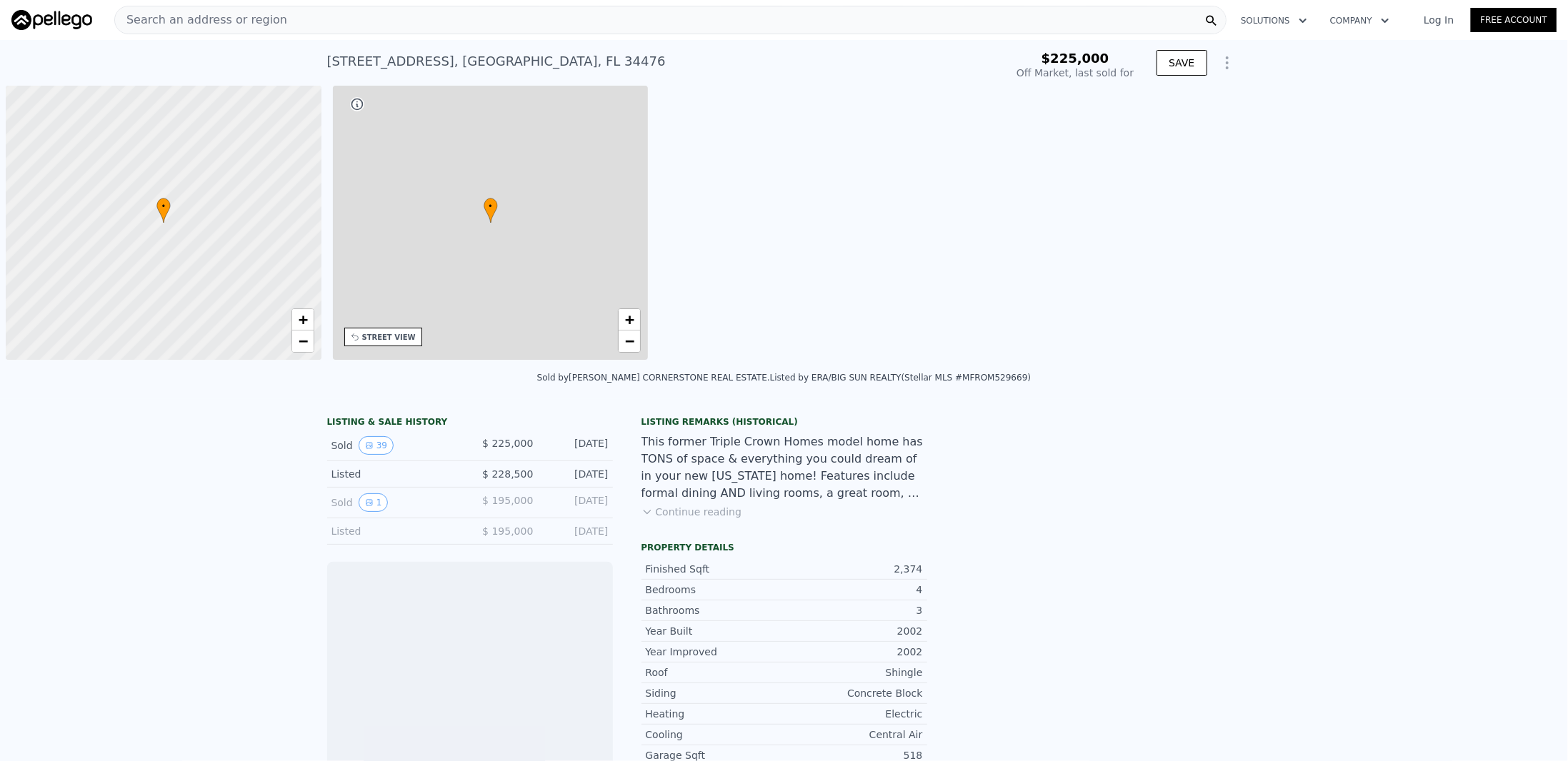
scroll to position [0, 5]
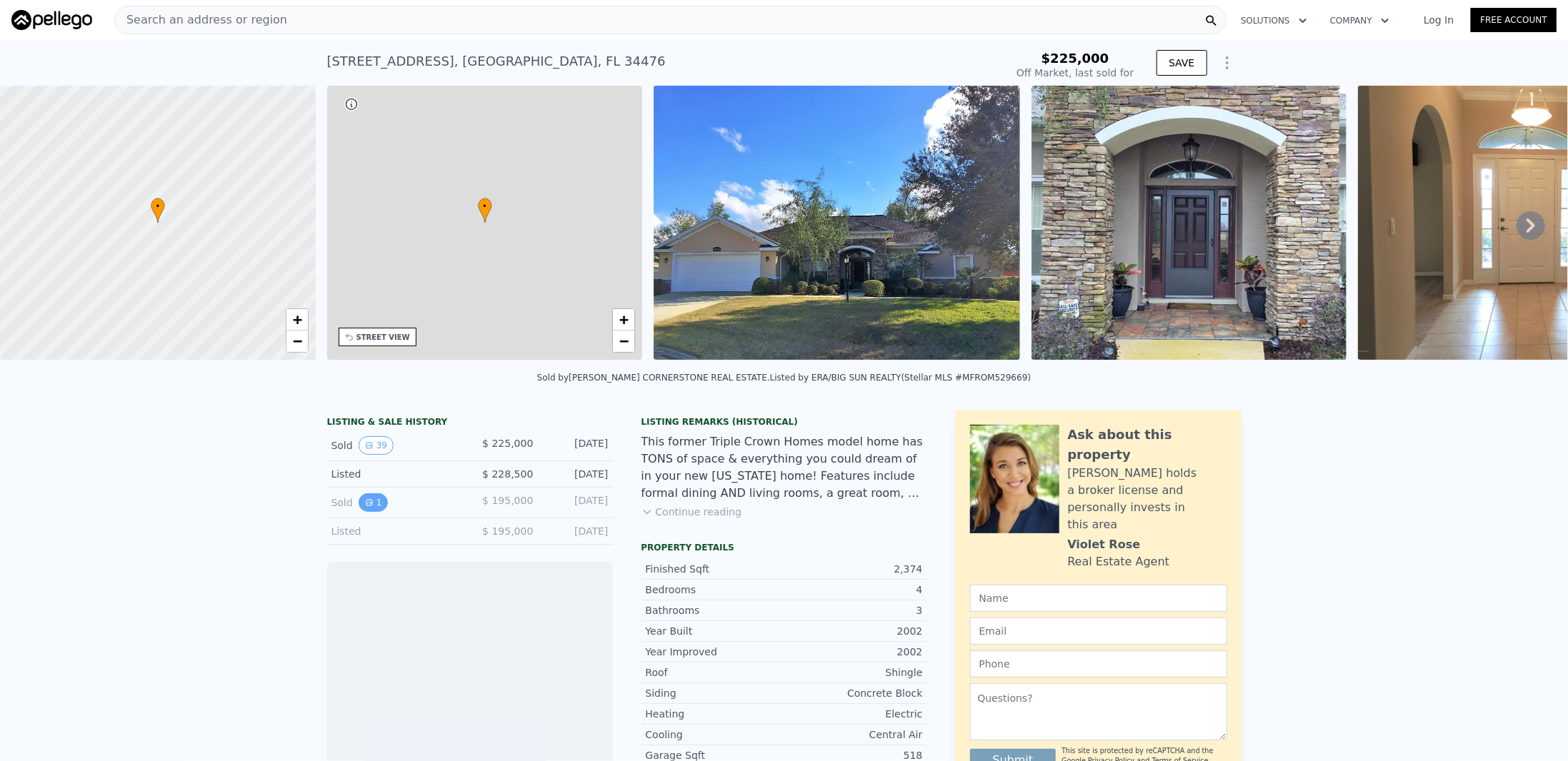
click at [371, 508] on button "1" at bounding box center [373, 503] width 30 height 19
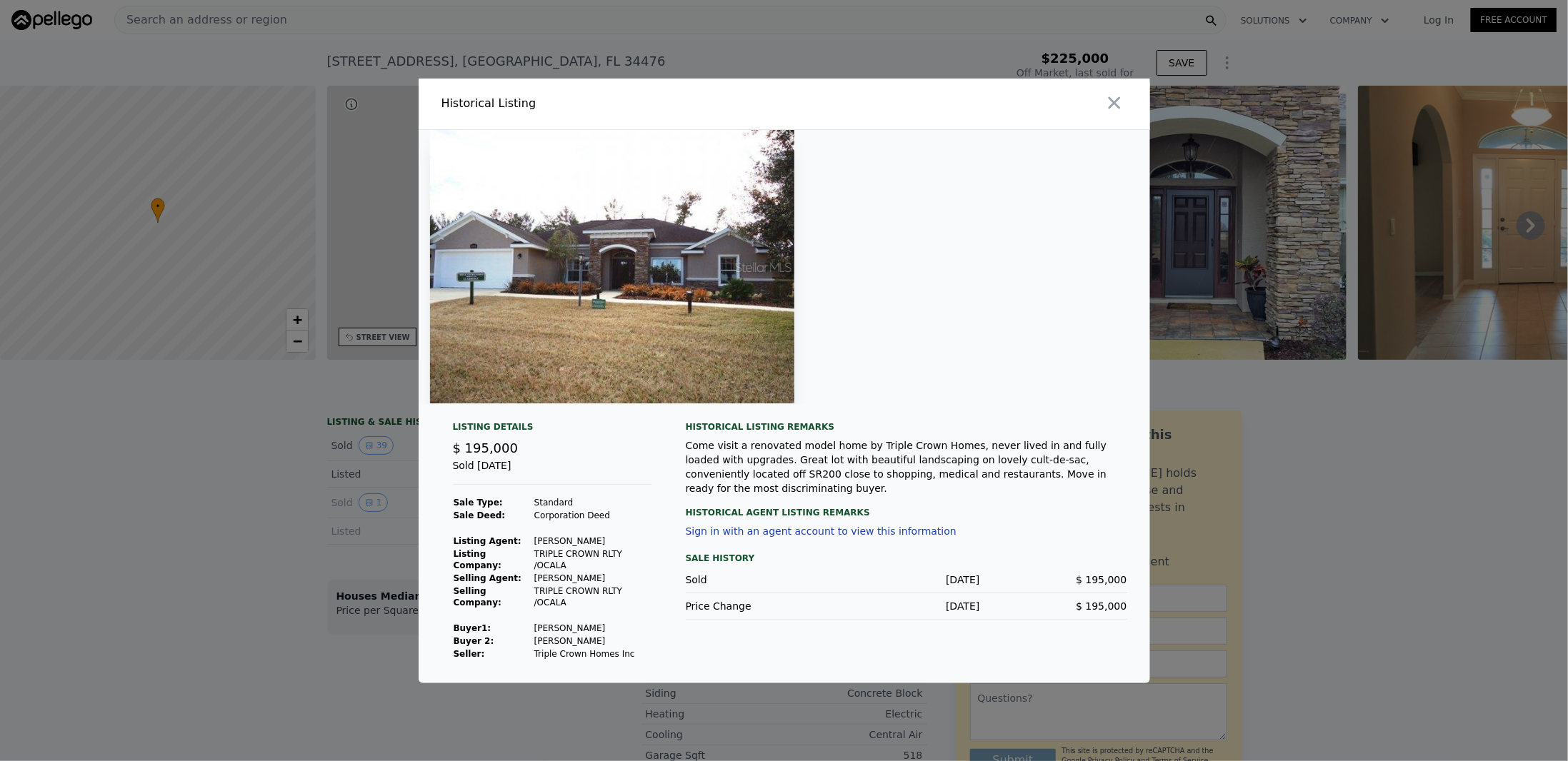
type input "-$ 239,154"
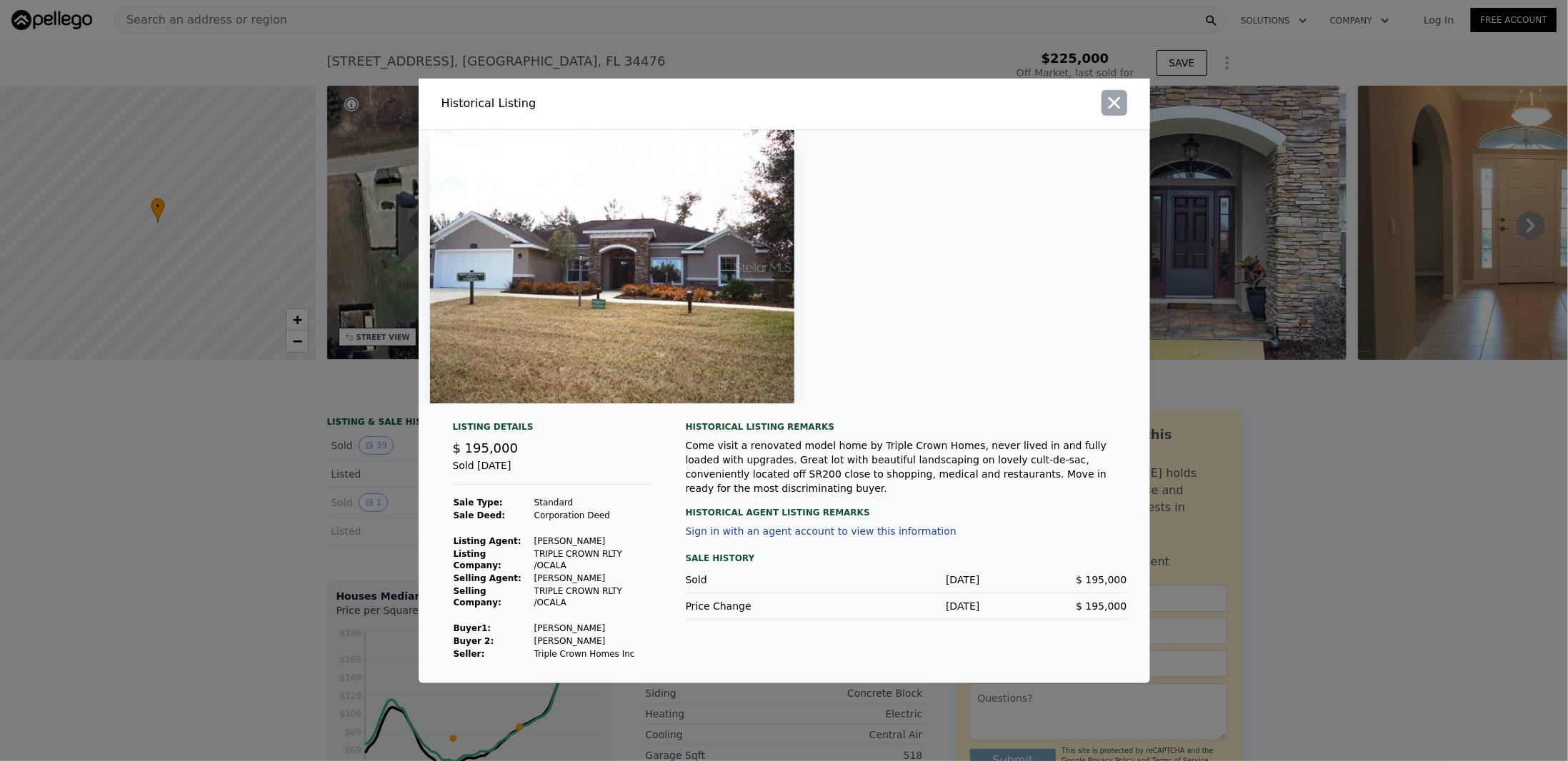
click at [1115, 109] on icon "button" at bounding box center [1114, 102] width 13 height 13
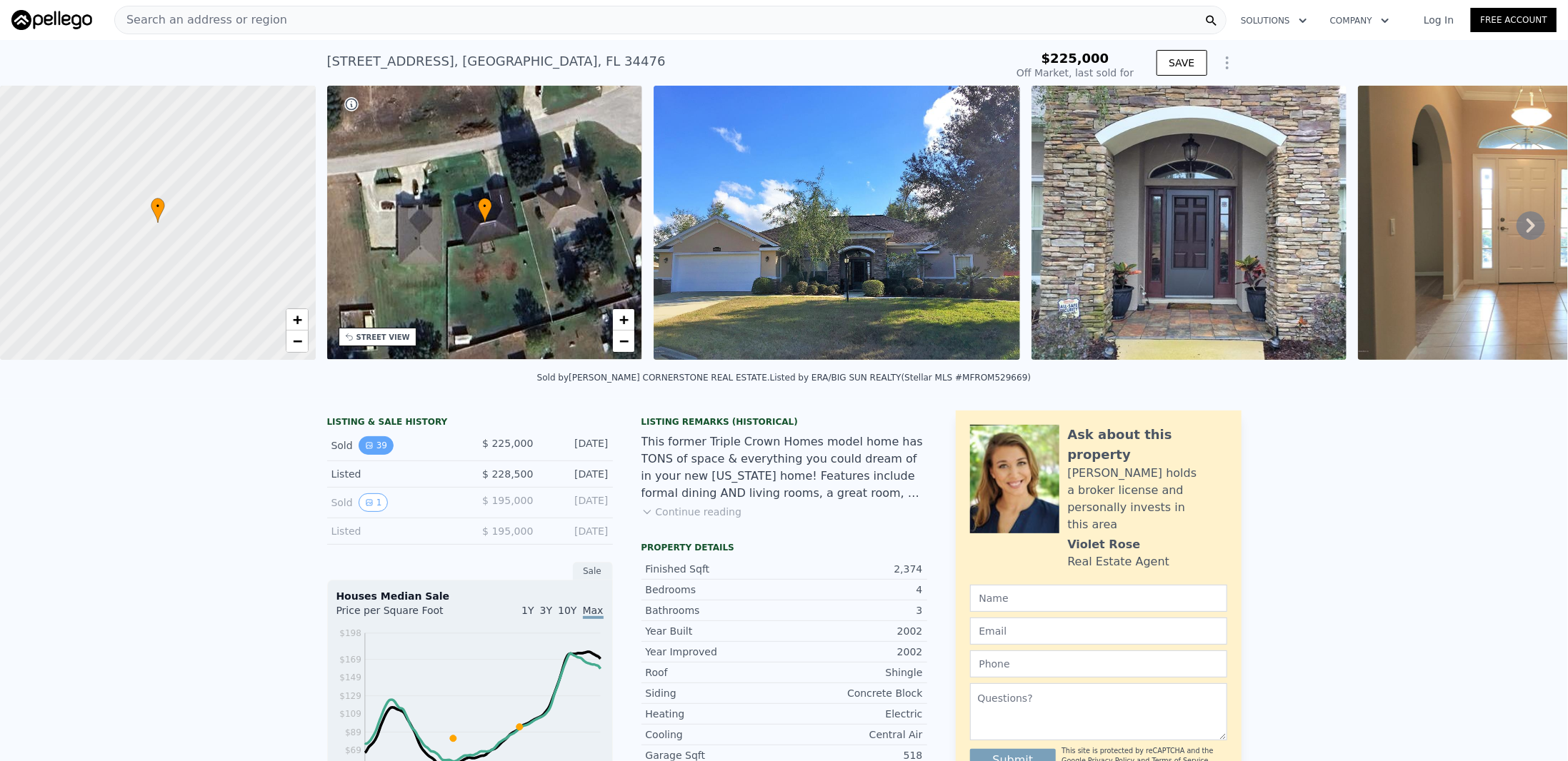
click at [363, 455] on button "39" at bounding box center [376, 446] width 35 height 19
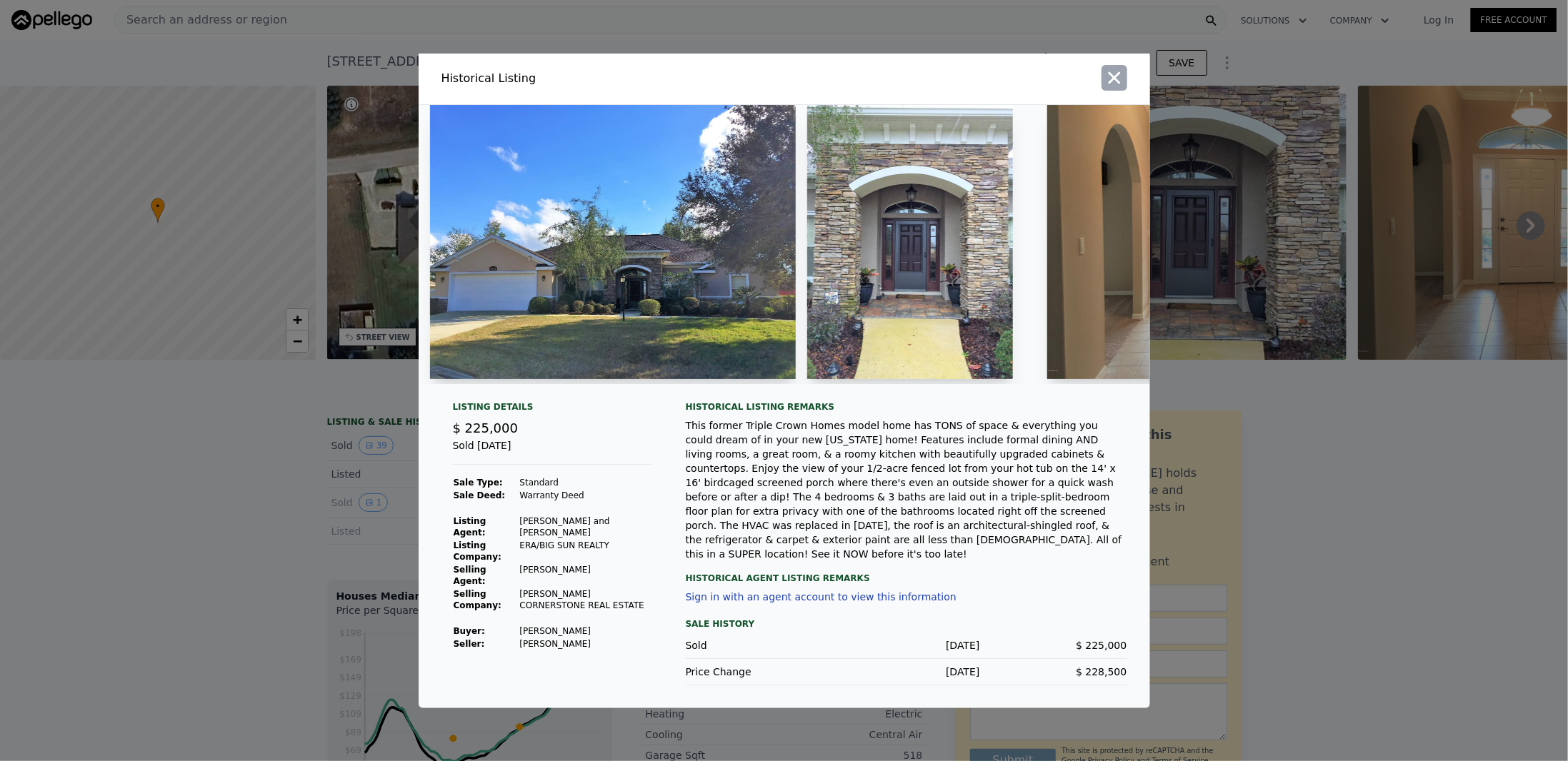
click at [1115, 84] on icon "button" at bounding box center [1114, 77] width 13 height 13
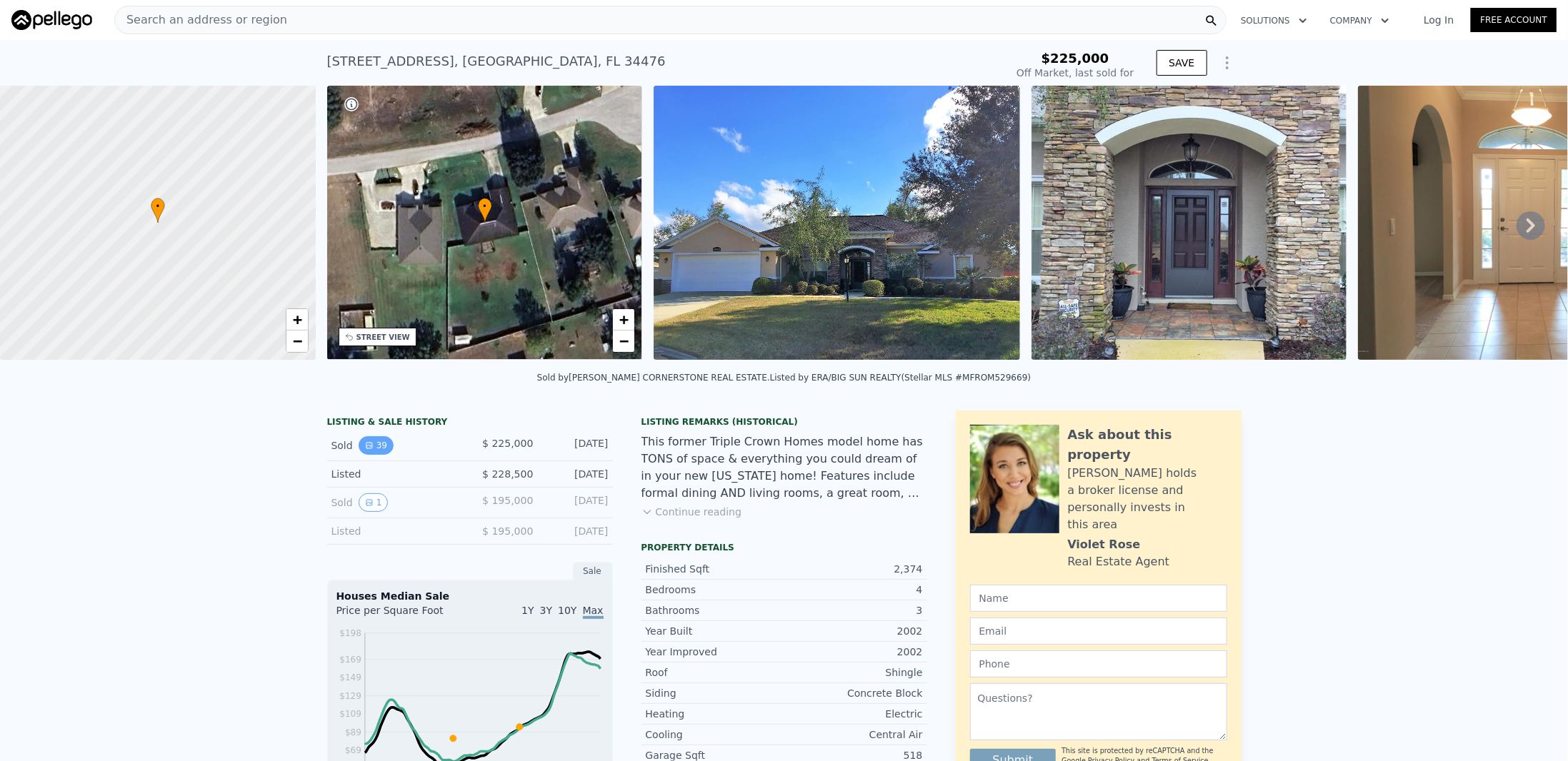
click at [365, 450] on icon "View historical data" at bounding box center [369, 445] width 9 height 9
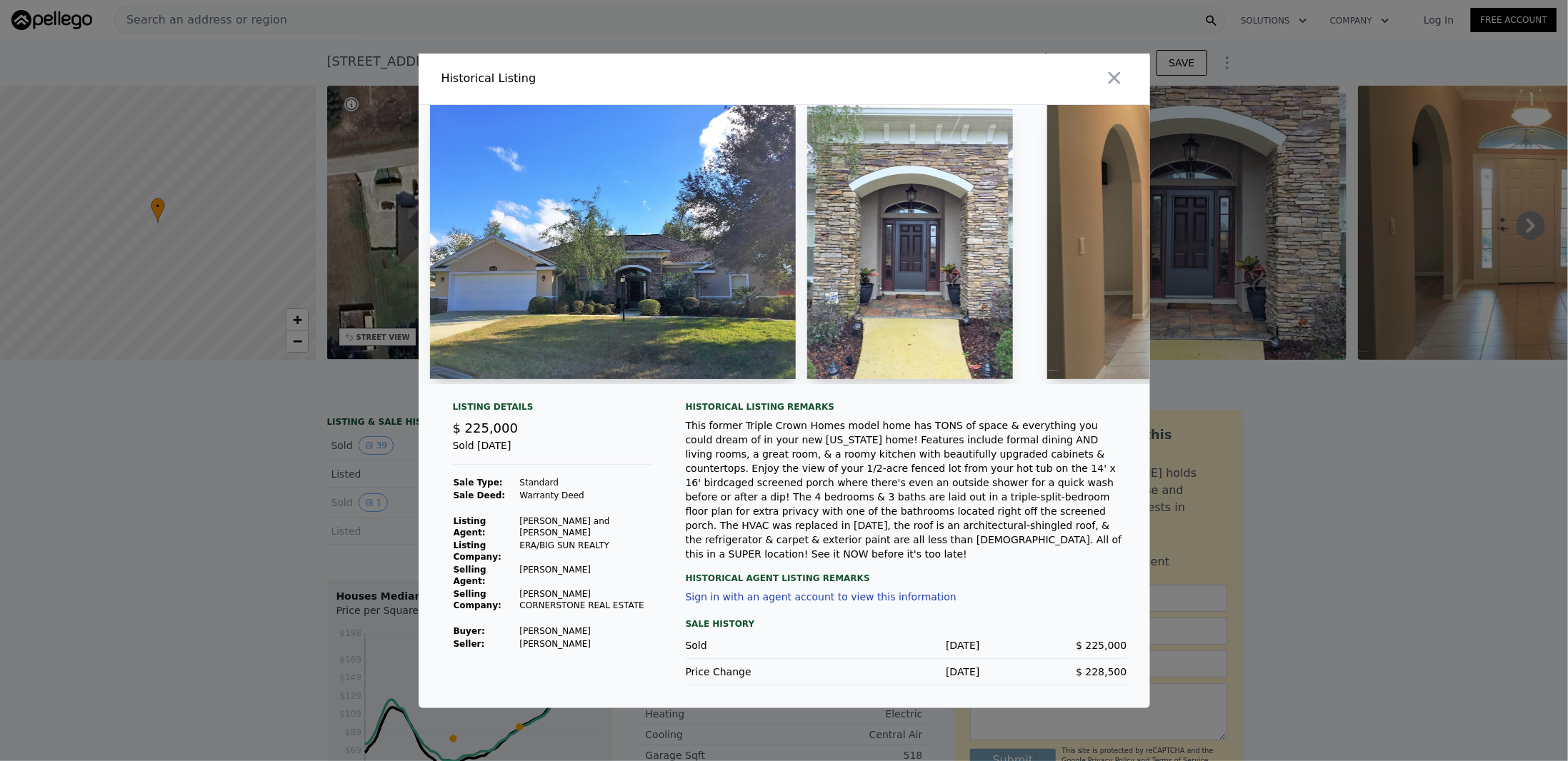
click at [770, 317] on img at bounding box center [613, 242] width 366 height 275
click at [1115, 84] on icon "button" at bounding box center [1114, 77] width 13 height 13
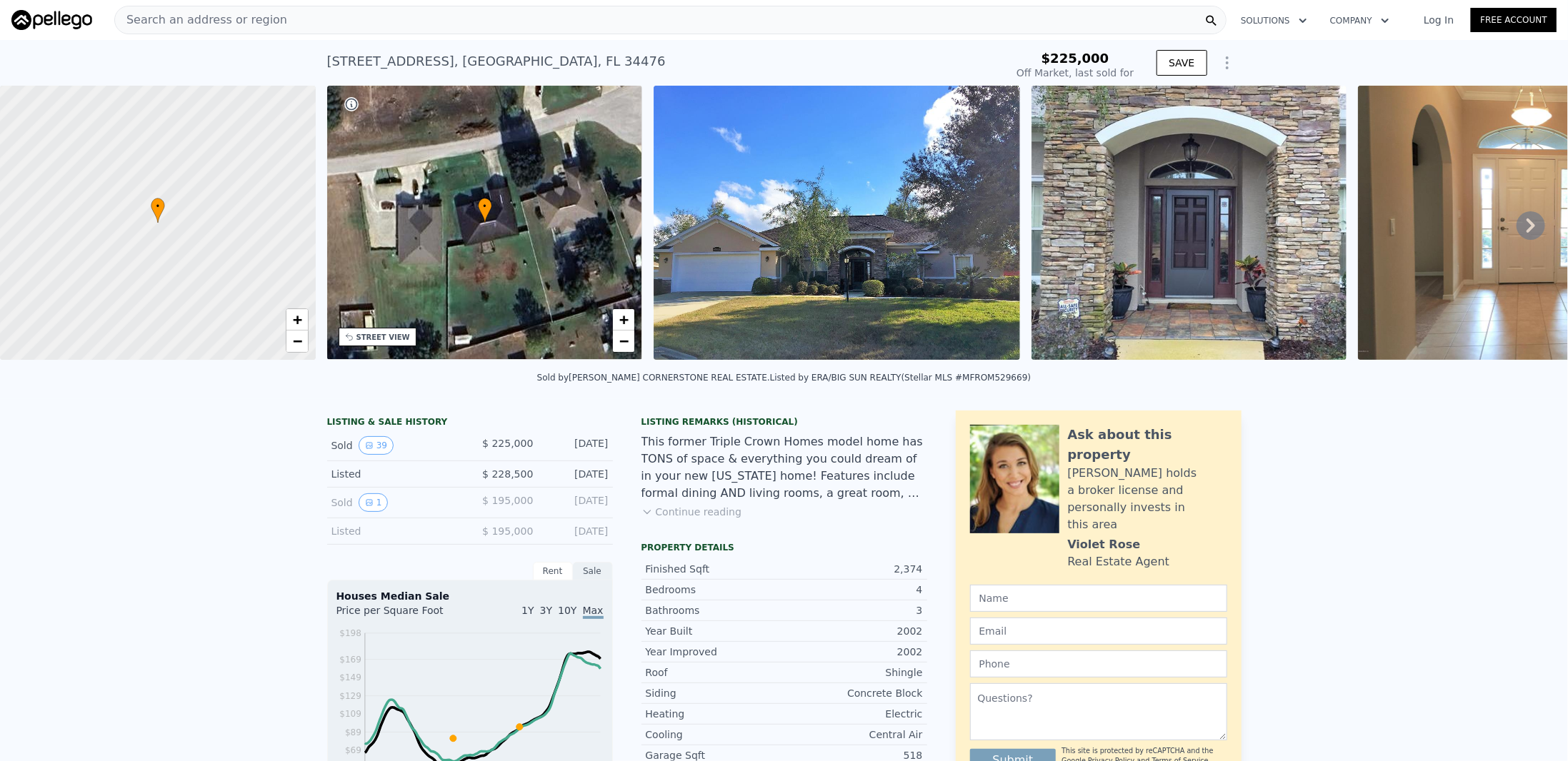
click at [789, 208] on img at bounding box center [837, 223] width 366 height 275
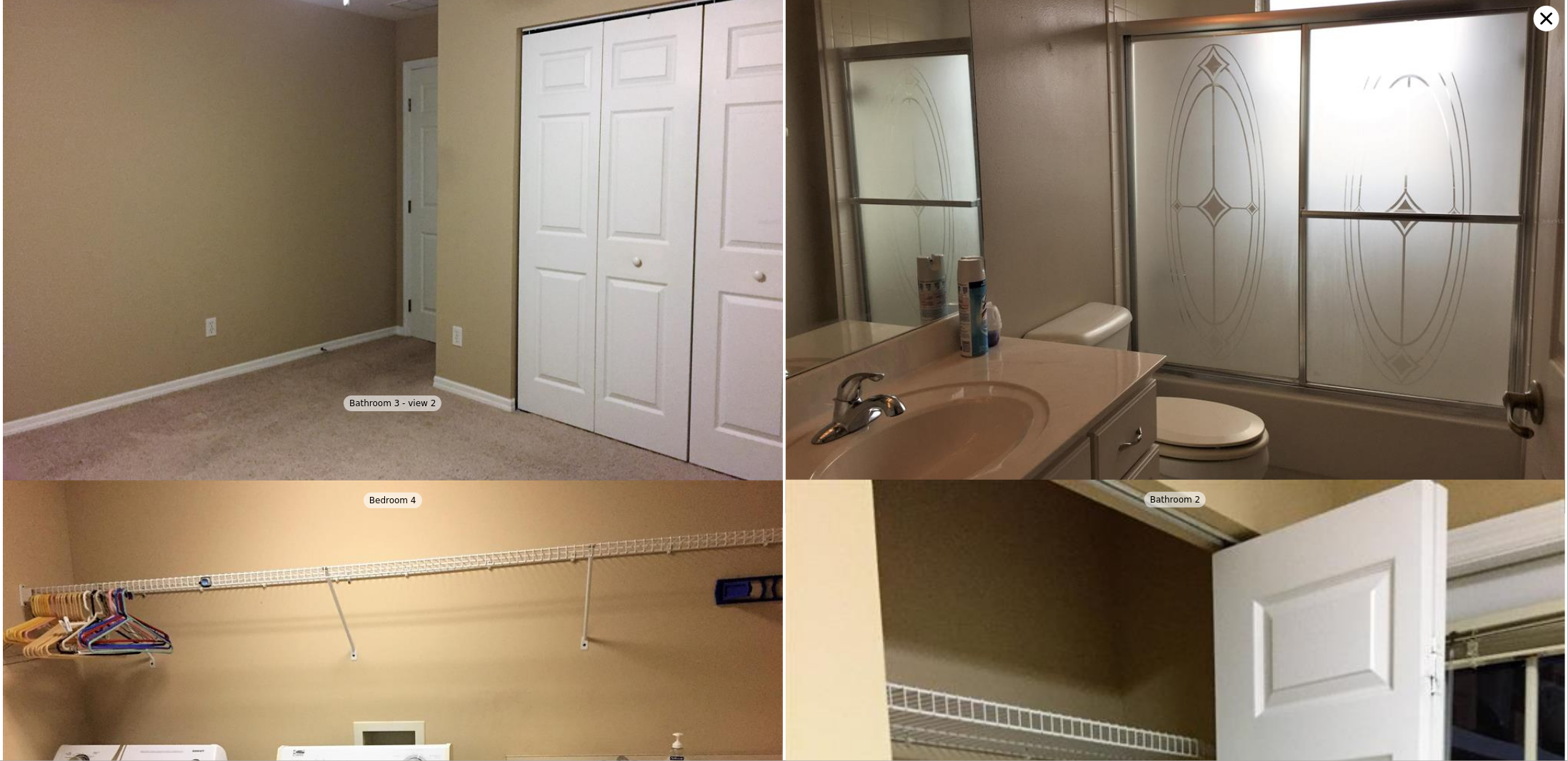
scroll to position [8821, 0]
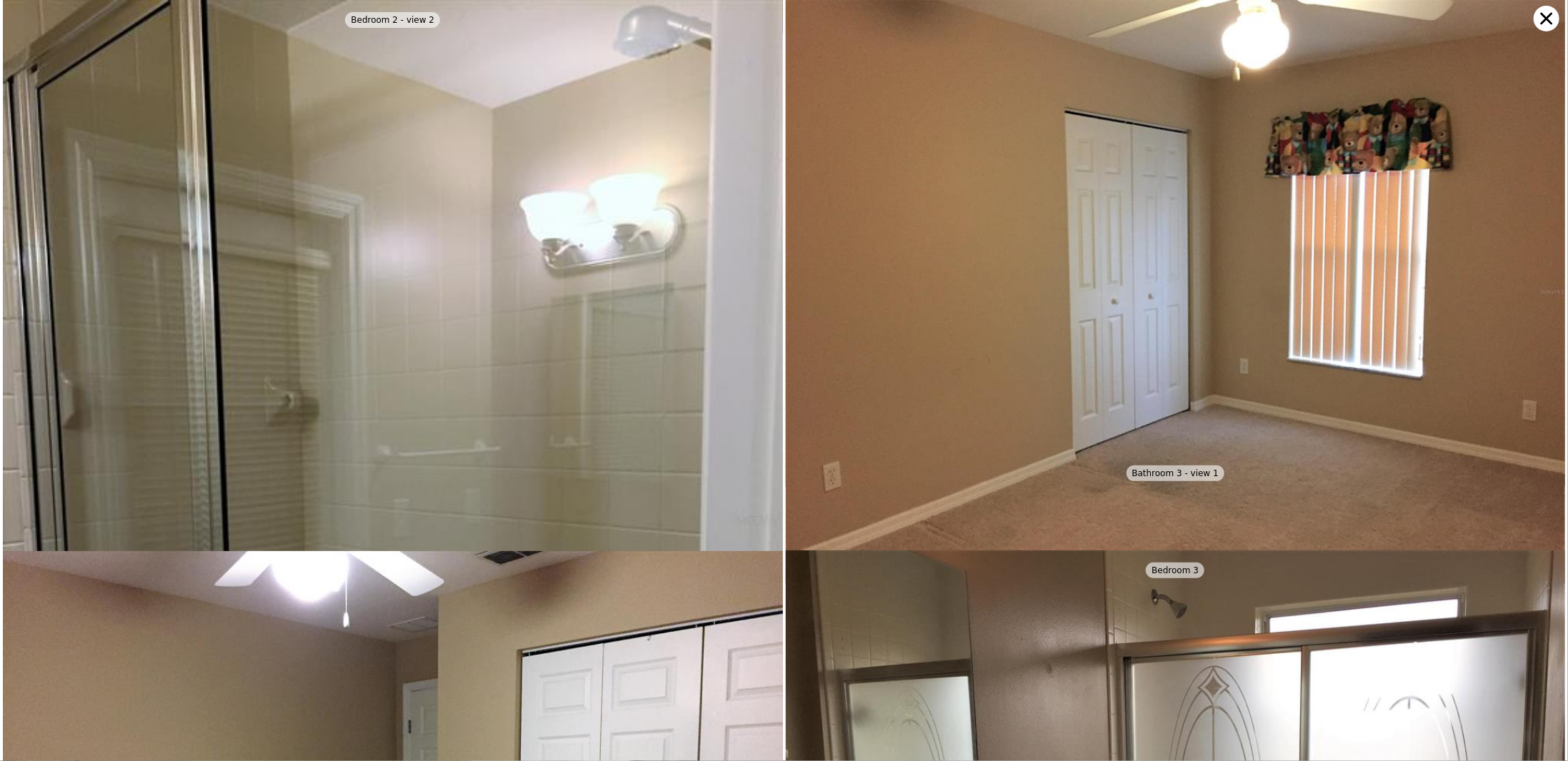
click at [1546, 23] on icon at bounding box center [1547, 18] width 26 height 26
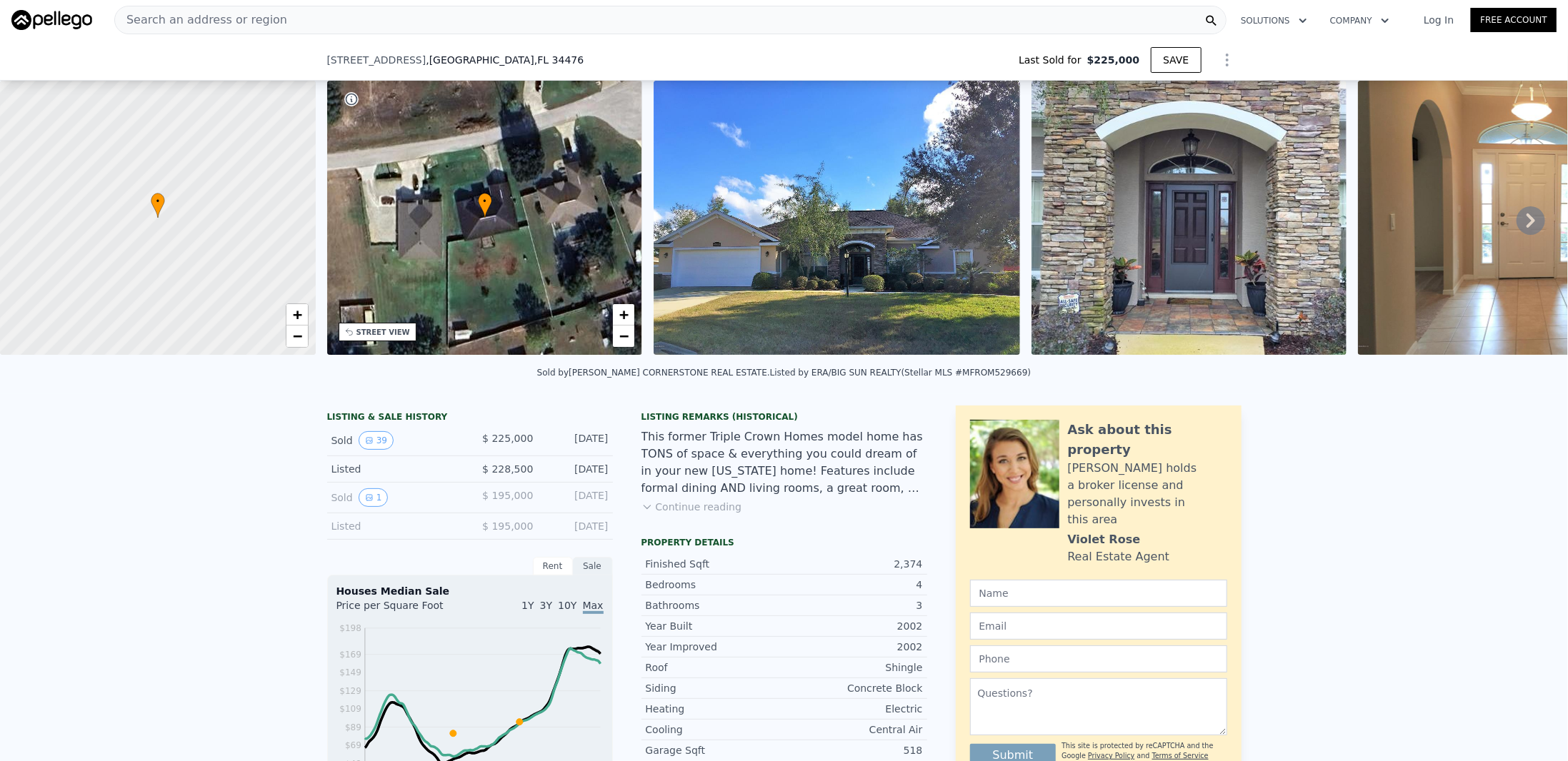
scroll to position [494, 0]
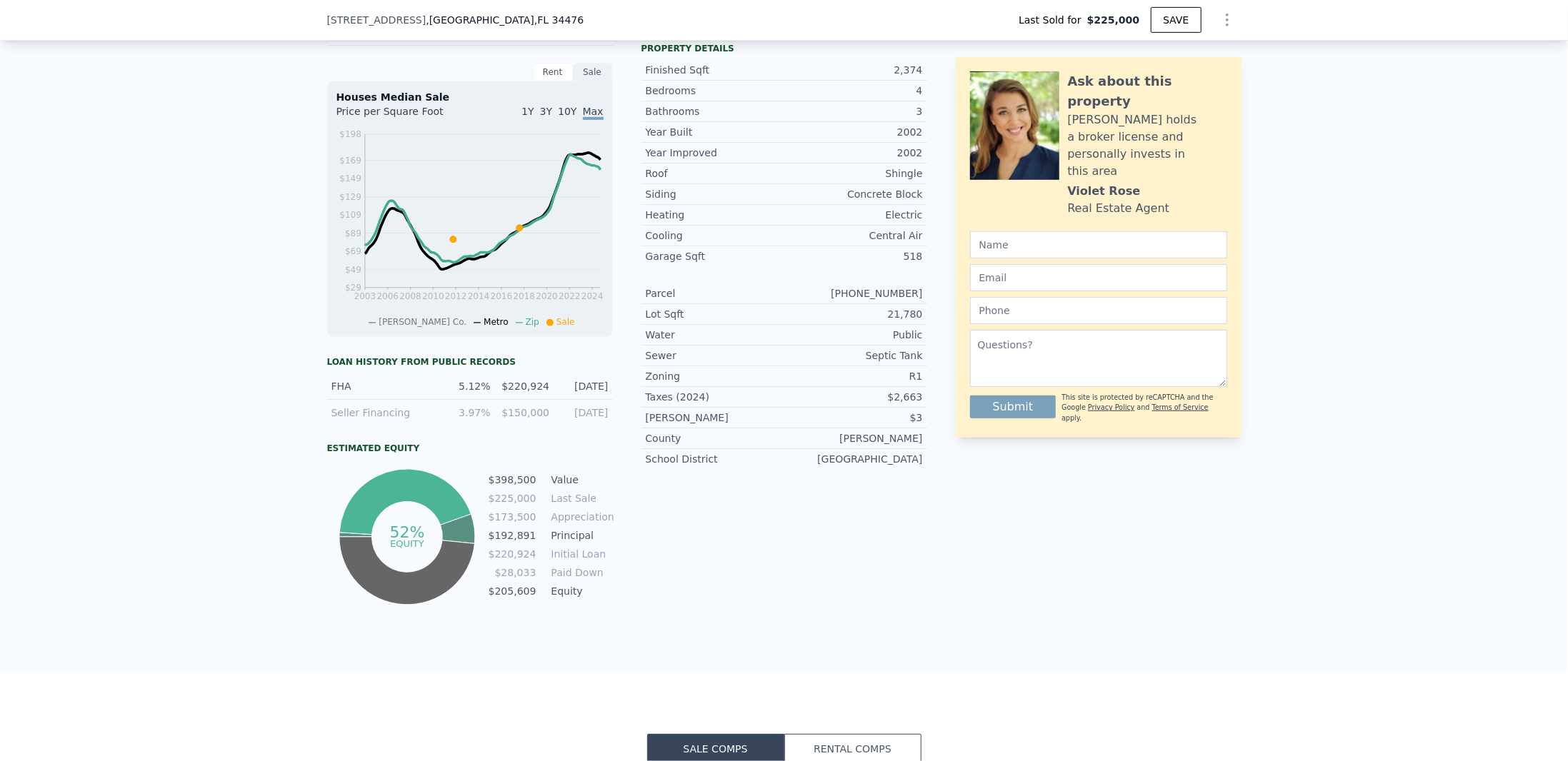
type input "$ 398,000"
type input "$ 134,304"
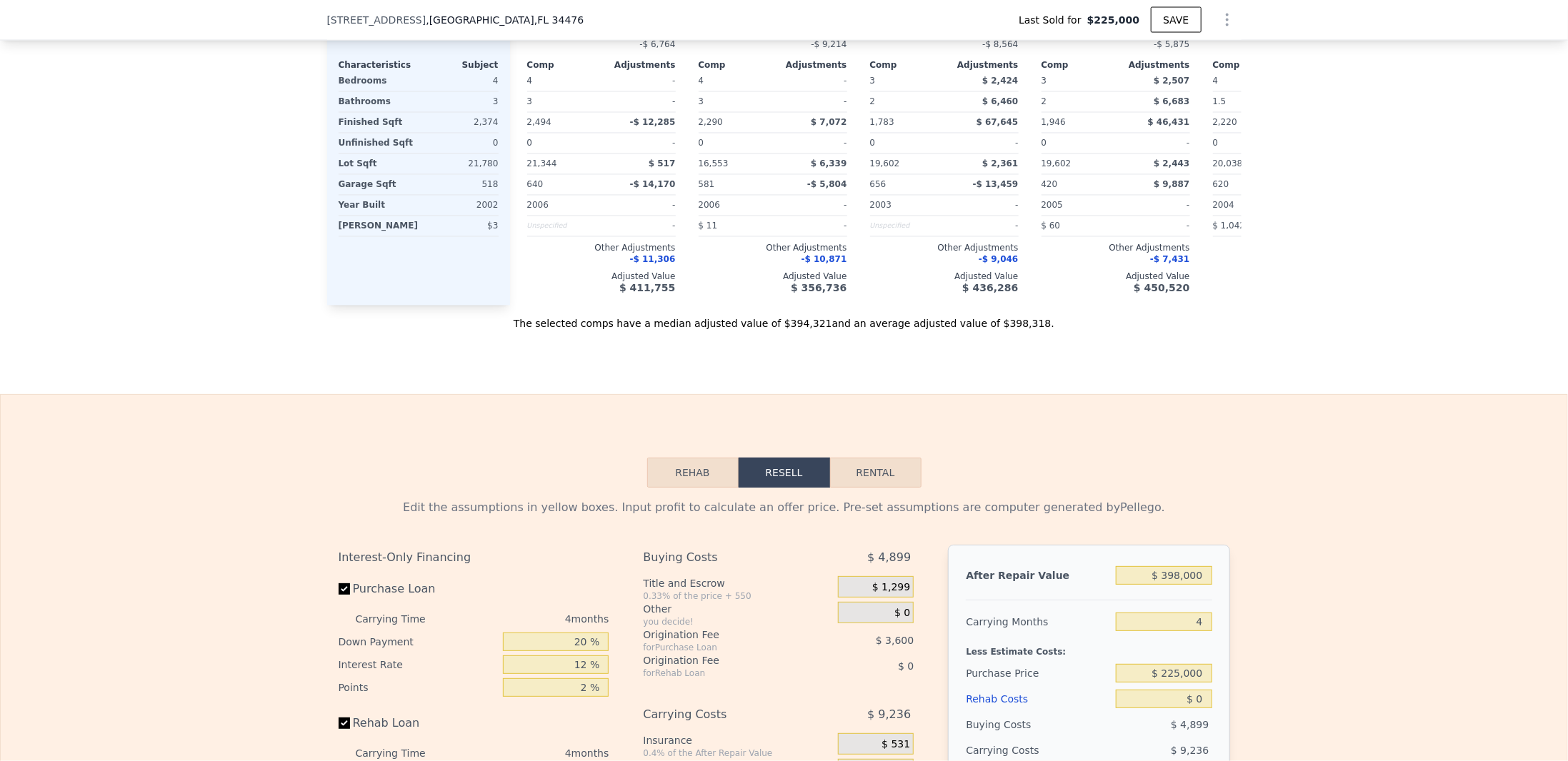
scroll to position [1994, 0]
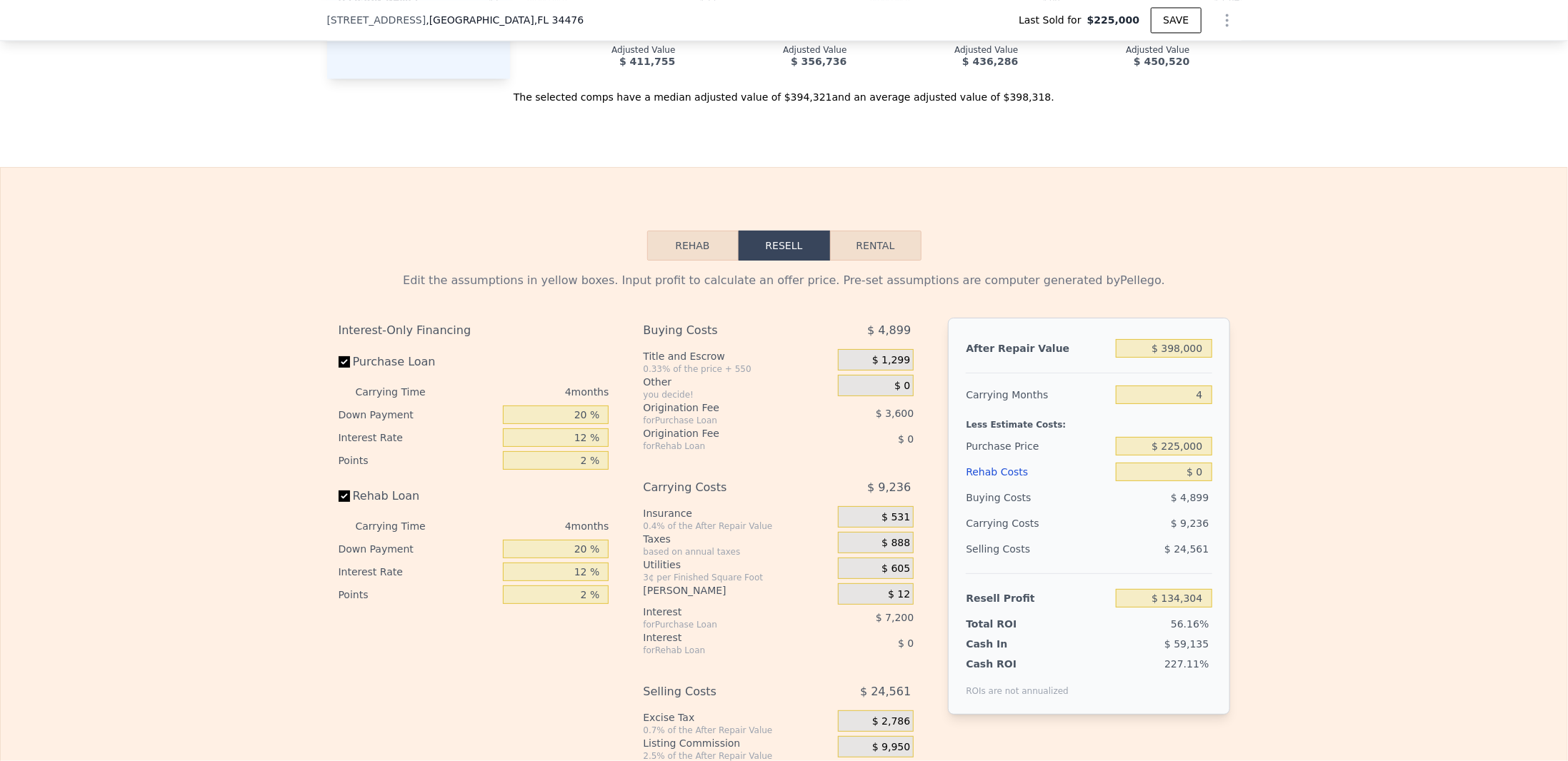
click at [867, 254] on button "Rental" at bounding box center [876, 246] width 92 height 30
select select "30"
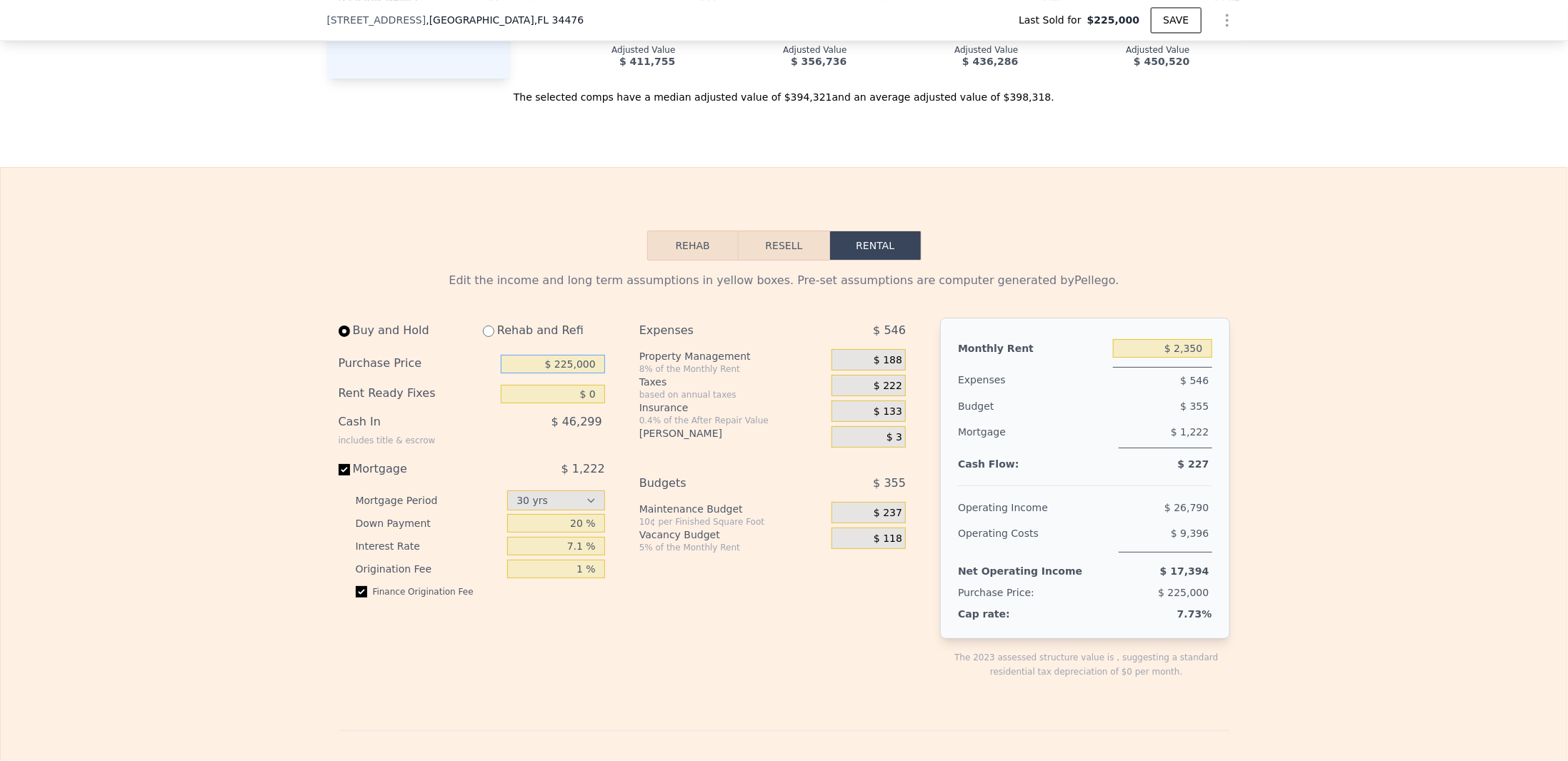
click at [581, 374] on input "$ 225,000" at bounding box center [552, 364] width 104 height 19
drag, startPoint x: 570, startPoint y: 379, endPoint x: 541, endPoint y: 378, distance: 29.0
click at [541, 374] on input "$ 225,000" at bounding box center [552, 364] width 104 height 19
drag, startPoint x: 546, startPoint y: 375, endPoint x: 631, endPoint y: 378, distance: 85.1
click at [631, 378] on div "Buy and Hold Rehab and Refi Purchase Price $ 0225,000 Rent Ready Fixes $ 0 Cash…" at bounding box center [628, 509] width 580 height 384
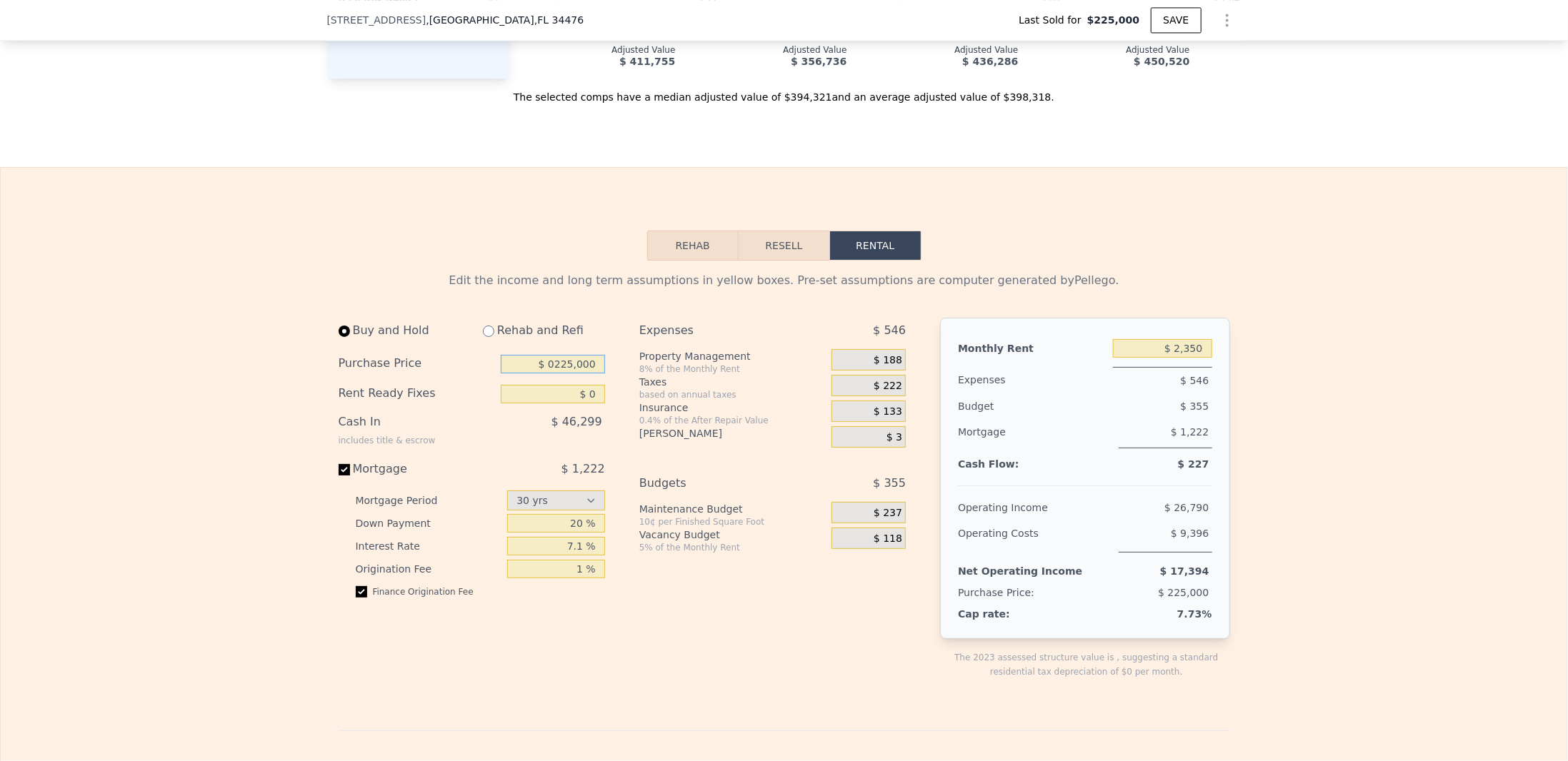
type input "$ 00225,000"
click at [589, 372] on input "$ 00225,000" at bounding box center [552, 364] width 104 height 19
type input "$ 200,000"
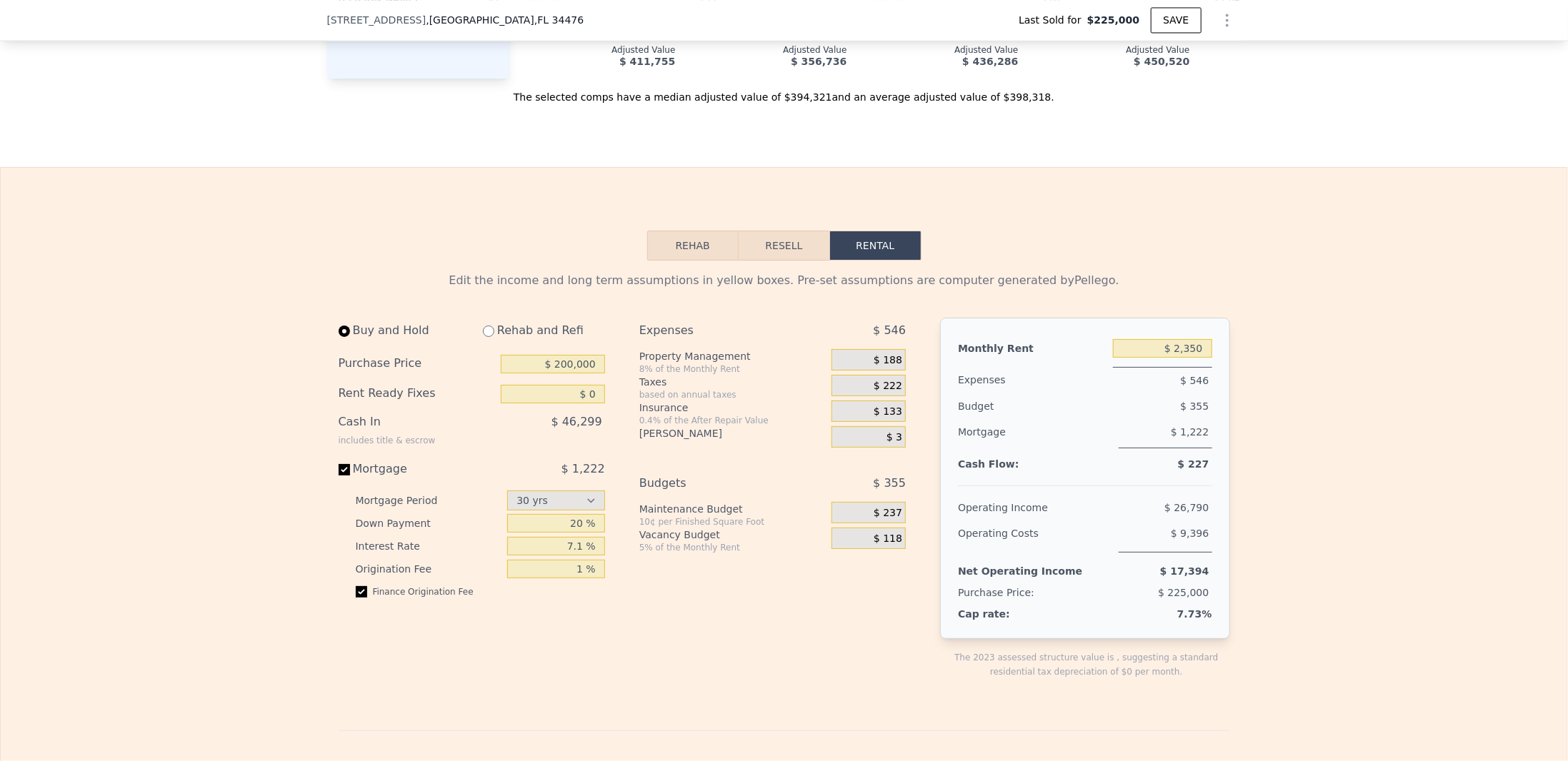
click at [613, 392] on div "Buy and Hold Rehab and Refi Purchase Price $ 200,000 Rent Ready Fixes $ 0 Cash …" at bounding box center [628, 509] width 580 height 384
click at [587, 404] on input "$ 0" at bounding box center [552, 394] width 104 height 19
drag, startPoint x: 591, startPoint y: 408, endPoint x: 570, endPoint y: 414, distance: 21.8
click at [570, 404] on input "$ 0" at bounding box center [552, 394] width 104 height 19
type input "$ 20,000"
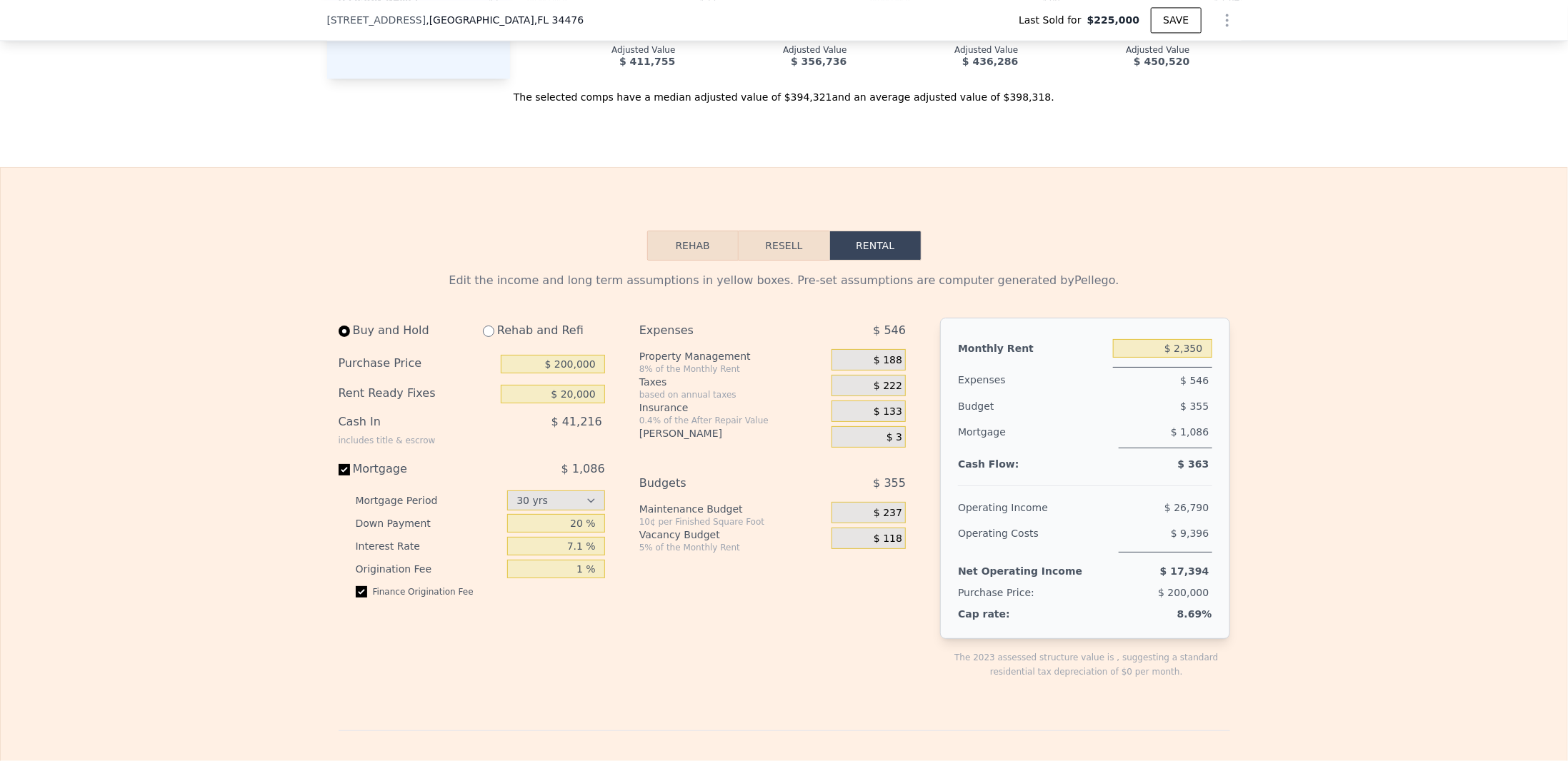
click at [613, 415] on div "Buy and Hold Rehab and Refi Purchase Price $ 200,000 Rent Ready Fixes $ 20,000 …" at bounding box center [628, 509] width 580 height 384
click at [339, 476] on input "Mortgage $ 1,086" at bounding box center [344, 470] width 12 height 12
checkbox input "false"
type input "$ 0"
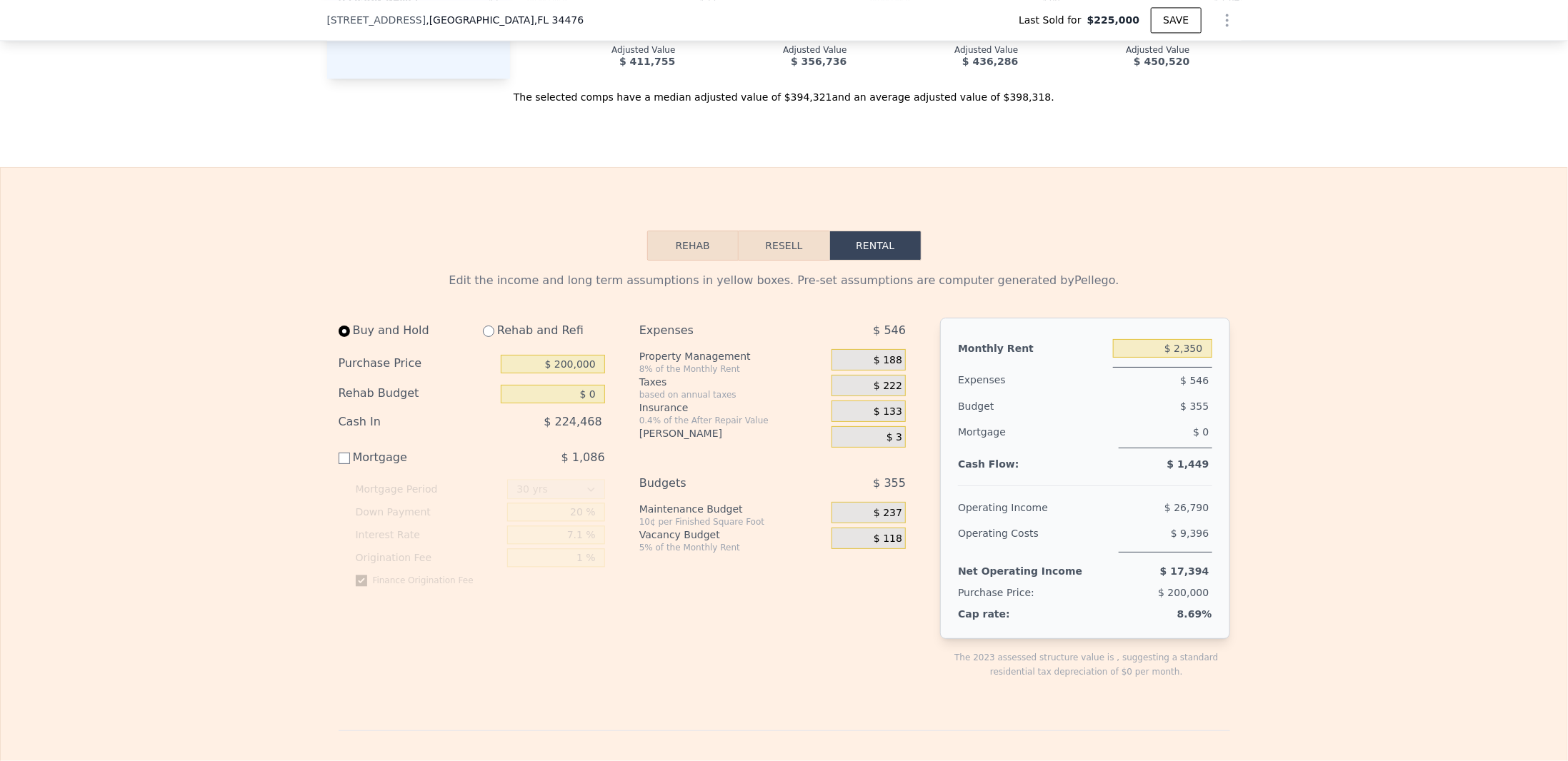
click at [887, 443] on span "$ 3" at bounding box center [894, 438] width 16 height 13
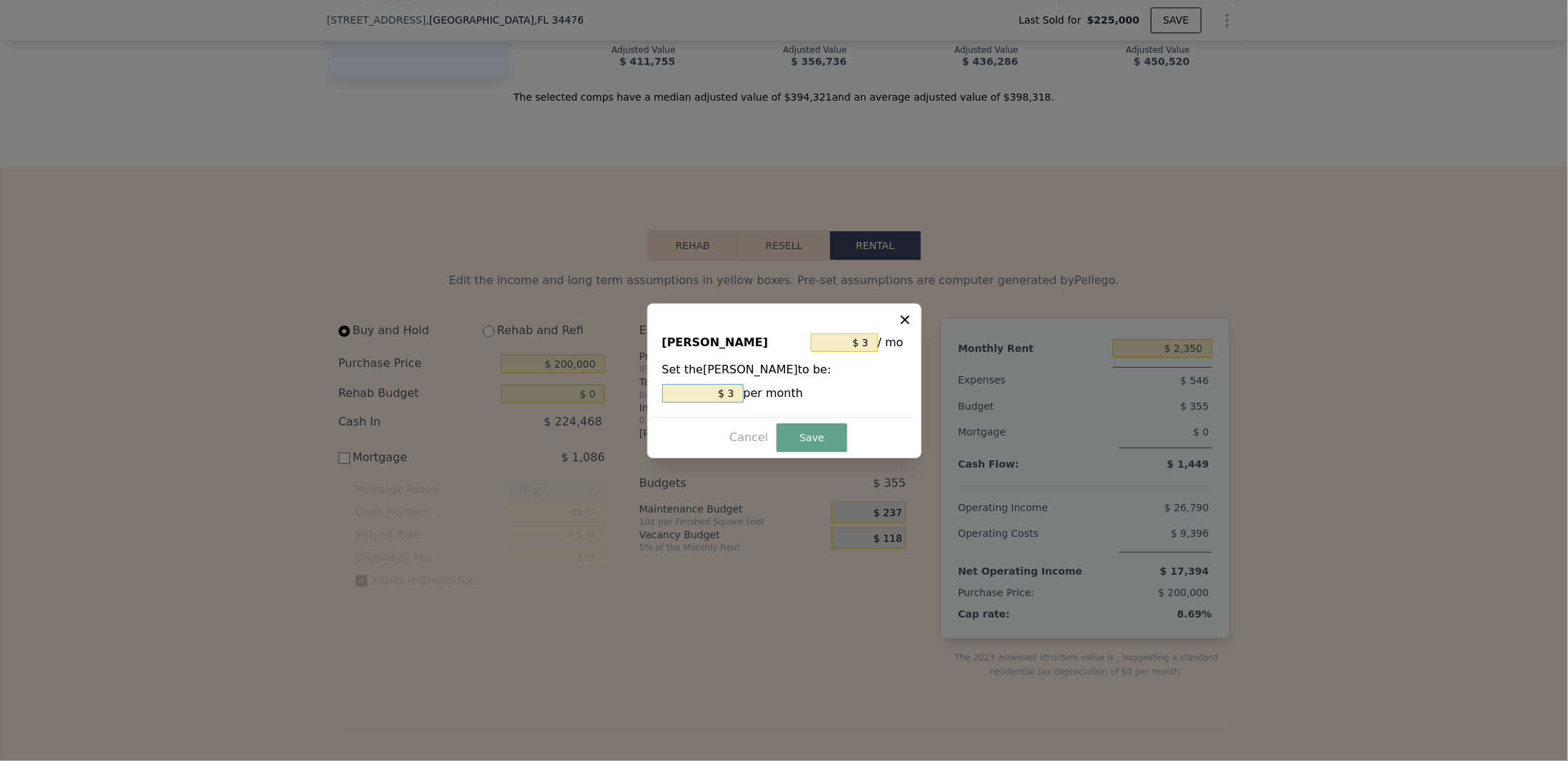
drag, startPoint x: 725, startPoint y: 397, endPoint x: 741, endPoint y: 396, distance: 16.0
click at [741, 396] on input "$ 3" at bounding box center [703, 393] width 81 height 19
type input "$ 3"
drag, startPoint x: 861, startPoint y: 342, endPoint x: 877, endPoint y: 343, distance: 16.0
click at [877, 343] on div "$ 3 / mo" at bounding box center [858, 343] width 95 height 26
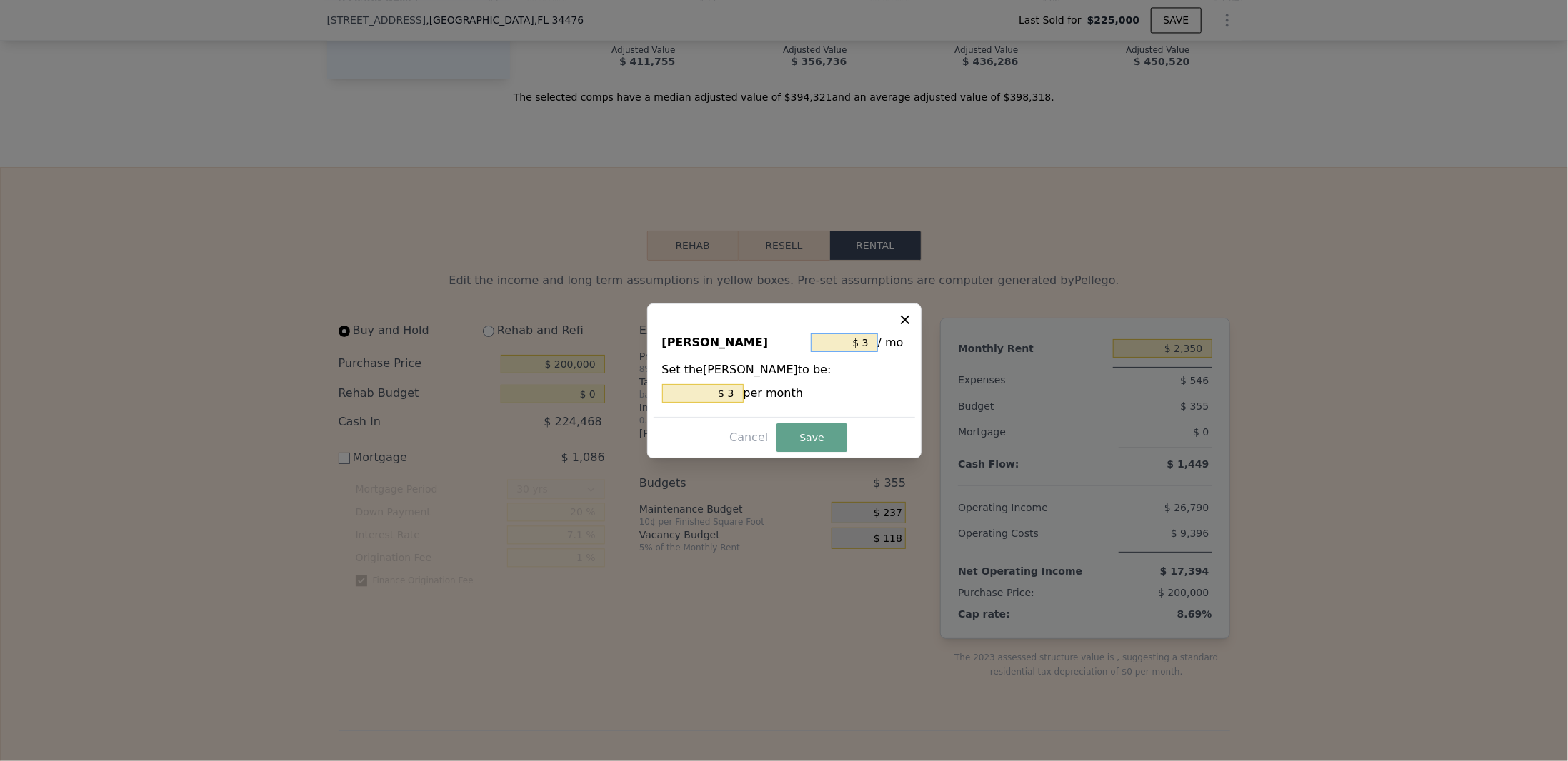
type input "$ 5"
click at [826, 433] on button "Save" at bounding box center [811, 438] width 70 height 29
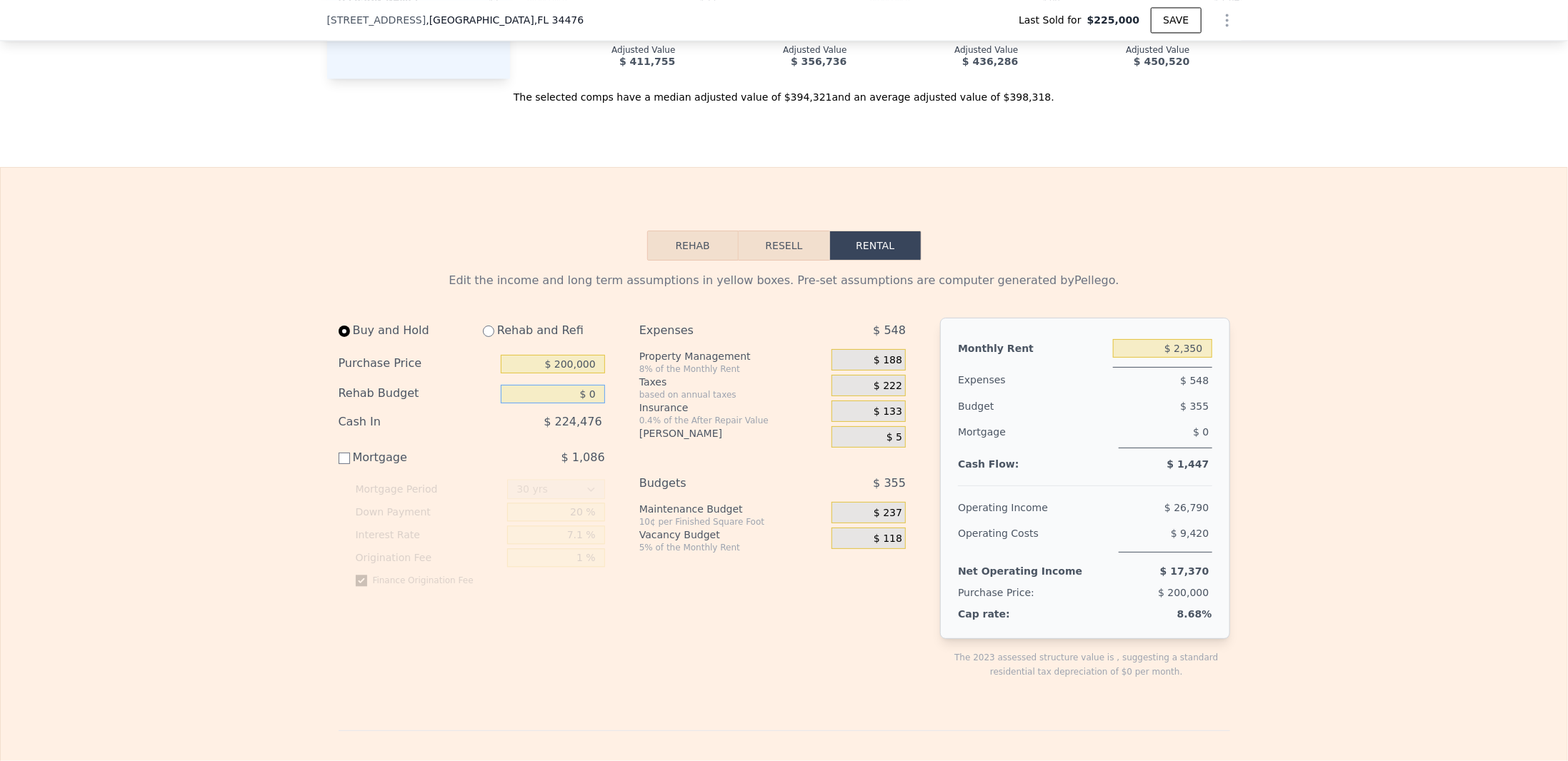
click at [544, 404] on input "$ 0" at bounding box center [552, 394] width 104 height 19
type input "$ 0"
click at [615, 410] on div "Buy and Hold Rehab and Refi Purchase Price $ 200,000 Rehab Budget $ 0 Cash In $…" at bounding box center [628, 509] width 580 height 384
click at [571, 374] on input "$ 200,000" at bounding box center [552, 364] width 104 height 19
click at [572, 404] on input "$ 0" at bounding box center [552, 394] width 104 height 19
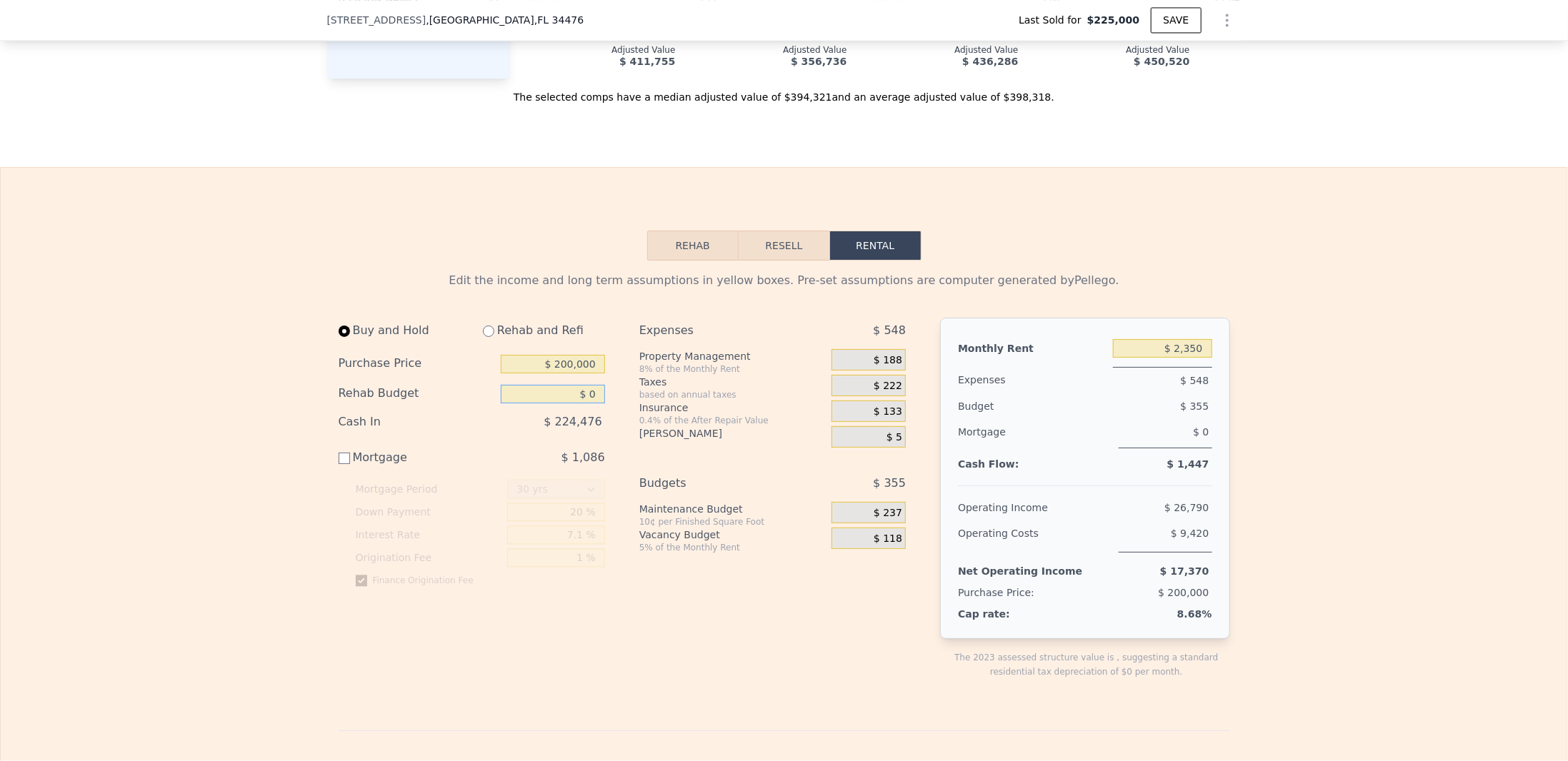
drag, startPoint x: 583, startPoint y: 406, endPoint x: 603, endPoint y: 413, distance: 21.2
click at [603, 413] on div "Buy and Hold Rehab and Refi Purchase Price $ 200,000 Rehab Budget $ 0 Cash In $…" at bounding box center [477, 509] width 278 height 384
click at [620, 405] on div "Buy and Hold Rehab and Refi Purchase Price $ 200,000 Rehab Budget $ 0 Cash In $…" at bounding box center [628, 509] width 580 height 384
click at [769, 259] on button "Resell" at bounding box center [784, 246] width 91 height 30
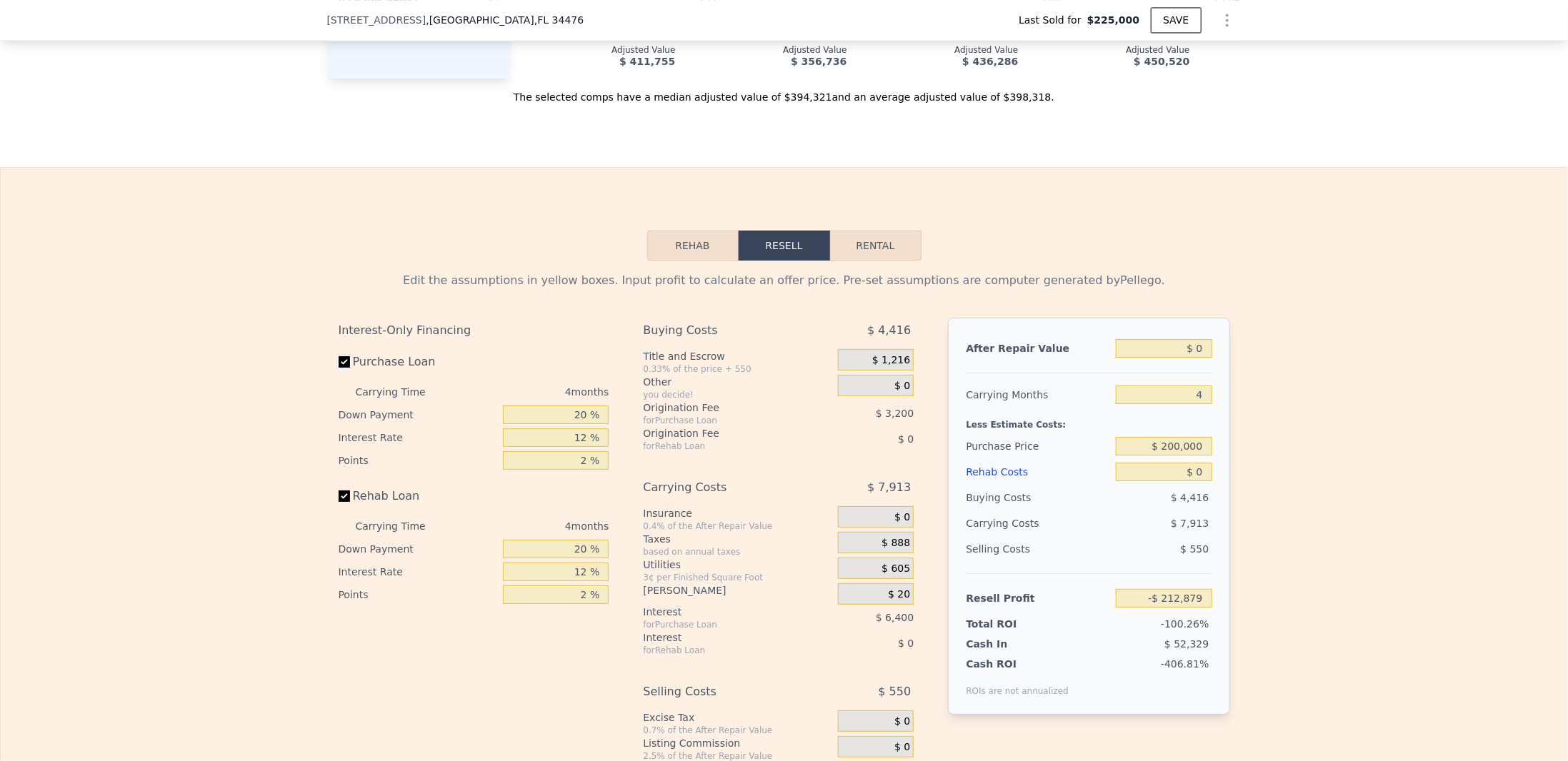
click at [341, 368] on input "Purchase Loan" at bounding box center [344, 362] width 12 height 12
checkbox input "false"
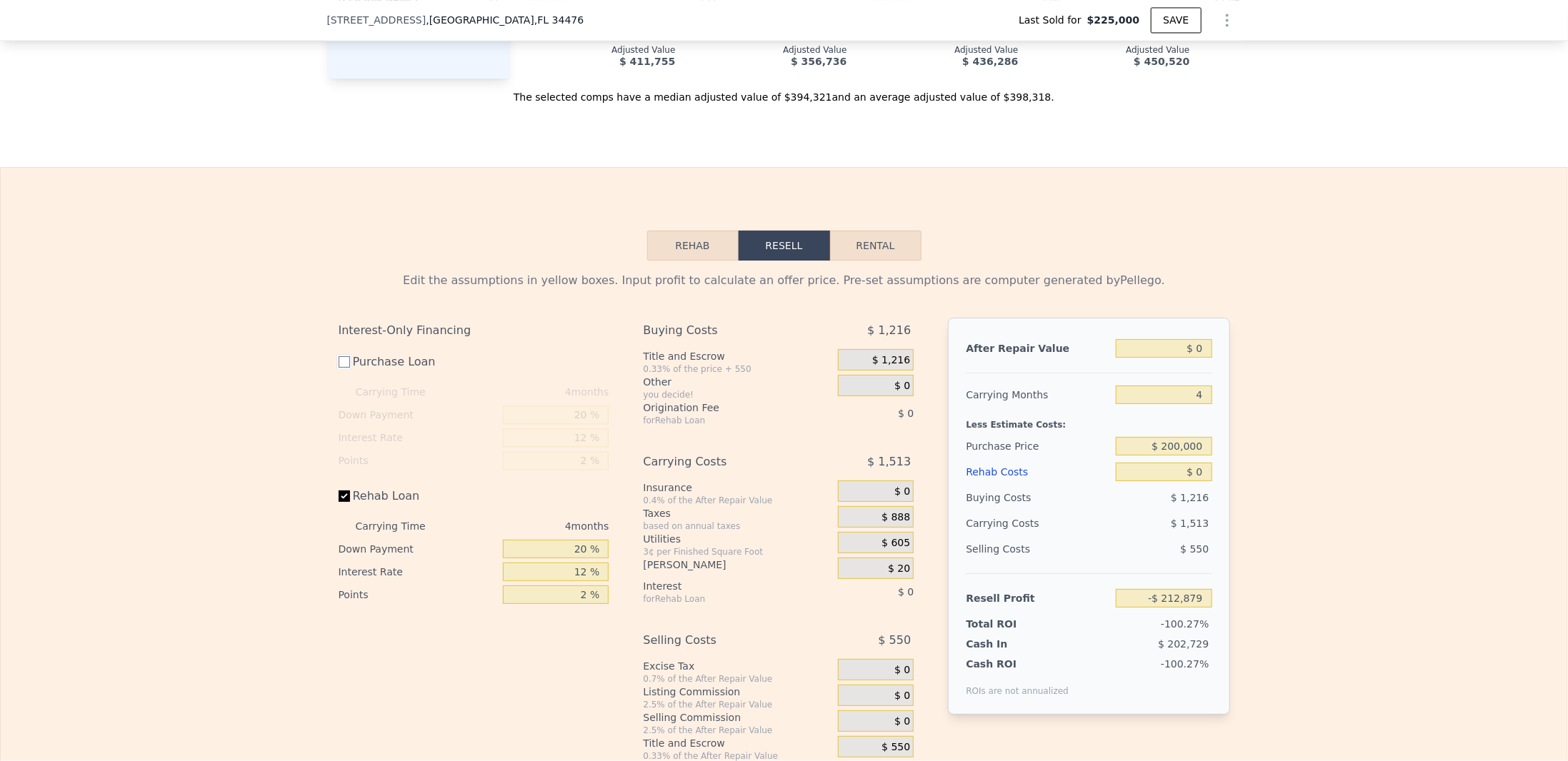
type input "-$ 203,279"
drag, startPoint x: 338, startPoint y: 508, endPoint x: 439, endPoint y: 485, distance: 103.6
click at [339, 502] on input "Rehab Loan" at bounding box center [344, 496] width 12 height 12
checkbox input "false"
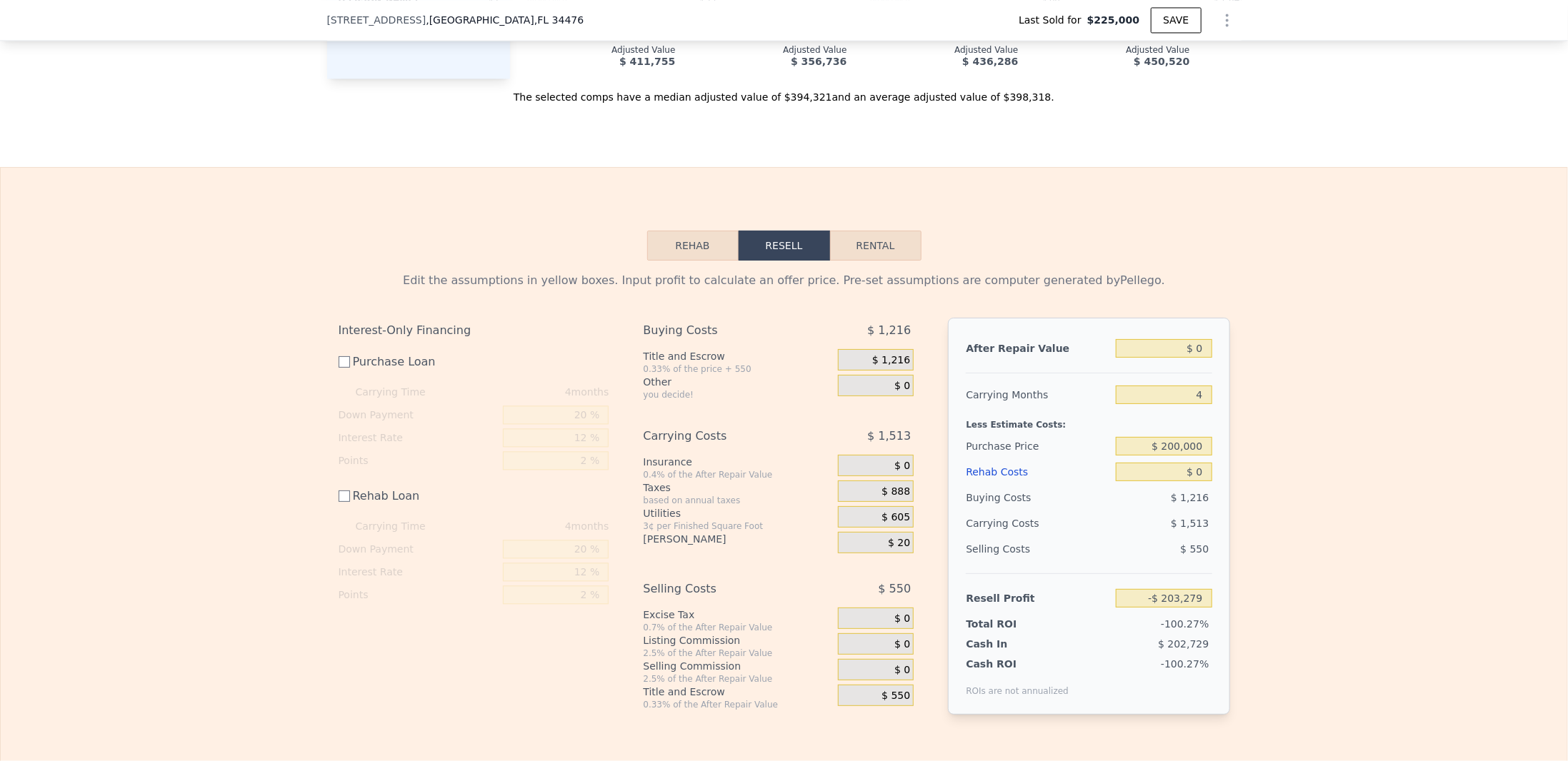
click at [881, 654] on div "$ 0" at bounding box center [876, 644] width 76 height 21
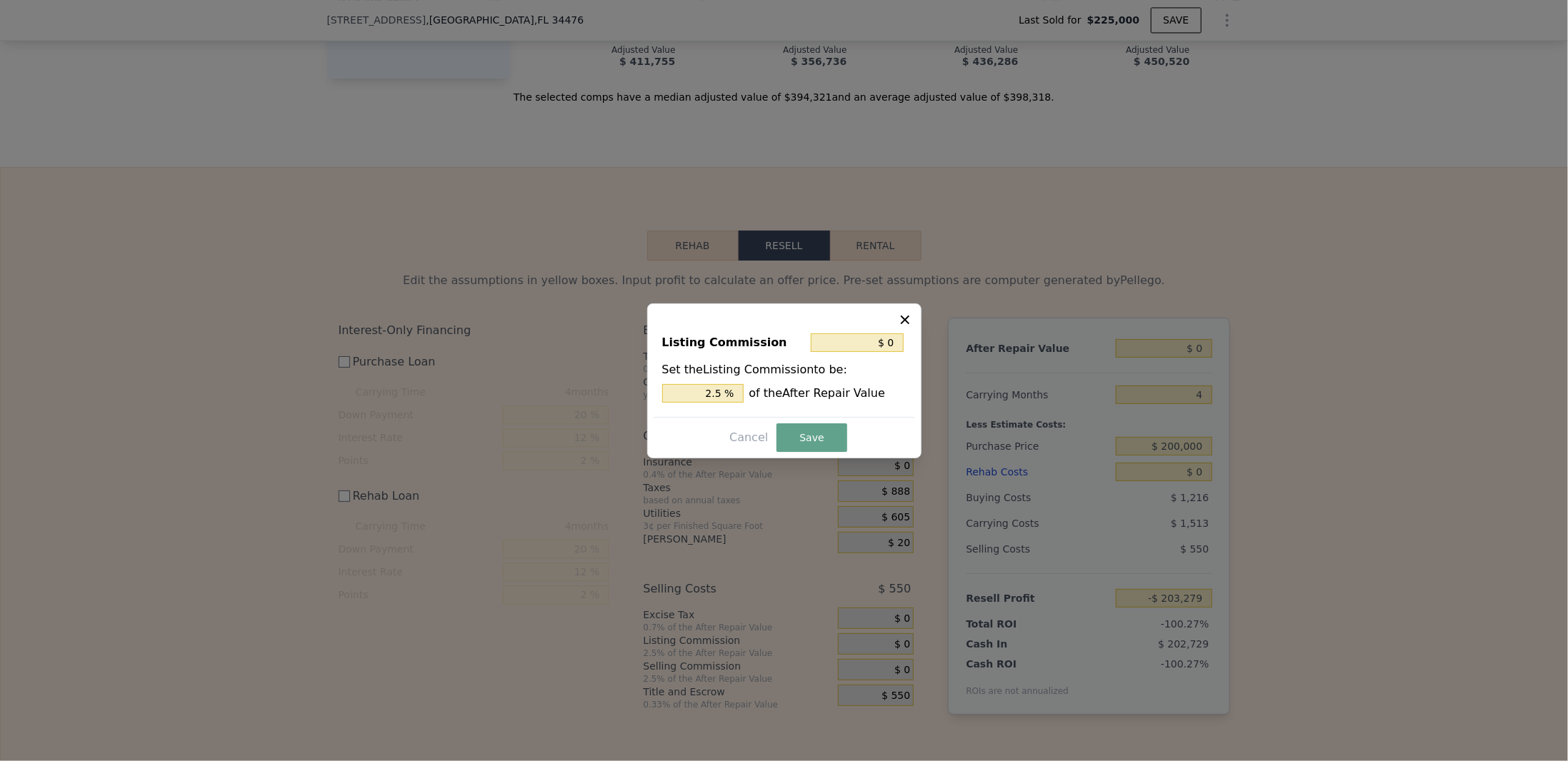
click at [908, 322] on icon at bounding box center [905, 319] width 9 height 9
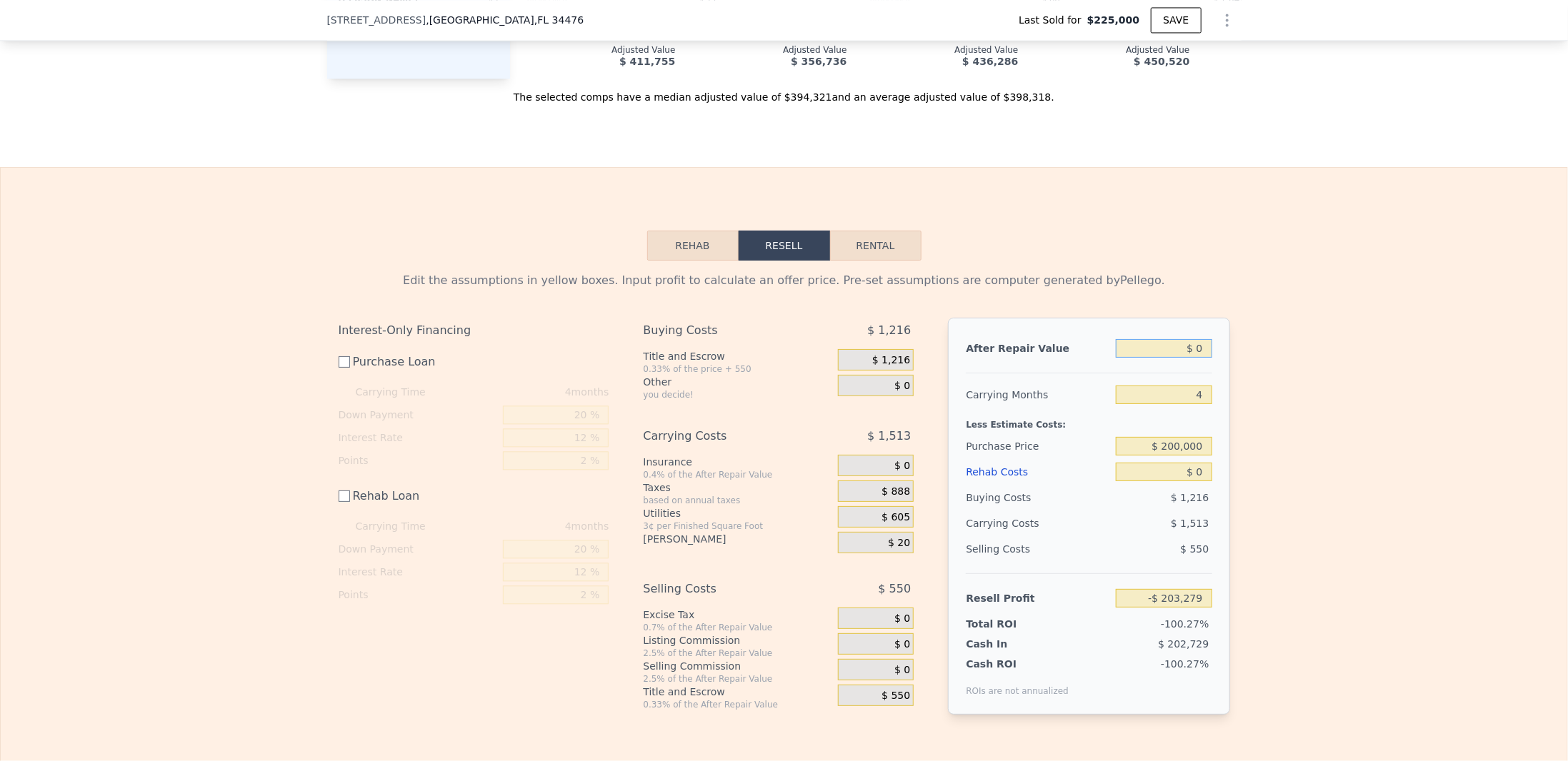
click at [1147, 355] on input "$ 0" at bounding box center [1163, 349] width 95 height 19
type input "$ 30"
type input "-$ 203,251"
type input "$ 380"
type input "-$ 202,924"
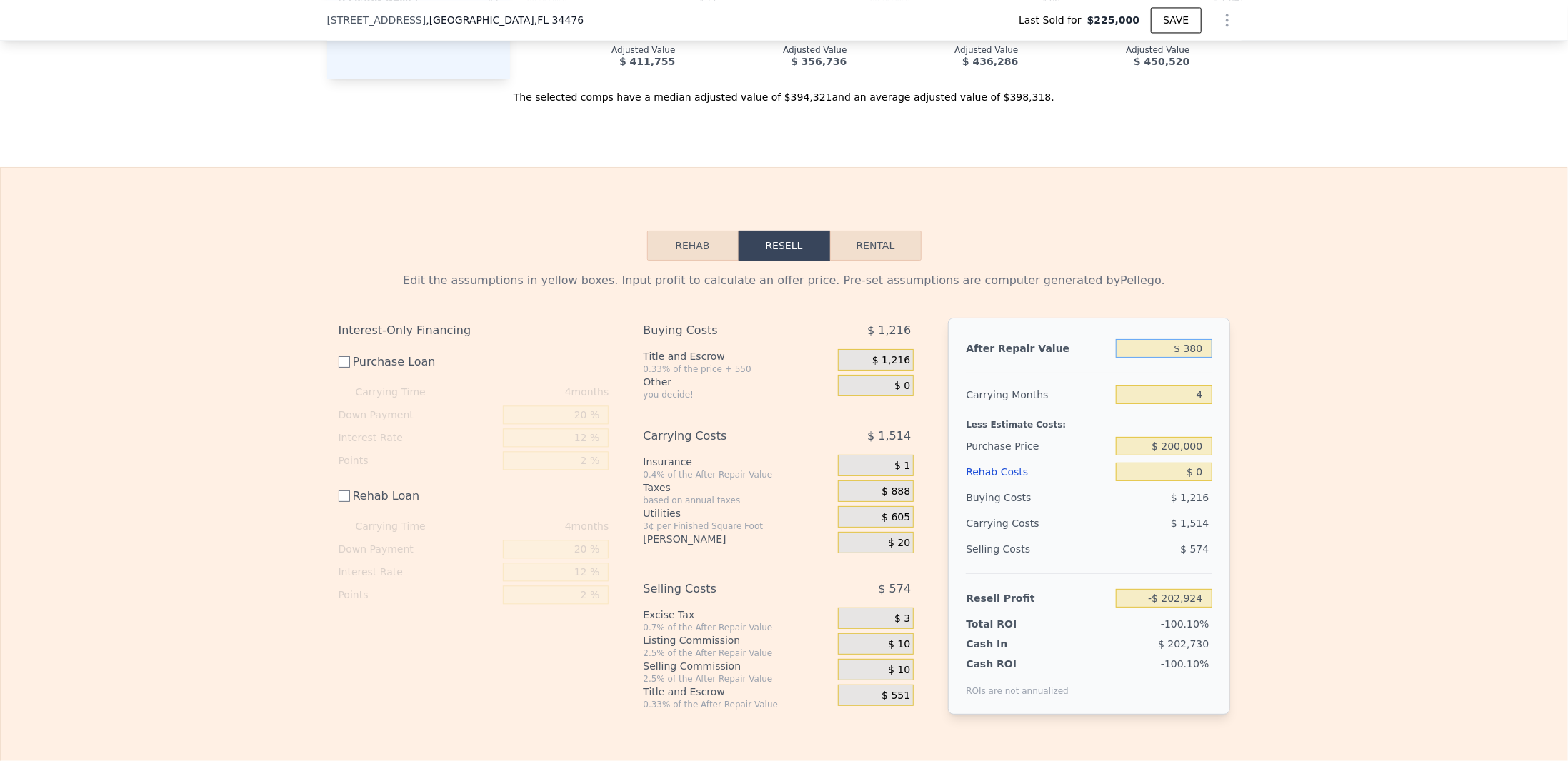
type input "$ 3,800"
type input "-$ 199,714"
type input "$ 38,000"
type input "-$ 167,623"
type input "$ 380,000"
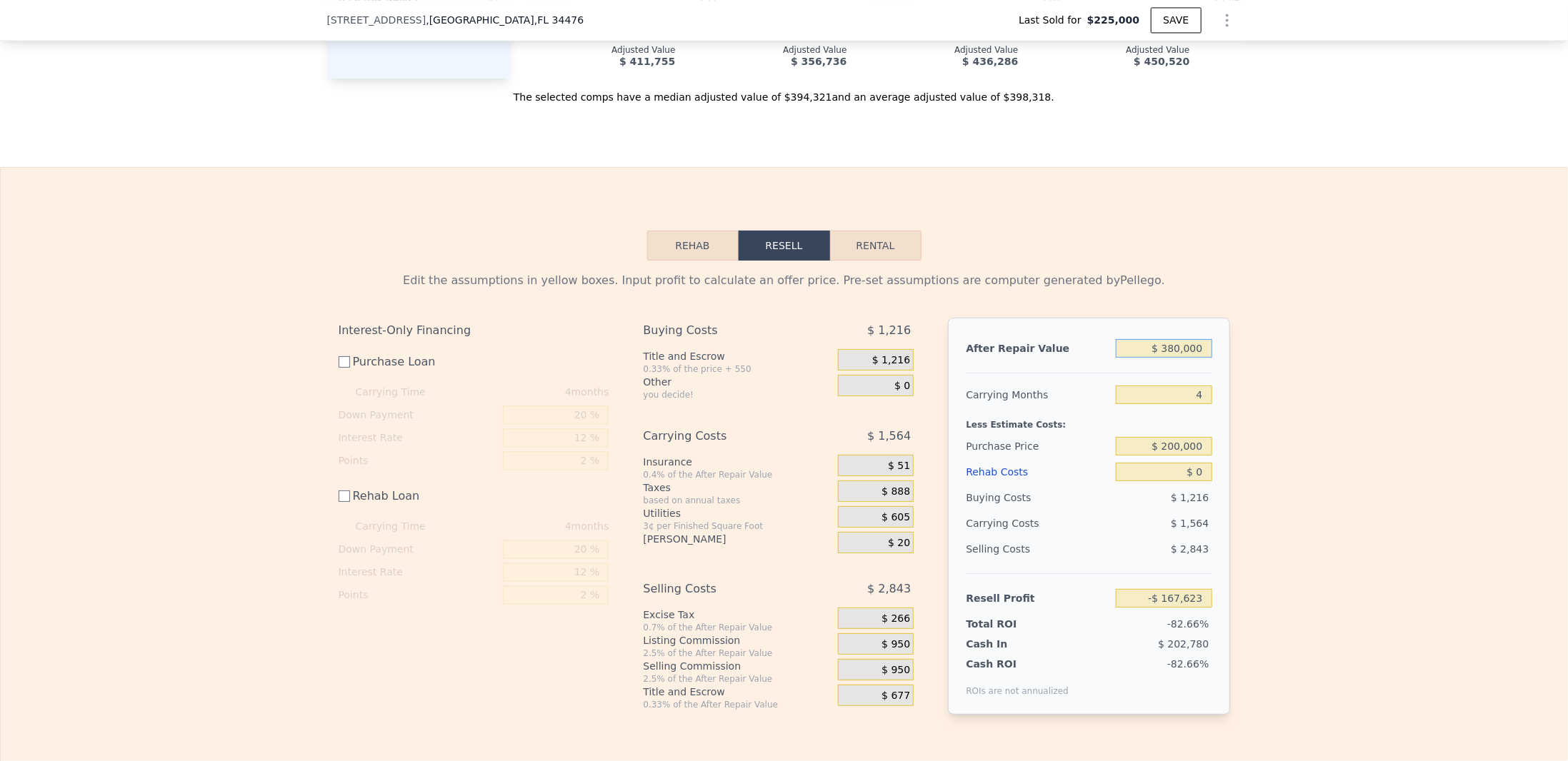
type input "$ 153,289"
type input "$ 380,000"
click at [1138, 374] on div at bounding box center [1089, 368] width 246 height 13
click at [1149, 481] on input "$ 0" at bounding box center [1163, 472] width 95 height 19
type input "$ 20"
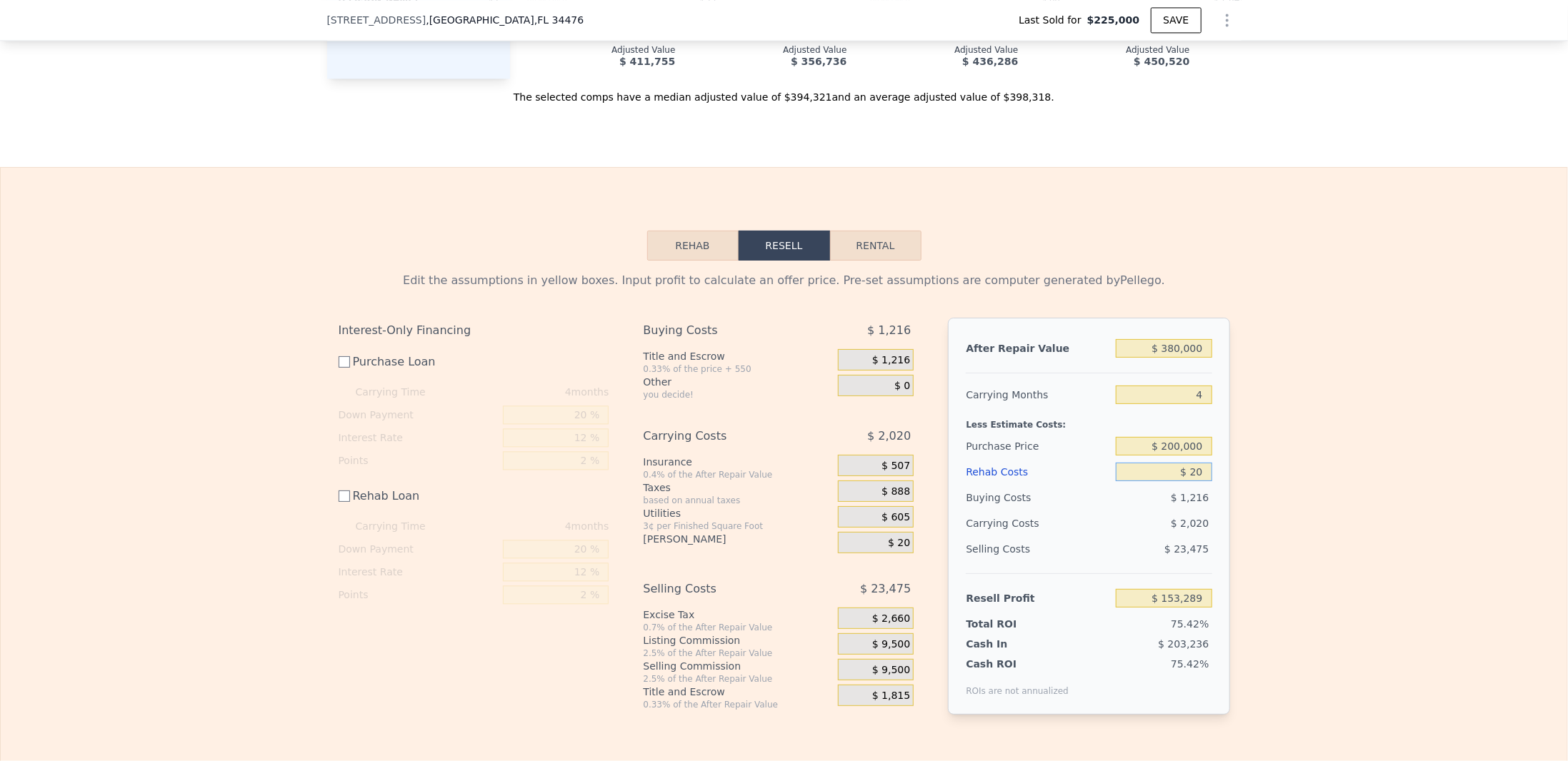
type input "$ 153,269"
type input "$ 200"
type input "$ 153,089"
type input "$ 2,000"
type input "$ 151,289"
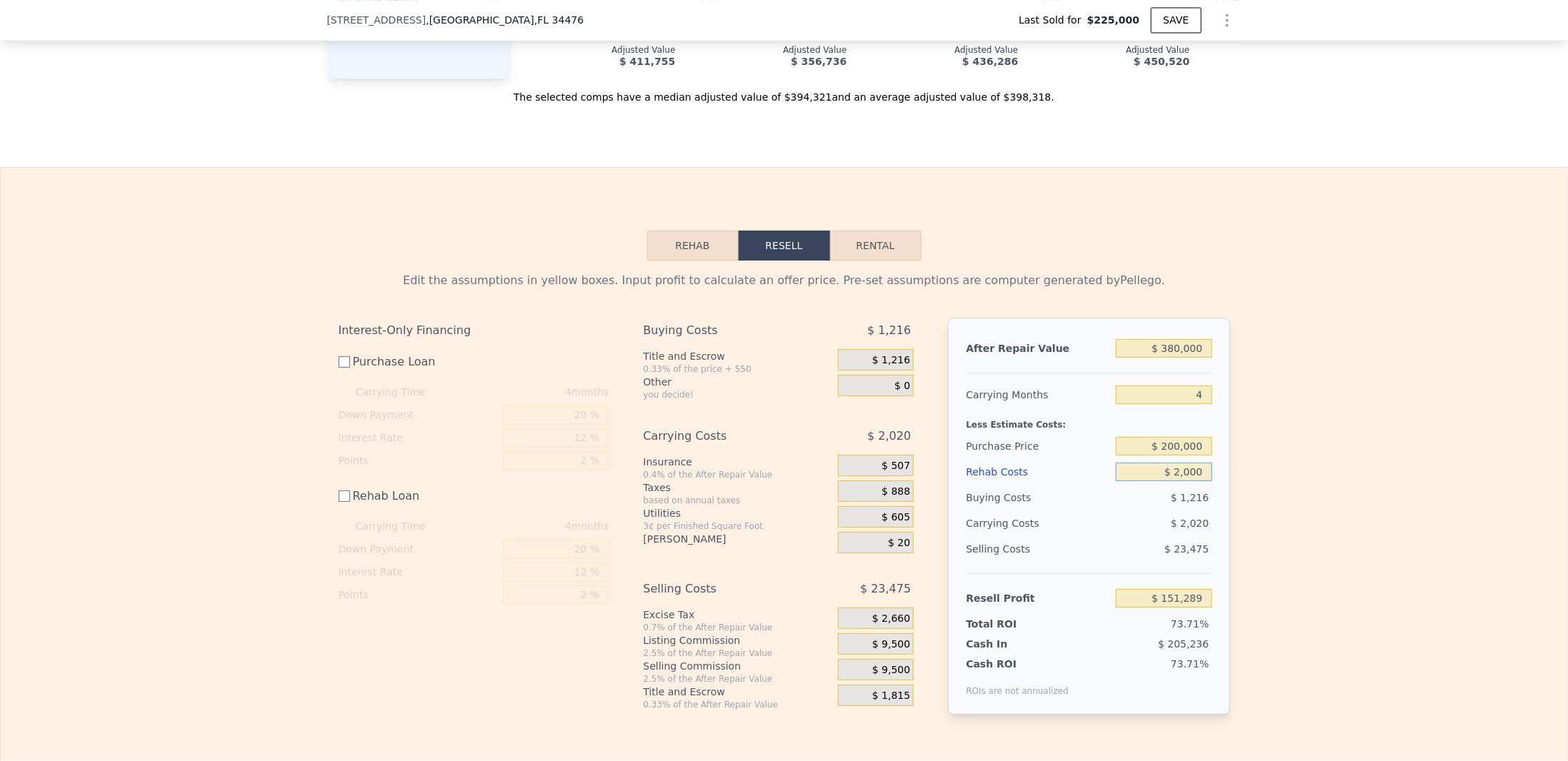
type input "$ 20,000"
type input "$ 133,289"
type input "$ 20,000"
click at [1142, 511] on div "$ 1,216" at bounding box center [1163, 497] width 96 height 26
click at [872, 679] on div "$ 9,500" at bounding box center [876, 669] width 76 height 21
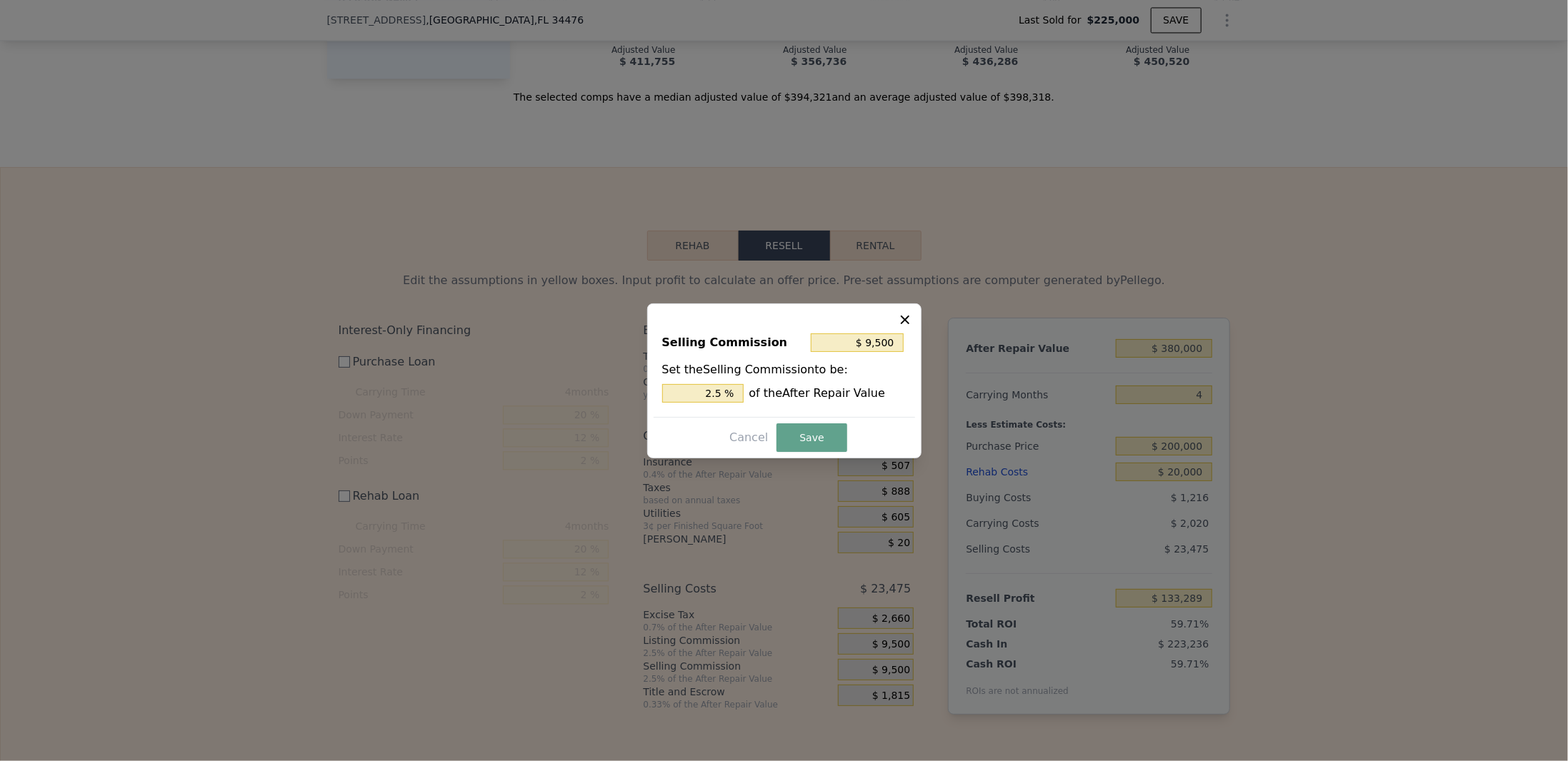
click at [908, 328] on div "Selling Commission $ 9,500 Set the Selling Commission to be: 2.5 % of the After…" at bounding box center [785, 369] width 261 height 95
click at [901, 320] on icon at bounding box center [905, 320] width 14 height 14
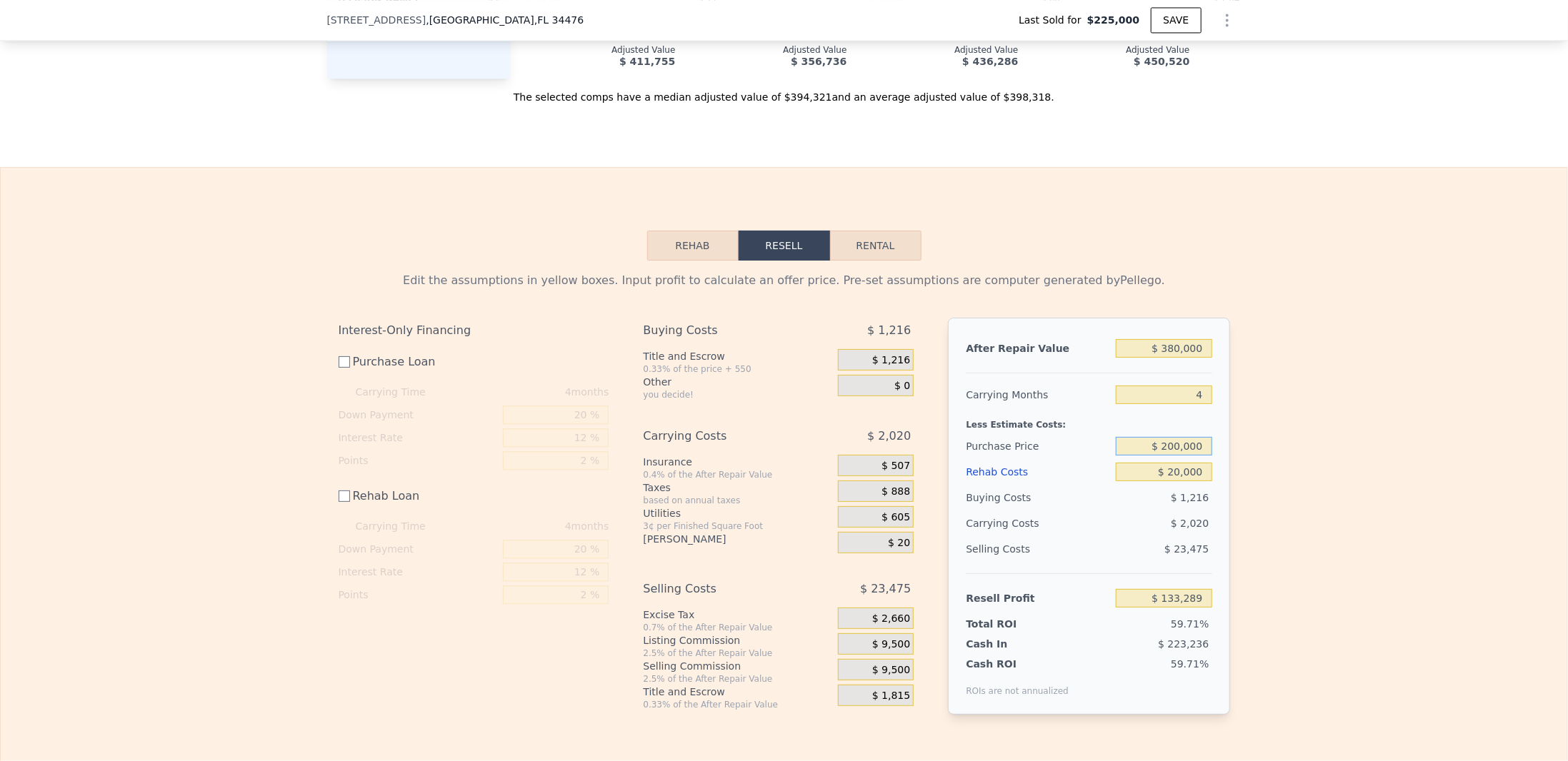
drag, startPoint x: 1175, startPoint y: 458, endPoint x: 1163, endPoint y: 459, distance: 12.0
click at [1163, 456] on input "$ 200,000" at bounding box center [1163, 447] width 95 height 19
type input "$ 190,000"
click at [1094, 473] on div "Rehab Costs" at bounding box center [1038, 472] width 144 height 26
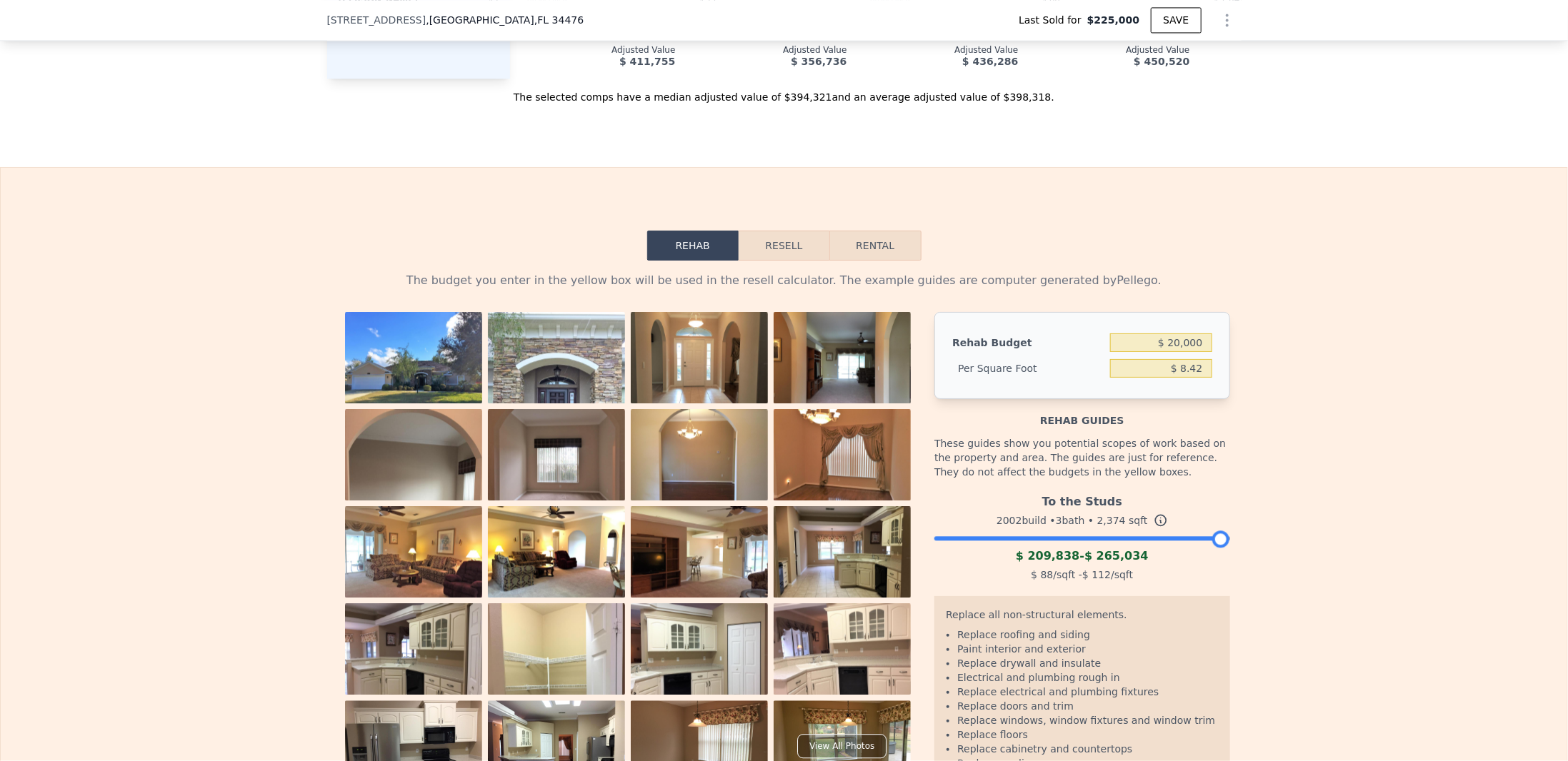
click at [778, 257] on button "Resell" at bounding box center [784, 246] width 91 height 30
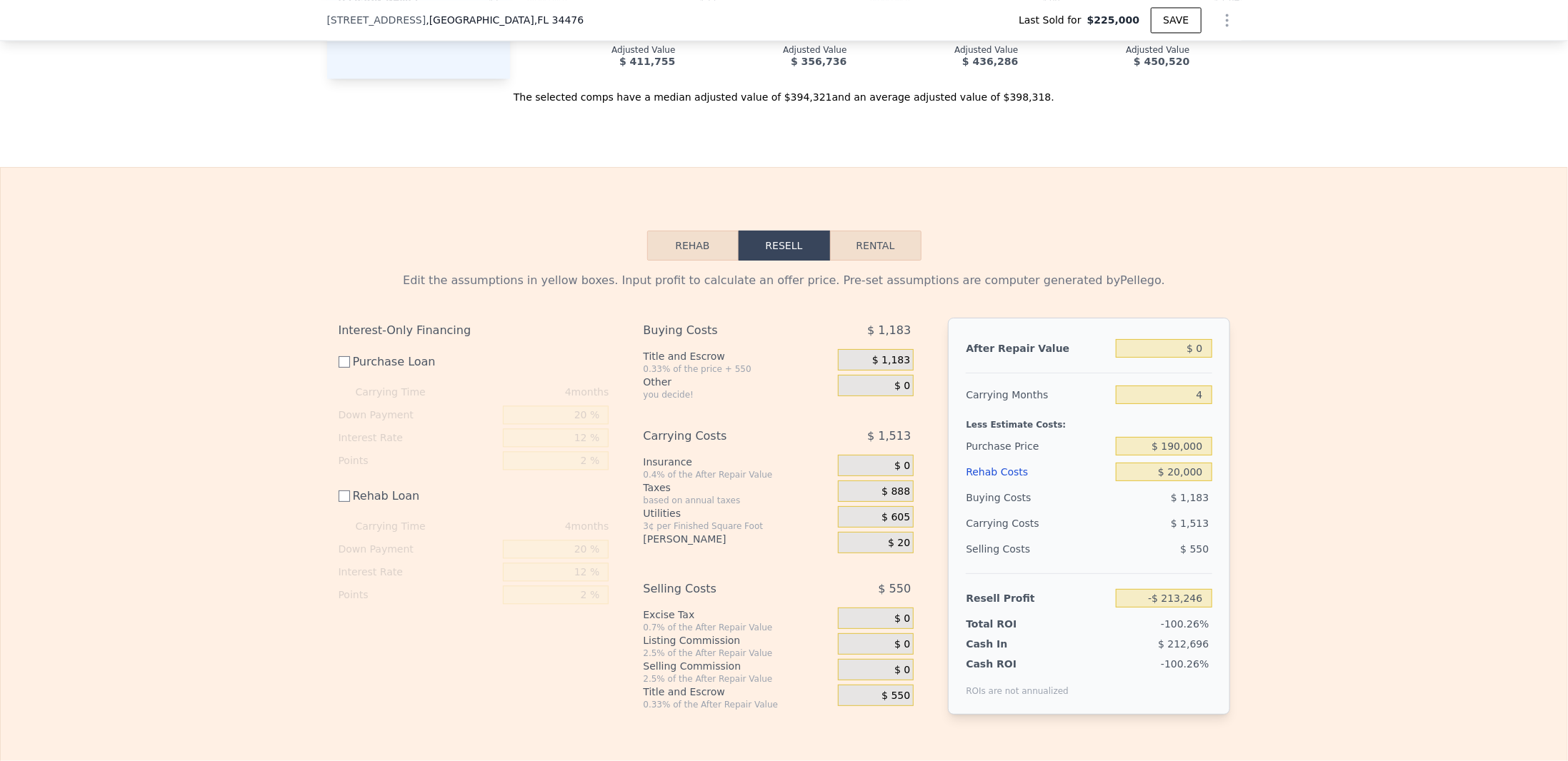
click at [1084, 459] on div "Purchase Price" at bounding box center [1038, 446] width 144 height 26
click at [1167, 358] on input "$ 0" at bounding box center [1163, 349] width 95 height 19
type input "$ 30"
type input "-$ 213,218"
type input "$ 390"
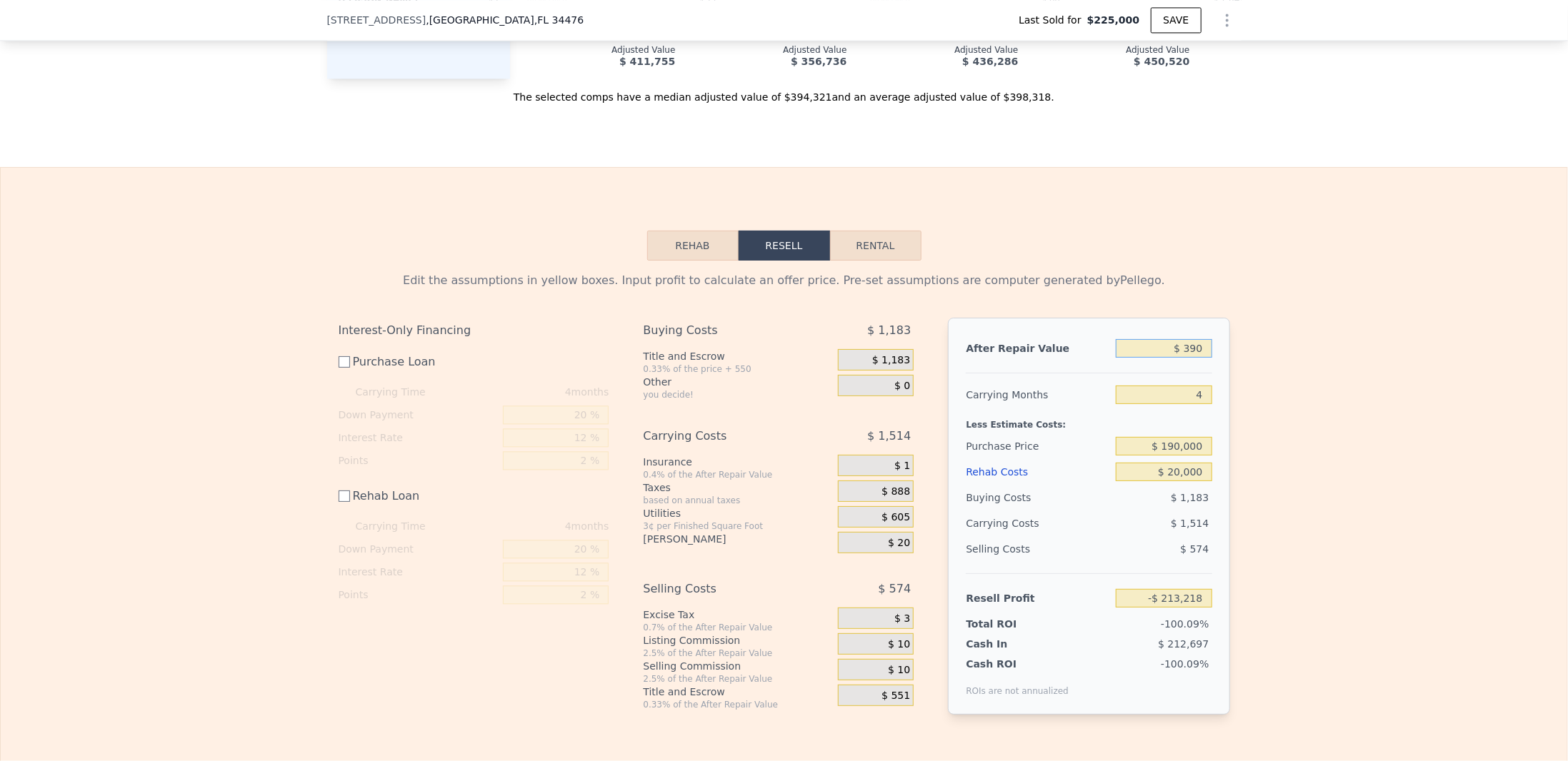
type input "-$ 212,881"
type input "$ 3,900"
type input "-$ 209,587"
type input "$ 39,000"
type input "-$ 176,651"
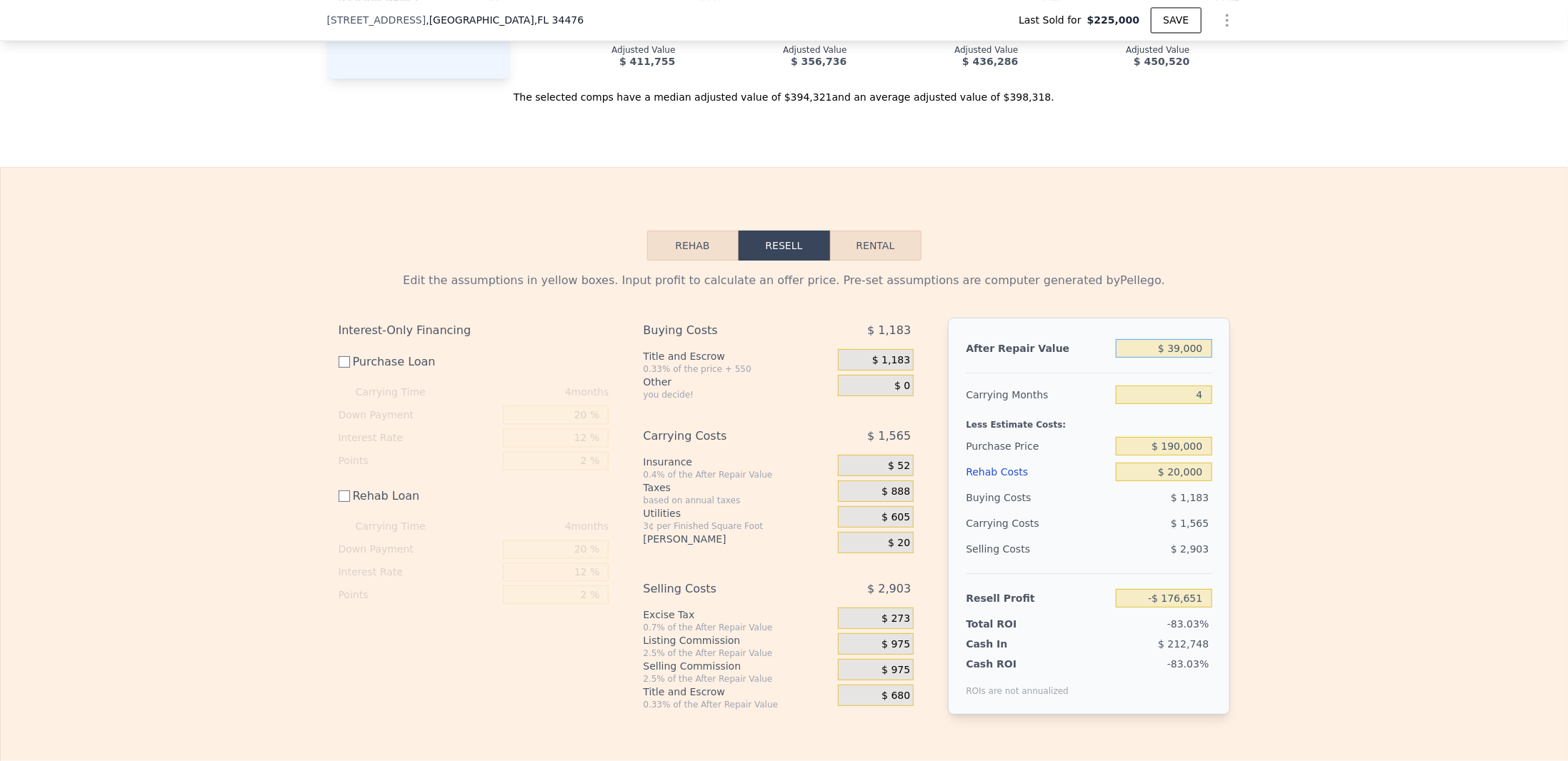
type input "$ 390,000"
type input "$ 152,705"
type input "$ 390,000"
click at [1157, 374] on div at bounding box center [1089, 368] width 246 height 13
checkbox input "true"
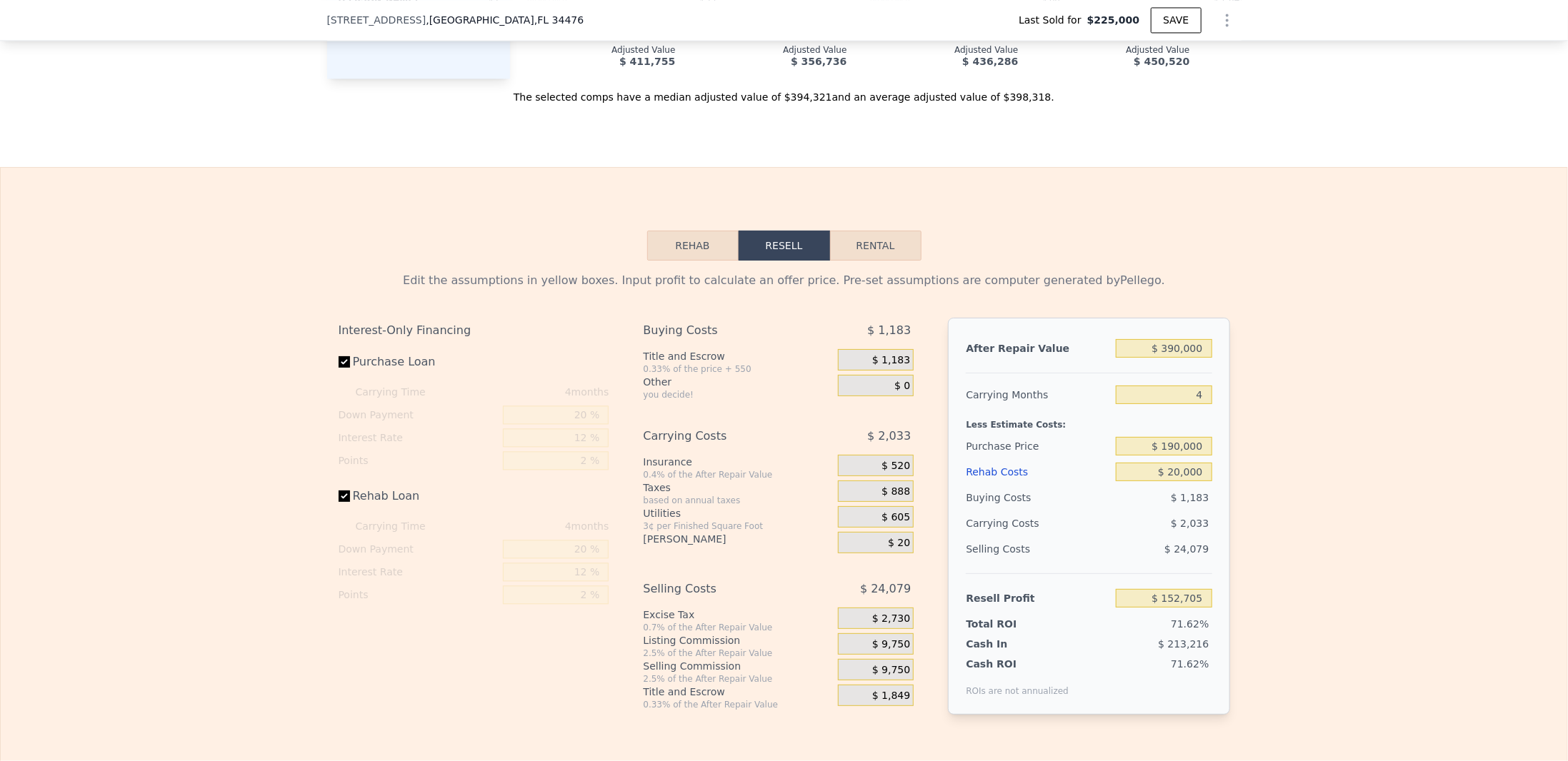
checkbox input "true"
type input "$ 398,000"
type input "$ 0"
type input "$ 134,304"
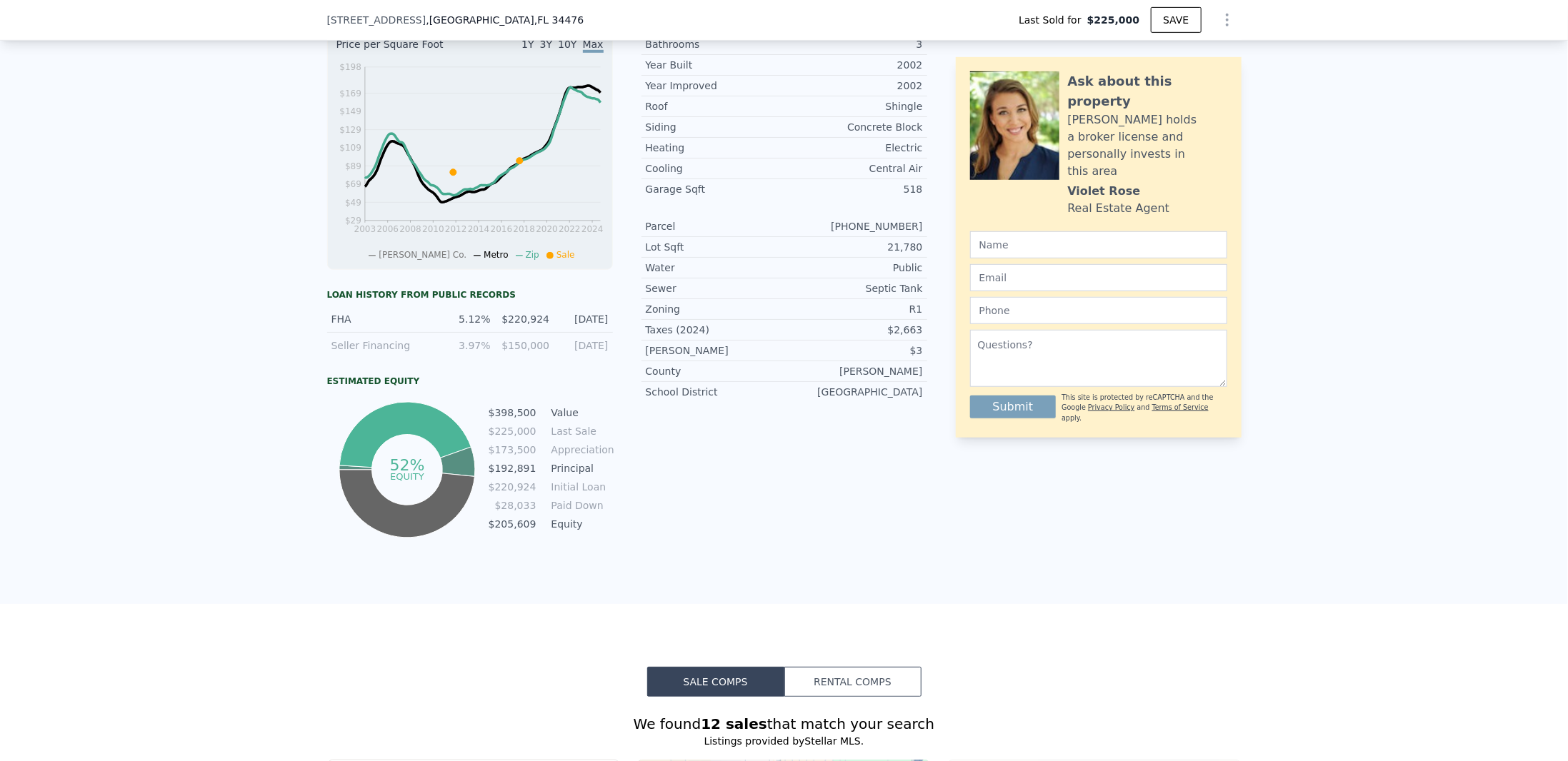
scroll to position [1494, 0]
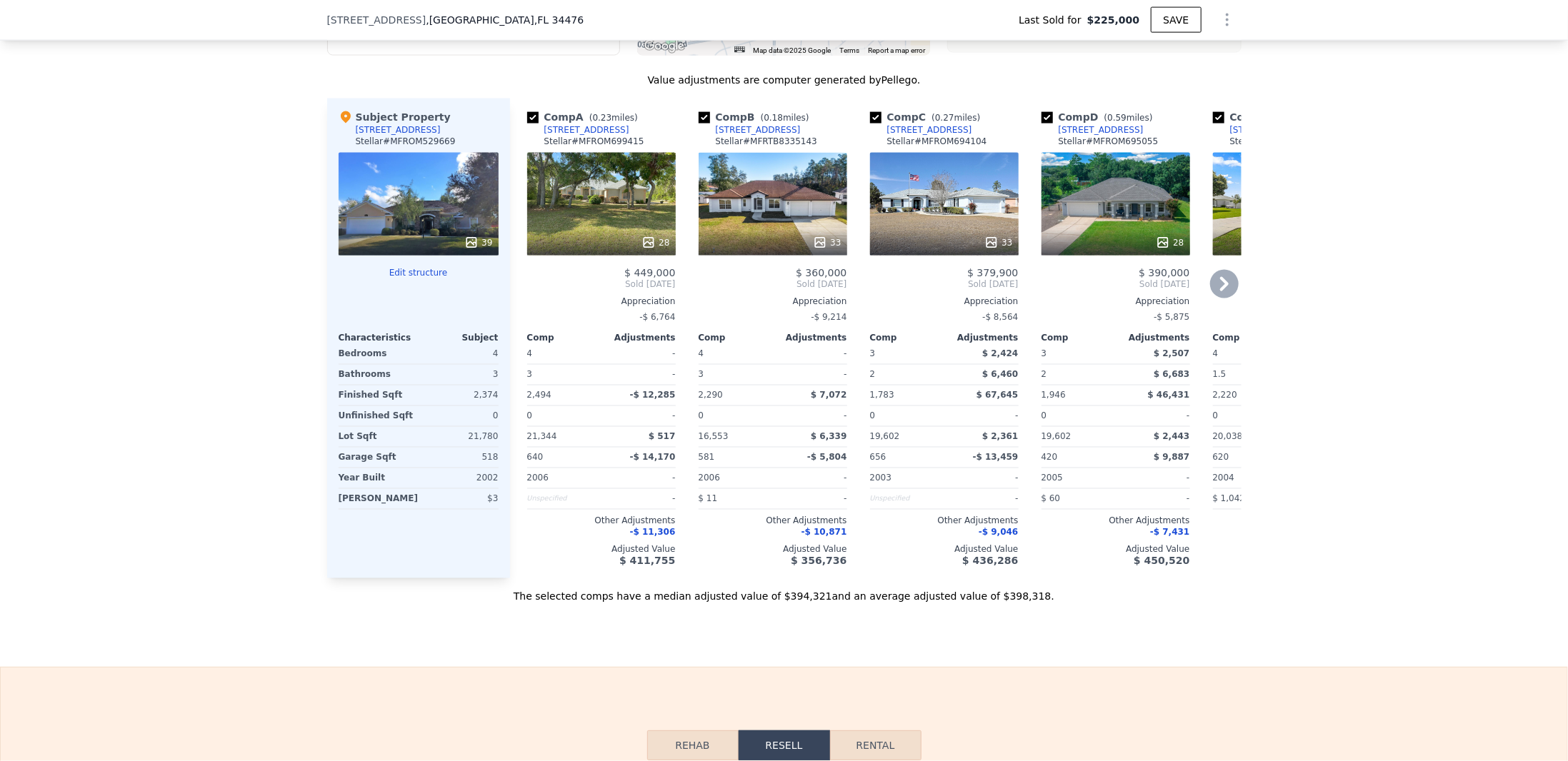
click at [583, 136] on div "[STREET_ADDRESS]" at bounding box center [587, 130] width 85 height 12
click at [758, 208] on div "33" at bounding box center [773, 203] width 149 height 102
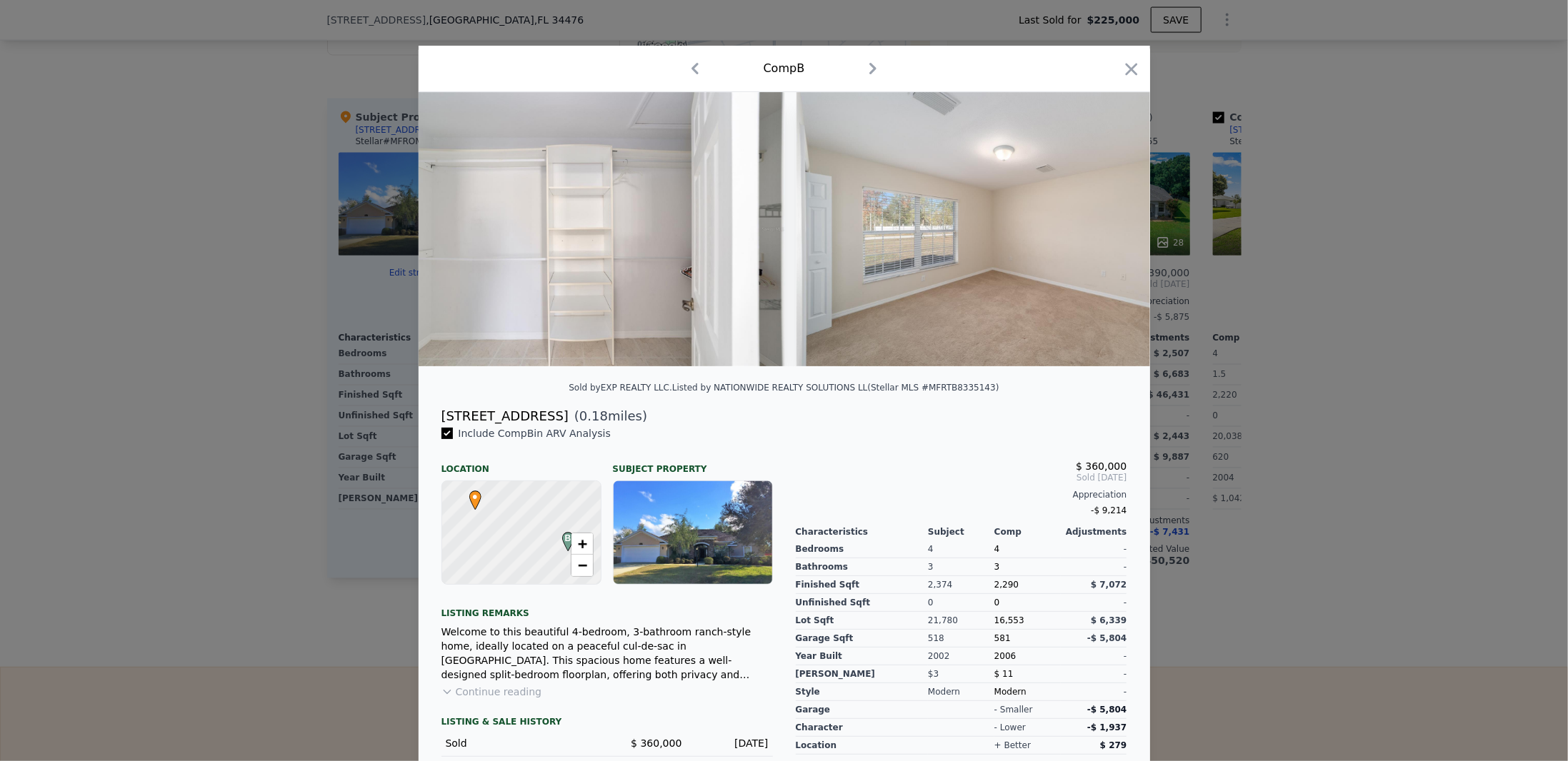
scroll to position [0, 7889]
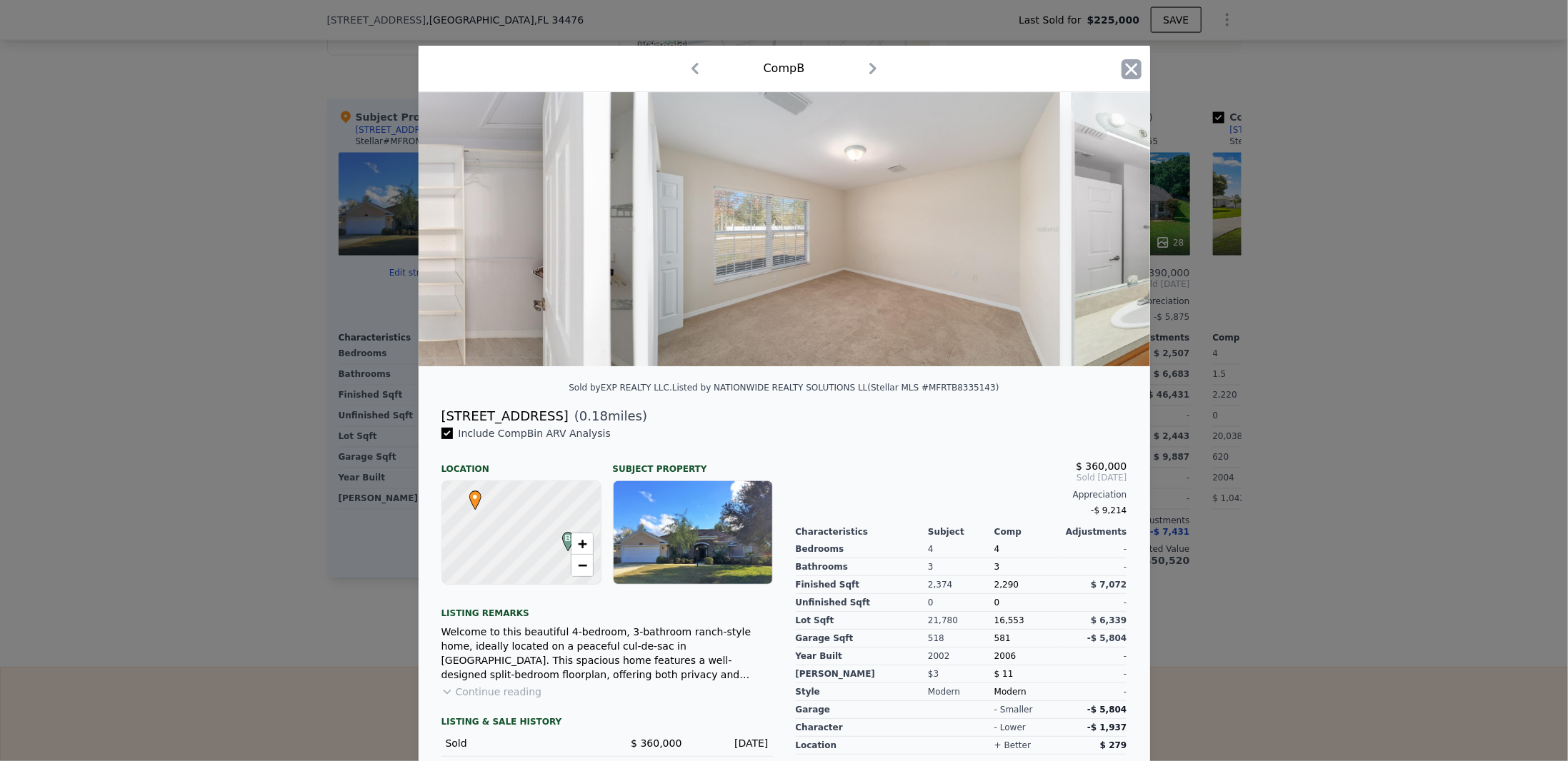
click at [1122, 62] on icon "button" at bounding box center [1132, 70] width 20 height 20
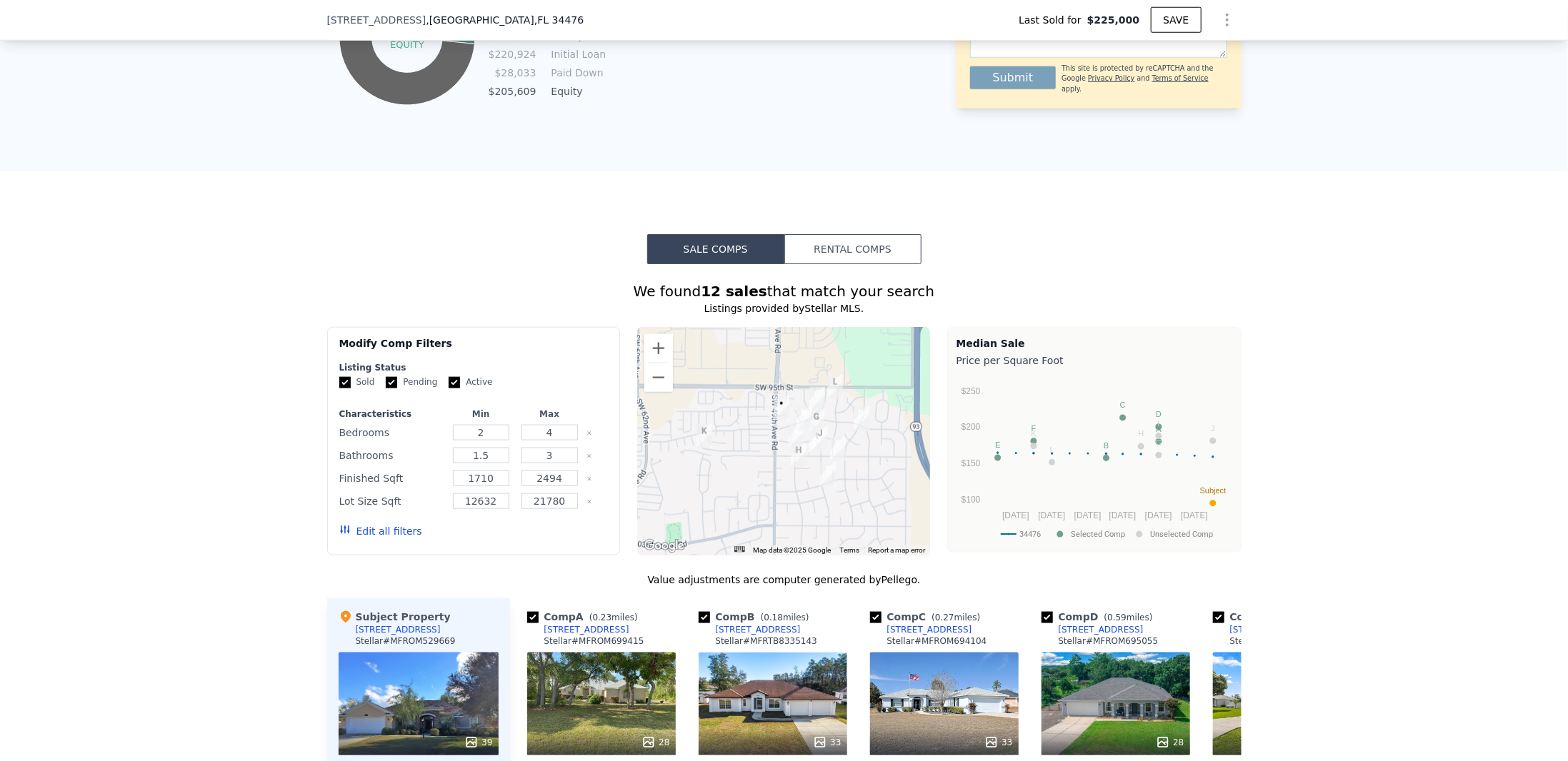
scroll to position [1161, 0]
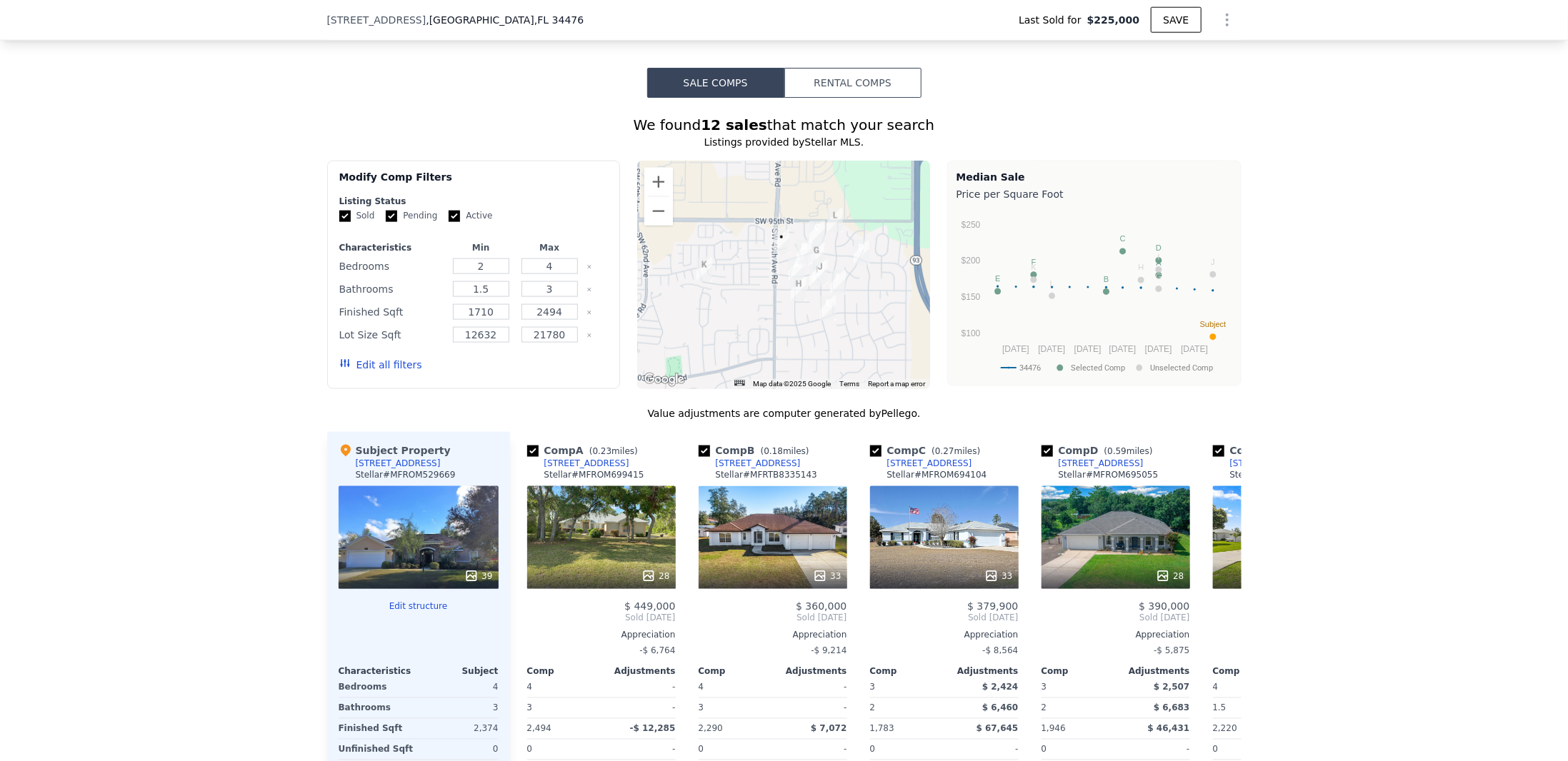
click at [858, 86] on button "Rental Comps" at bounding box center [853, 83] width 137 height 30
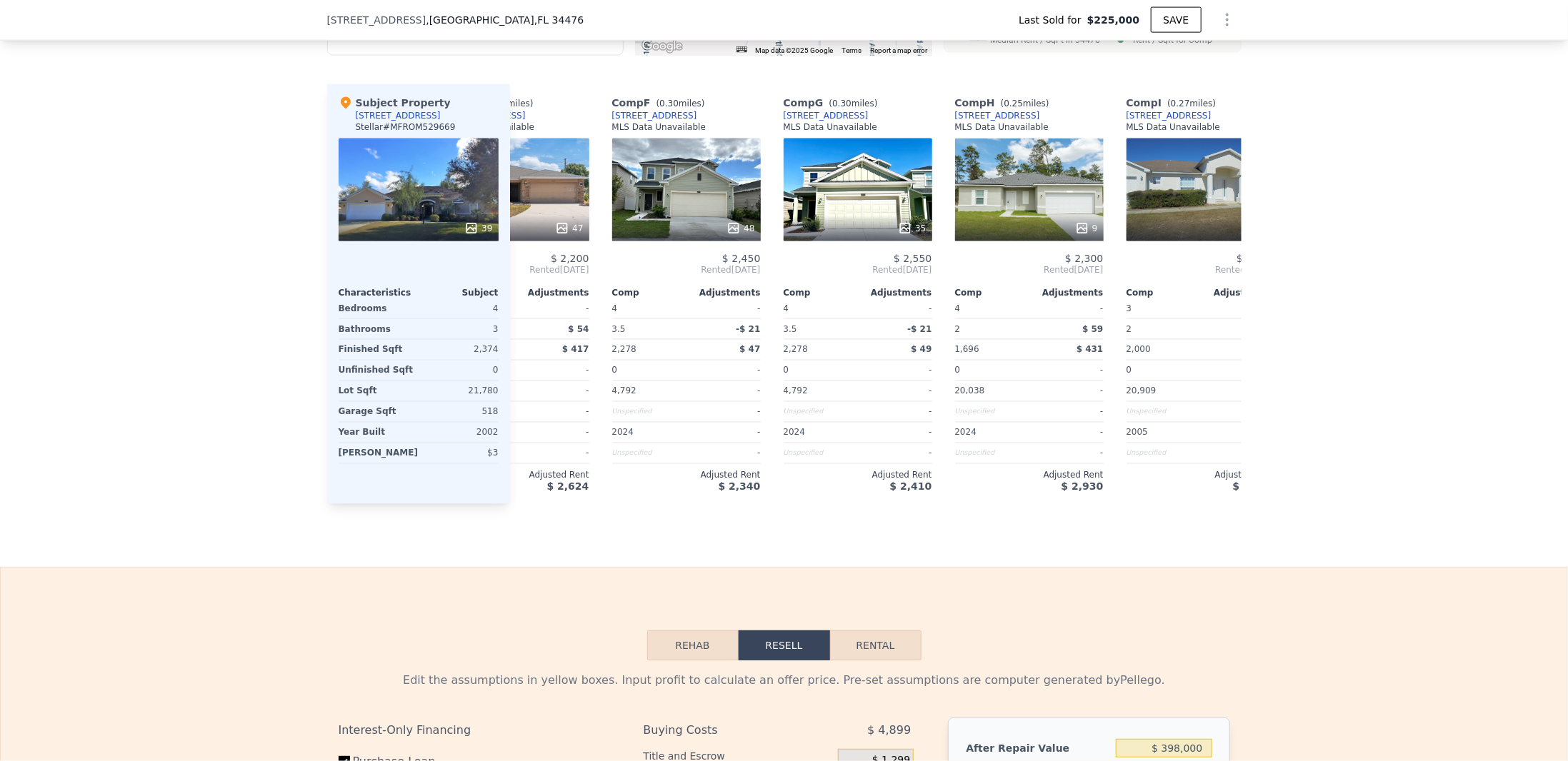
scroll to position [1828, 0]
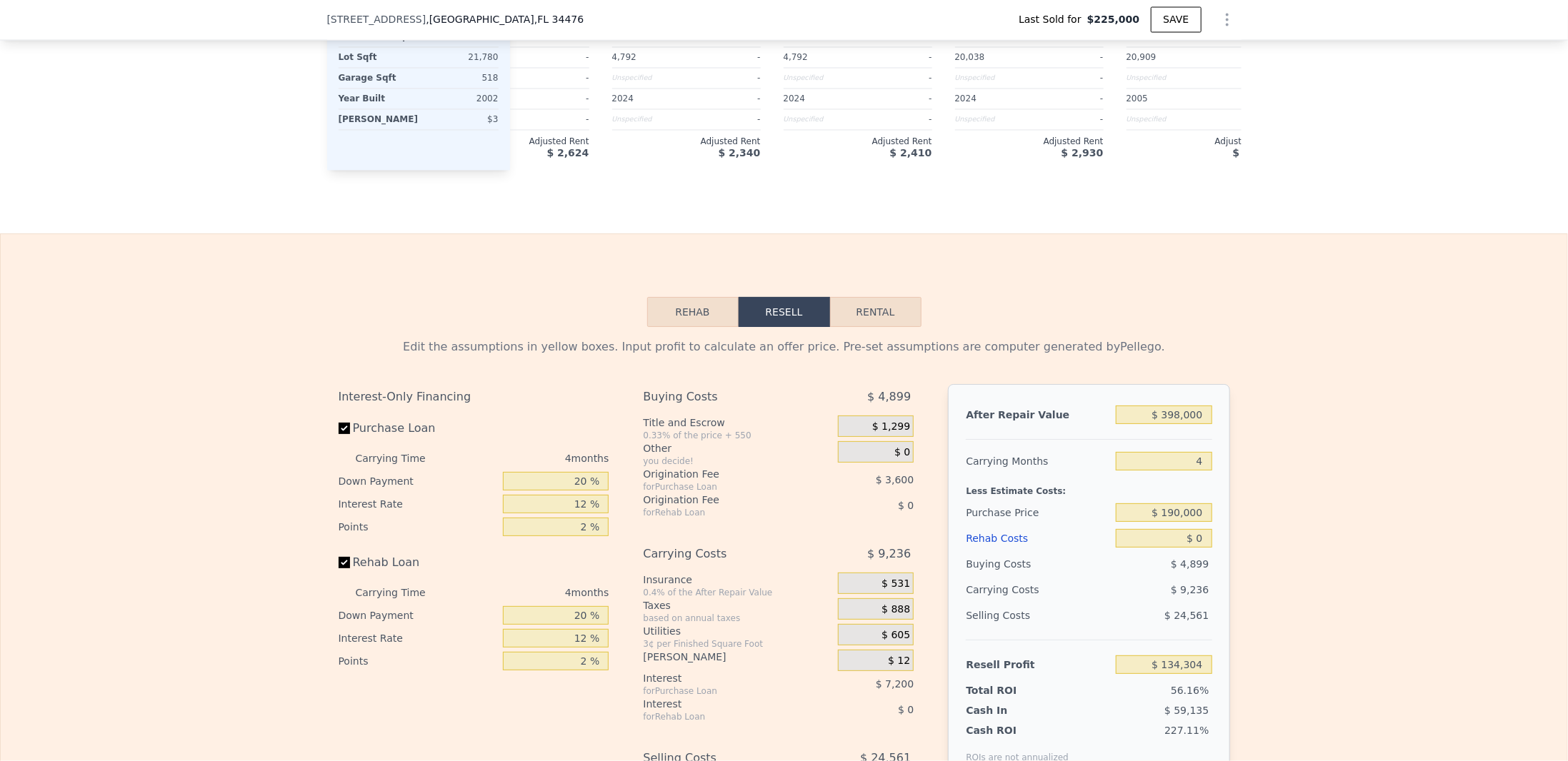
click at [877, 317] on button "Rental" at bounding box center [876, 312] width 92 height 30
select select "30"
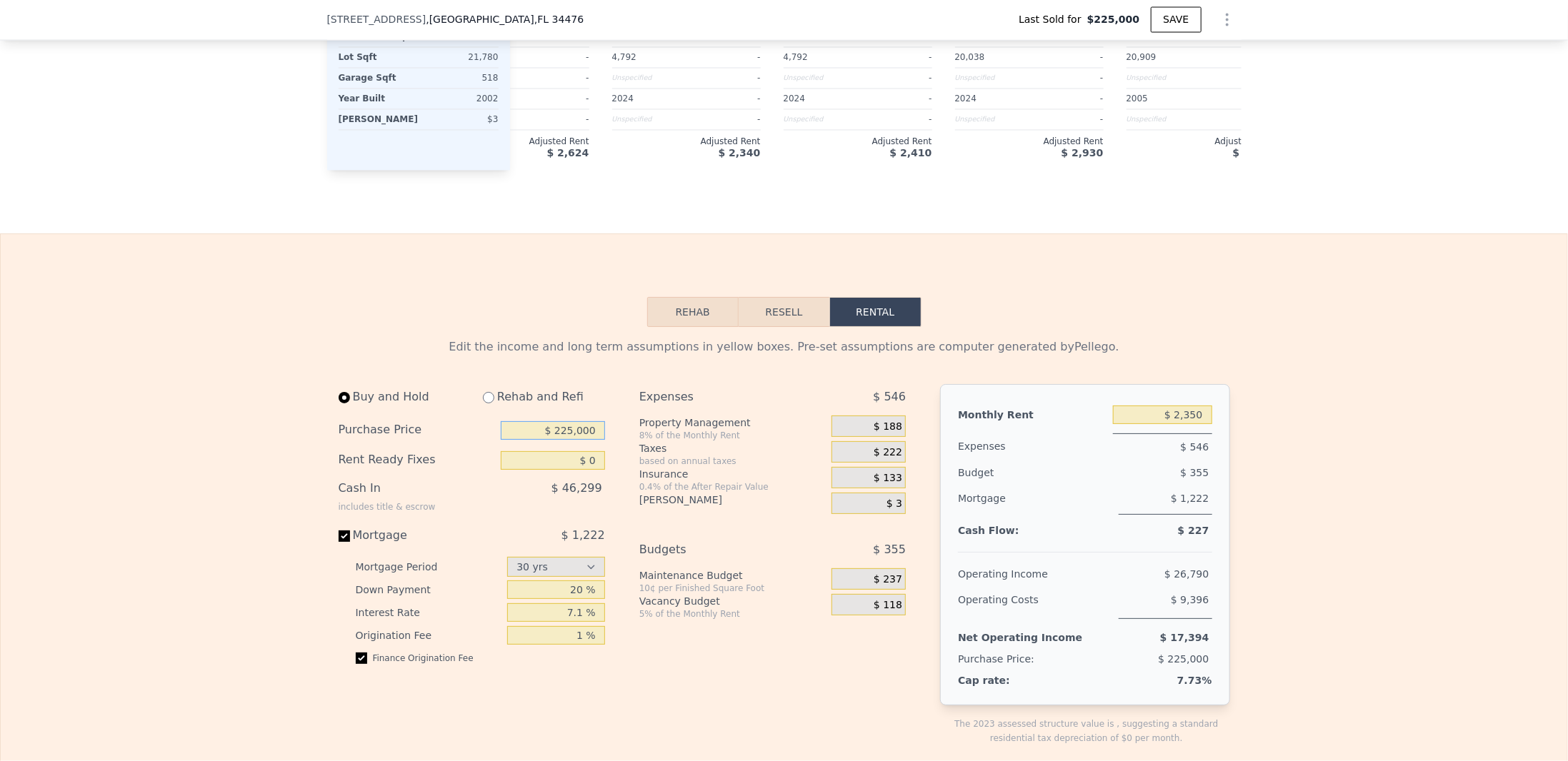
click at [566, 440] on input "$ 225,000" at bounding box center [552, 431] width 104 height 19
drag, startPoint x: 574, startPoint y: 442, endPoint x: 562, endPoint y: 448, distance: 13.4
click at [562, 440] on input "$ 225,000" at bounding box center [552, 431] width 104 height 19
type input "$ 200,000"
click at [578, 415] on div "Buy and Hold Rehab and Refi" at bounding box center [472, 400] width 267 height 31
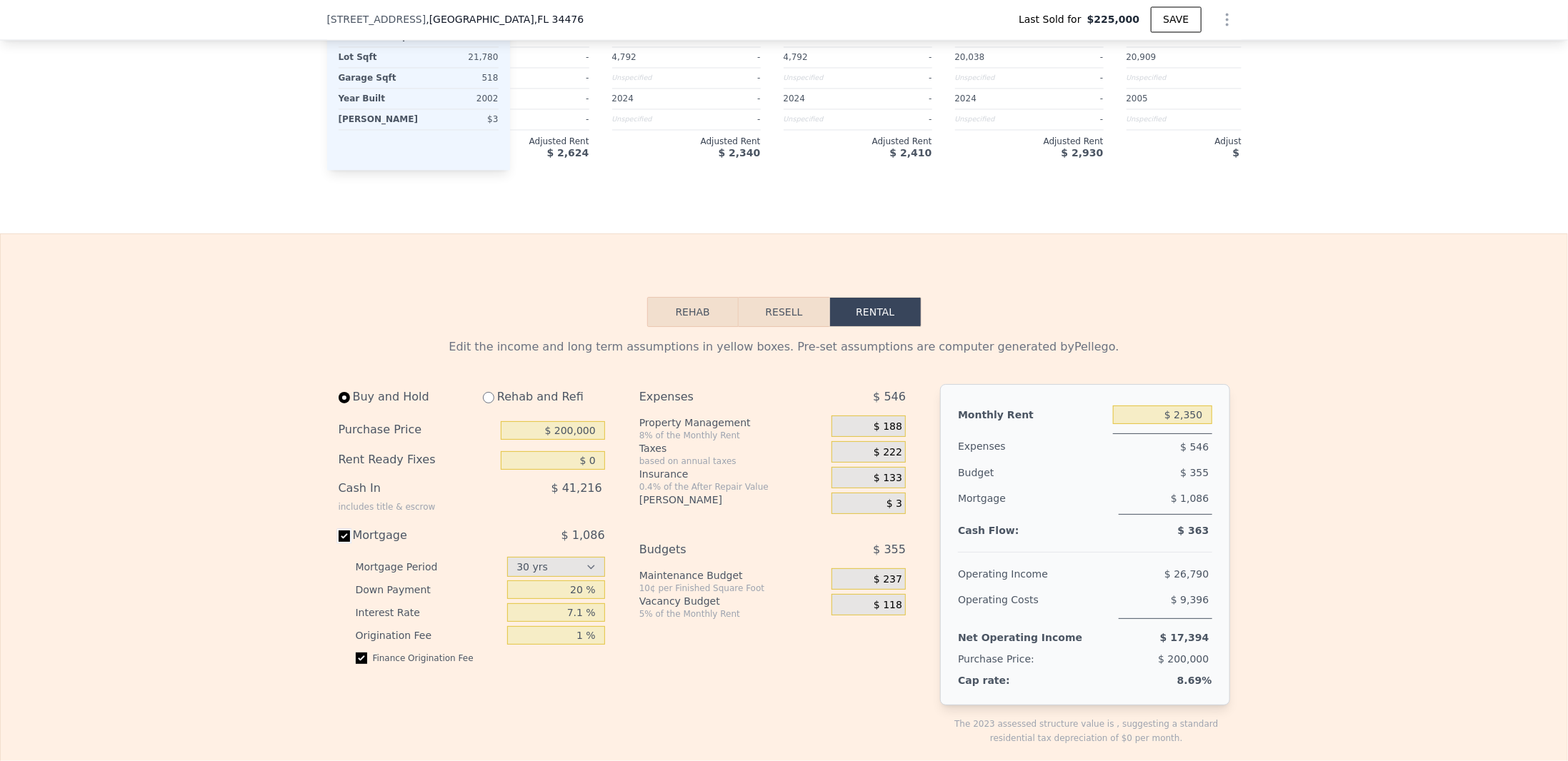
click at [339, 542] on input "Mortgage $ 1,086" at bounding box center [344, 537] width 12 height 12
checkbox input "false"
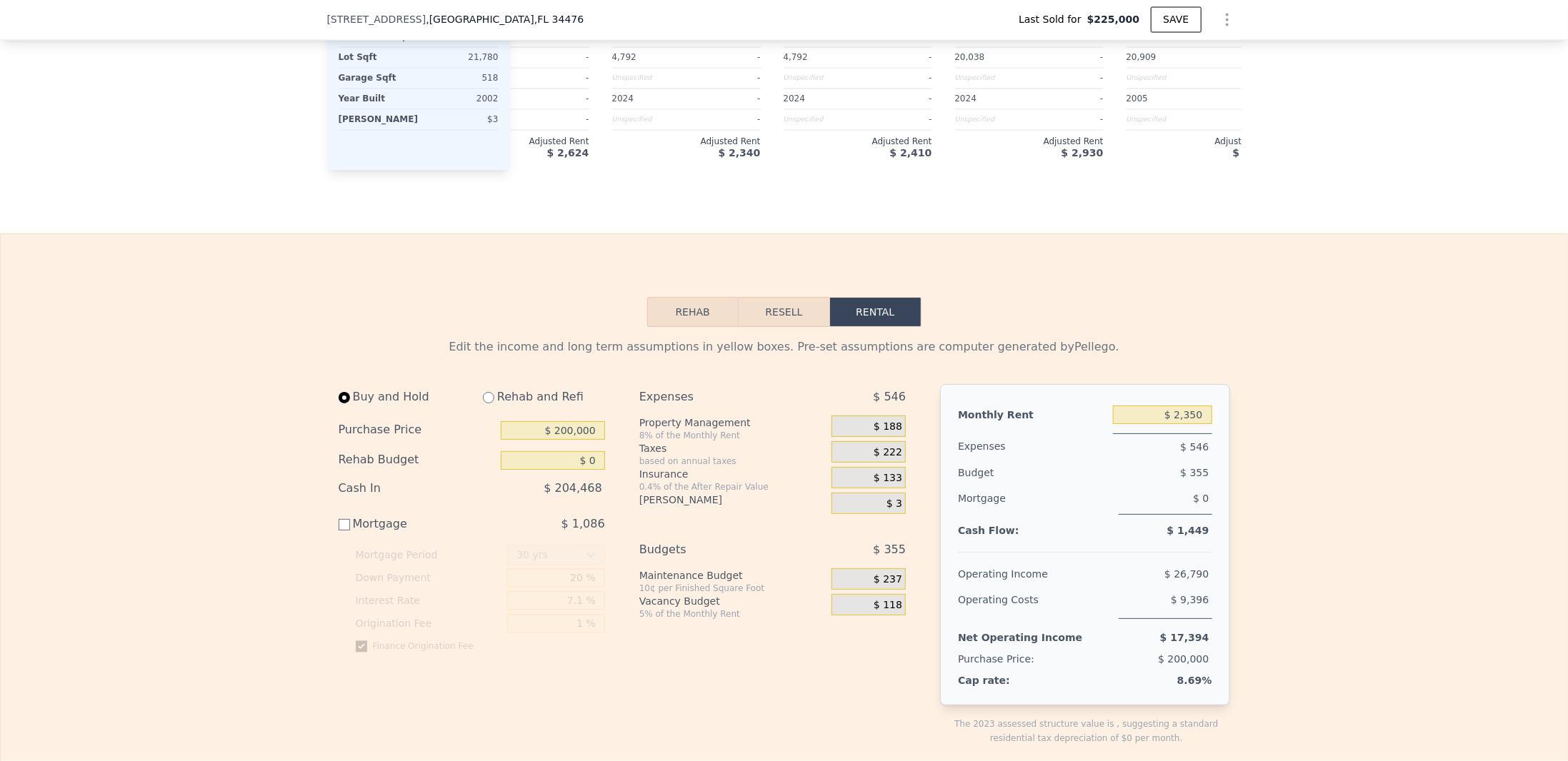
click at [889, 511] on span "$ 3" at bounding box center [894, 504] width 16 height 13
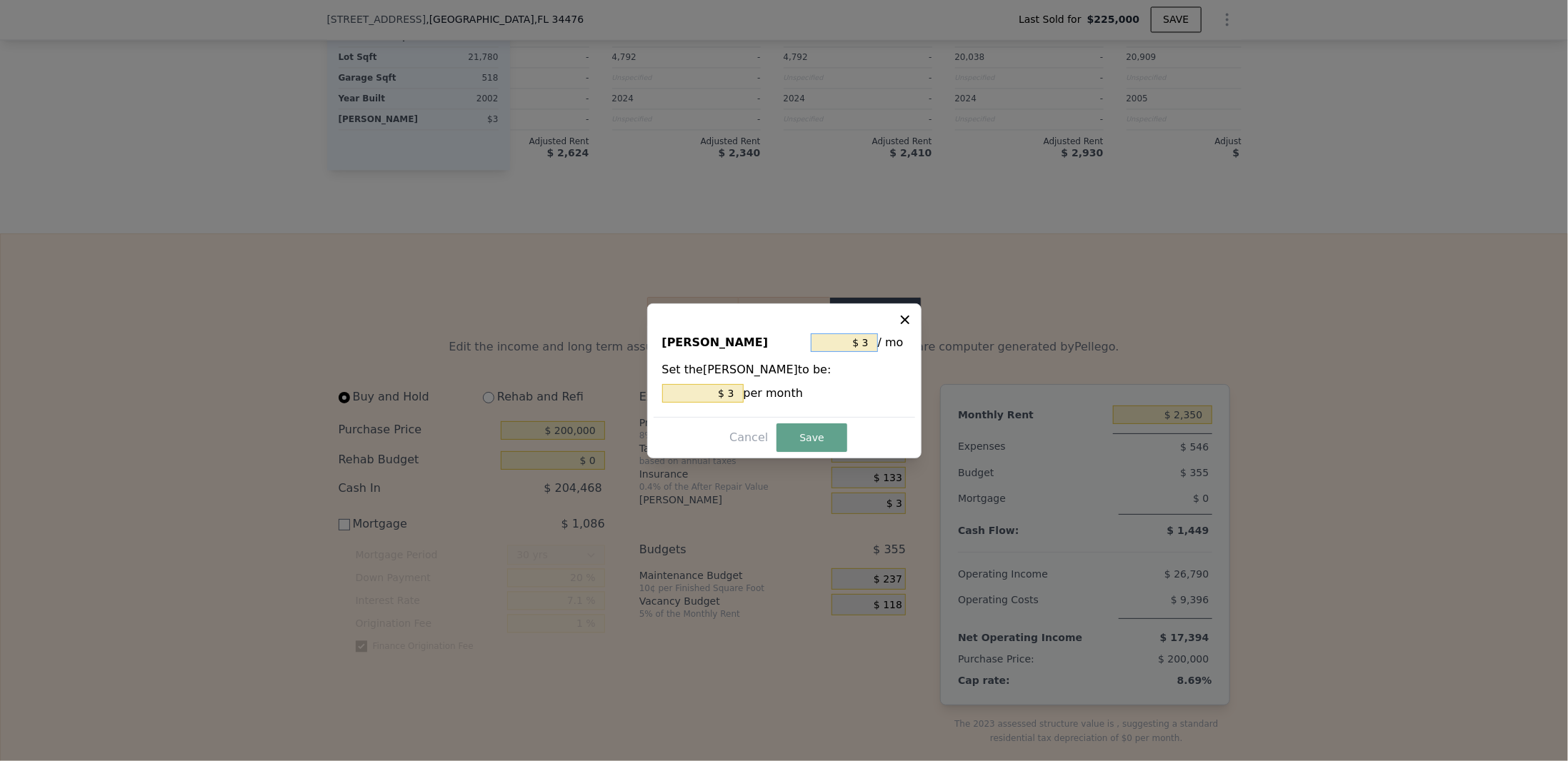
drag, startPoint x: 860, startPoint y: 343, endPoint x: 876, endPoint y: 342, distance: 16.0
click at [876, 342] on div "$ 3 / mo" at bounding box center [858, 343] width 95 height 26
type input "$ 5"
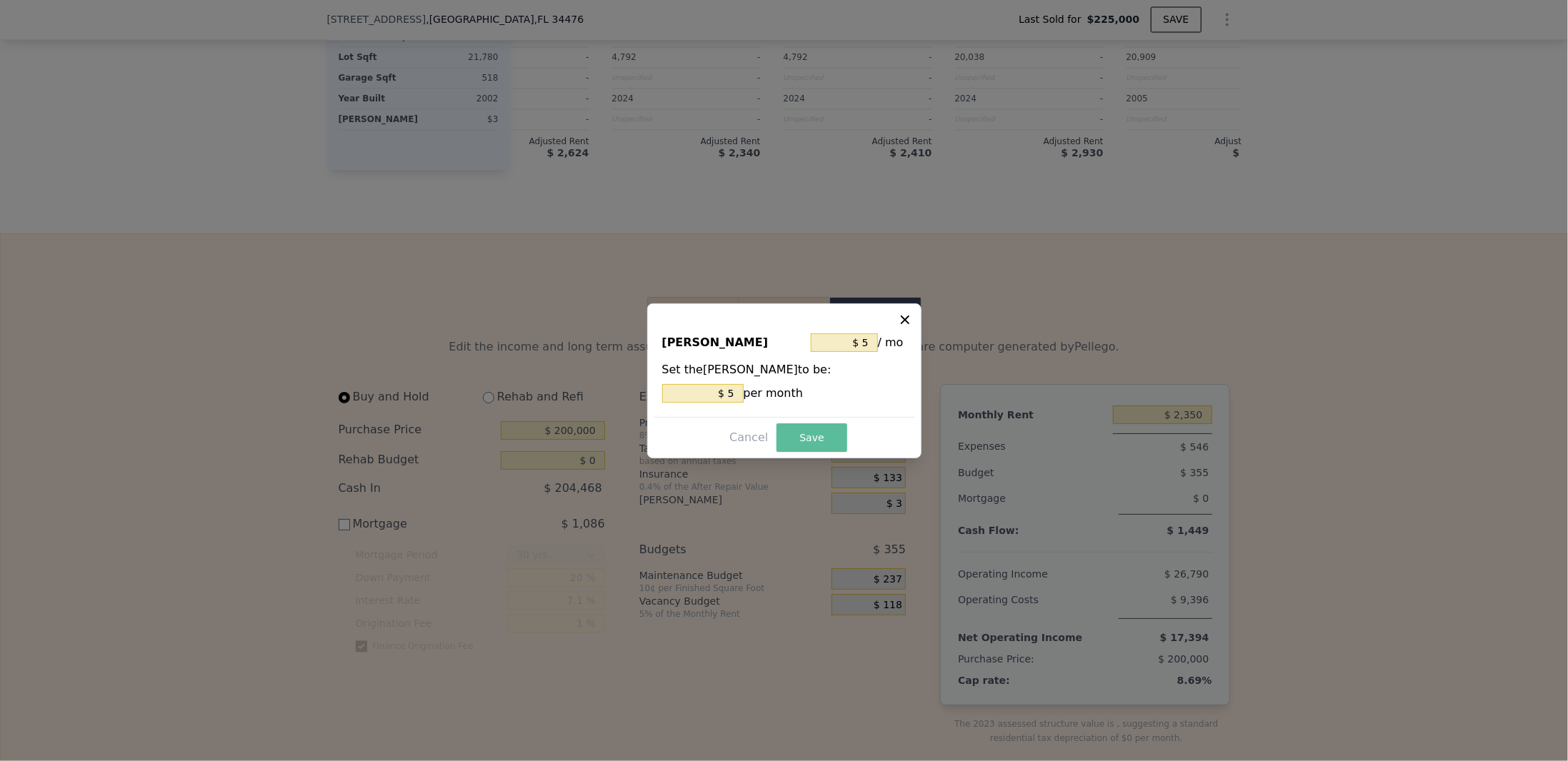
click at [811, 441] on button "Save" at bounding box center [811, 438] width 70 height 29
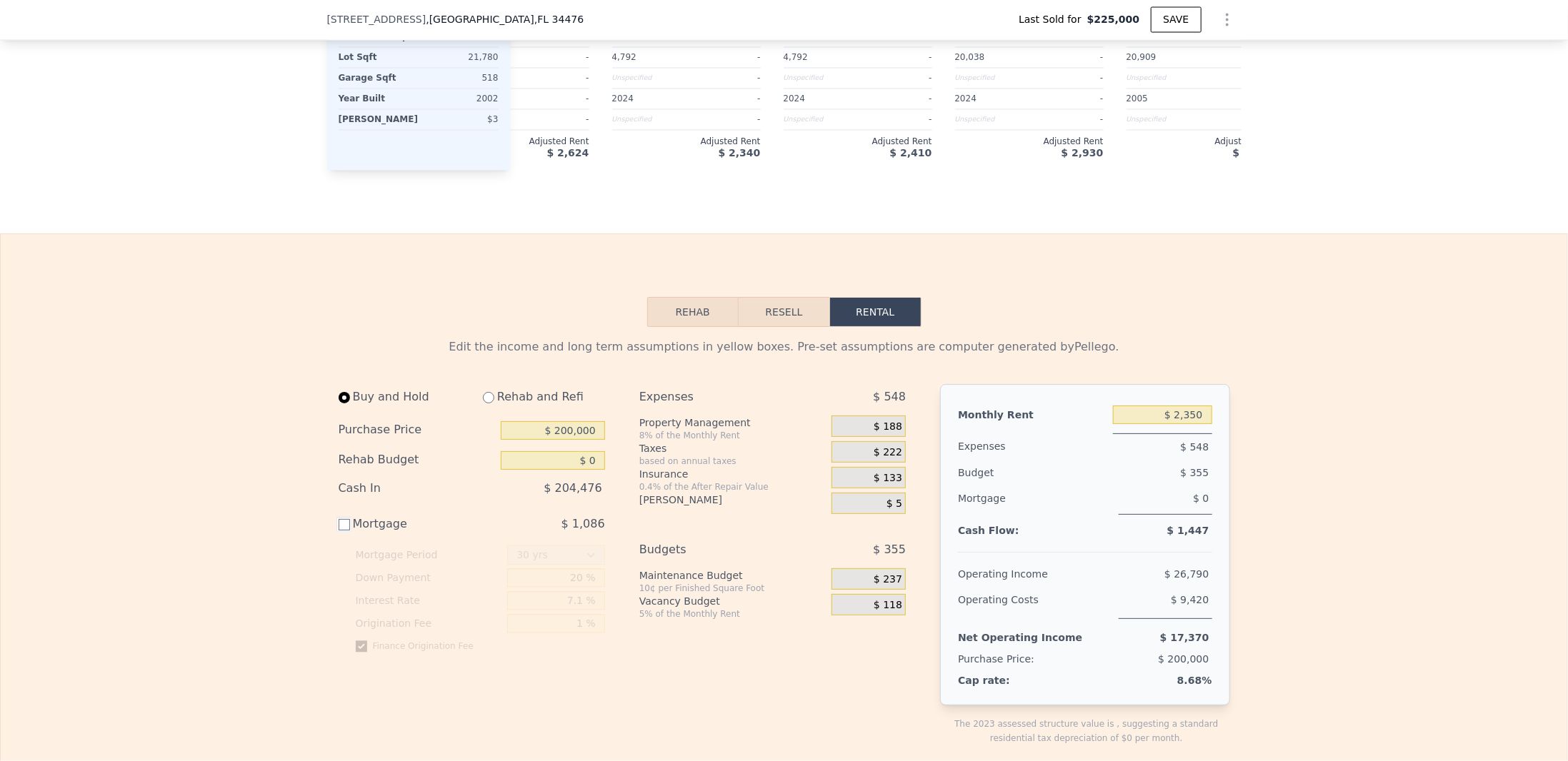
click at [339, 531] on input "Mortgage $ 1,086" at bounding box center [344, 525] width 12 height 12
checkbox input "true"
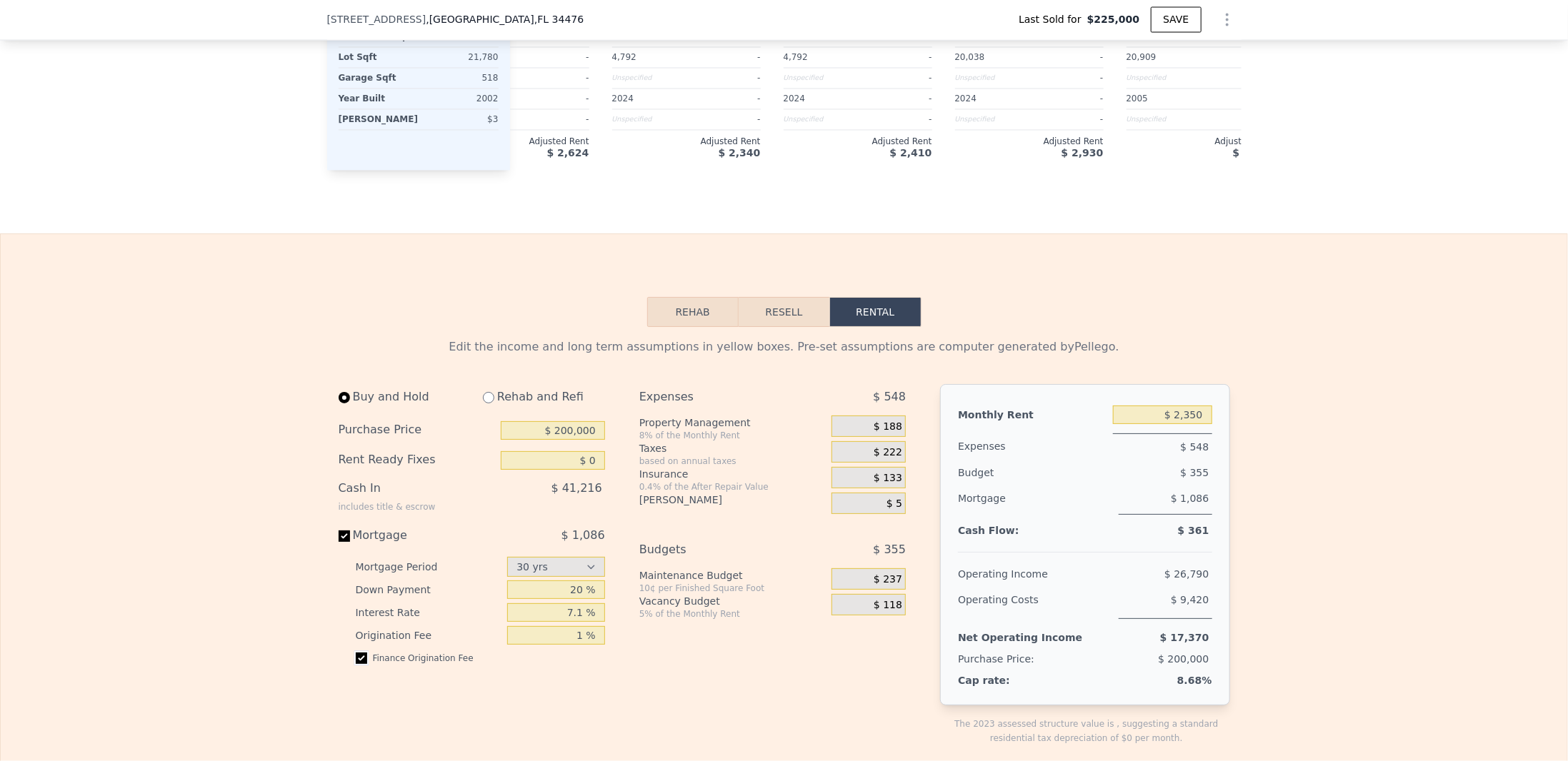
click at [356, 664] on input "checkbox" at bounding box center [361, 659] width 12 height 12
checkbox input "false"
click at [643, 691] on div "Expenses $ 548 Property Management 8% of the Monthly Rent $ 188 Taxes based on …" at bounding box center [778, 576] width 278 height 384
click at [881, 433] on span "$ 188" at bounding box center [888, 427] width 29 height 13
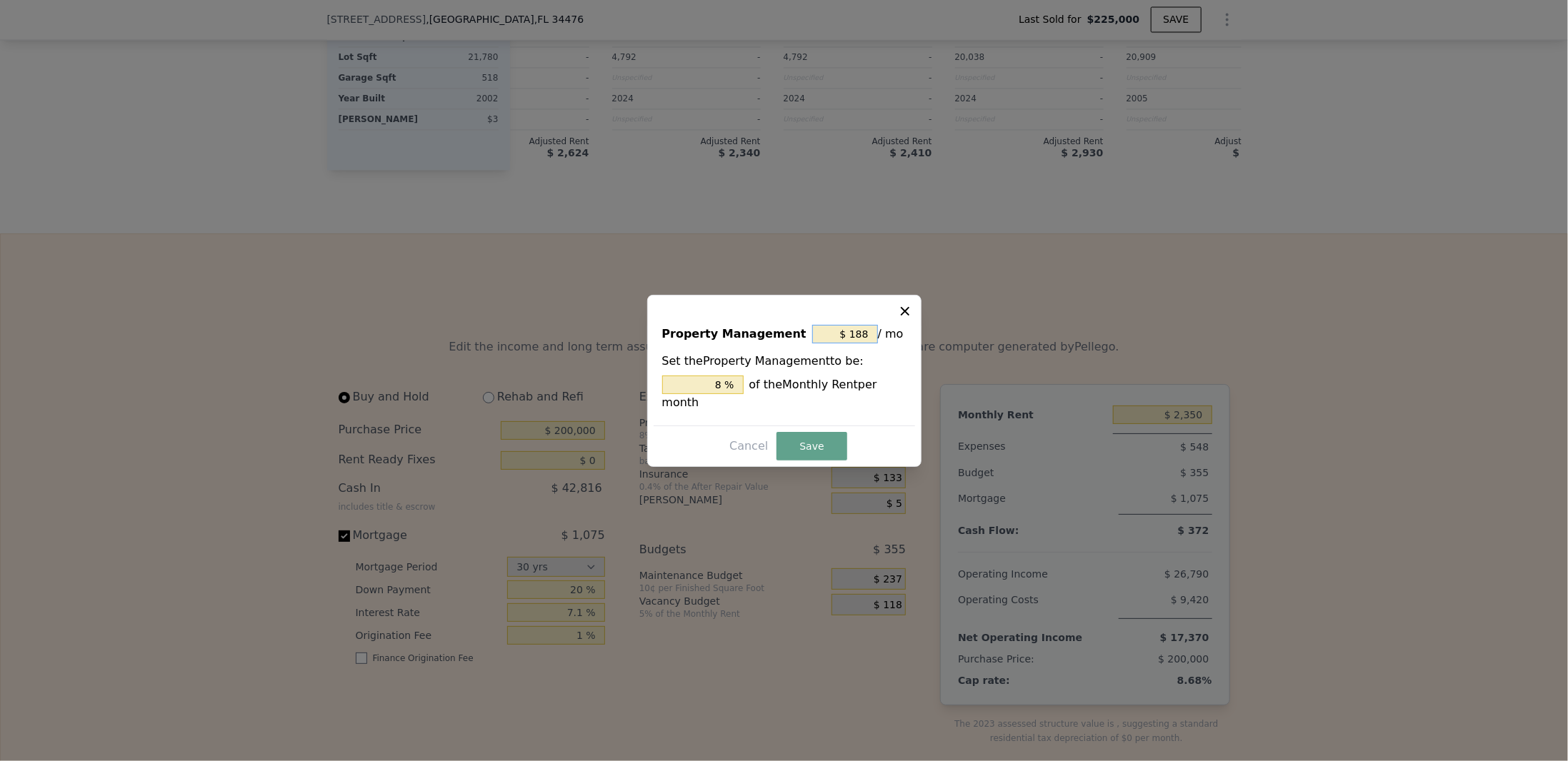
click at [827, 343] on input "$ 188" at bounding box center [845, 335] width 66 height 19
drag, startPoint x: 849, startPoint y: 342, endPoint x: 913, endPoint y: 328, distance: 65.5
click at [913, 328] on div "Property Management $ 188 / mo Set the Property Management to be: 8 % of the Mo…" at bounding box center [785, 369] width 261 height 113
click at [859, 343] on input "$ 188" at bounding box center [845, 335] width 66 height 19
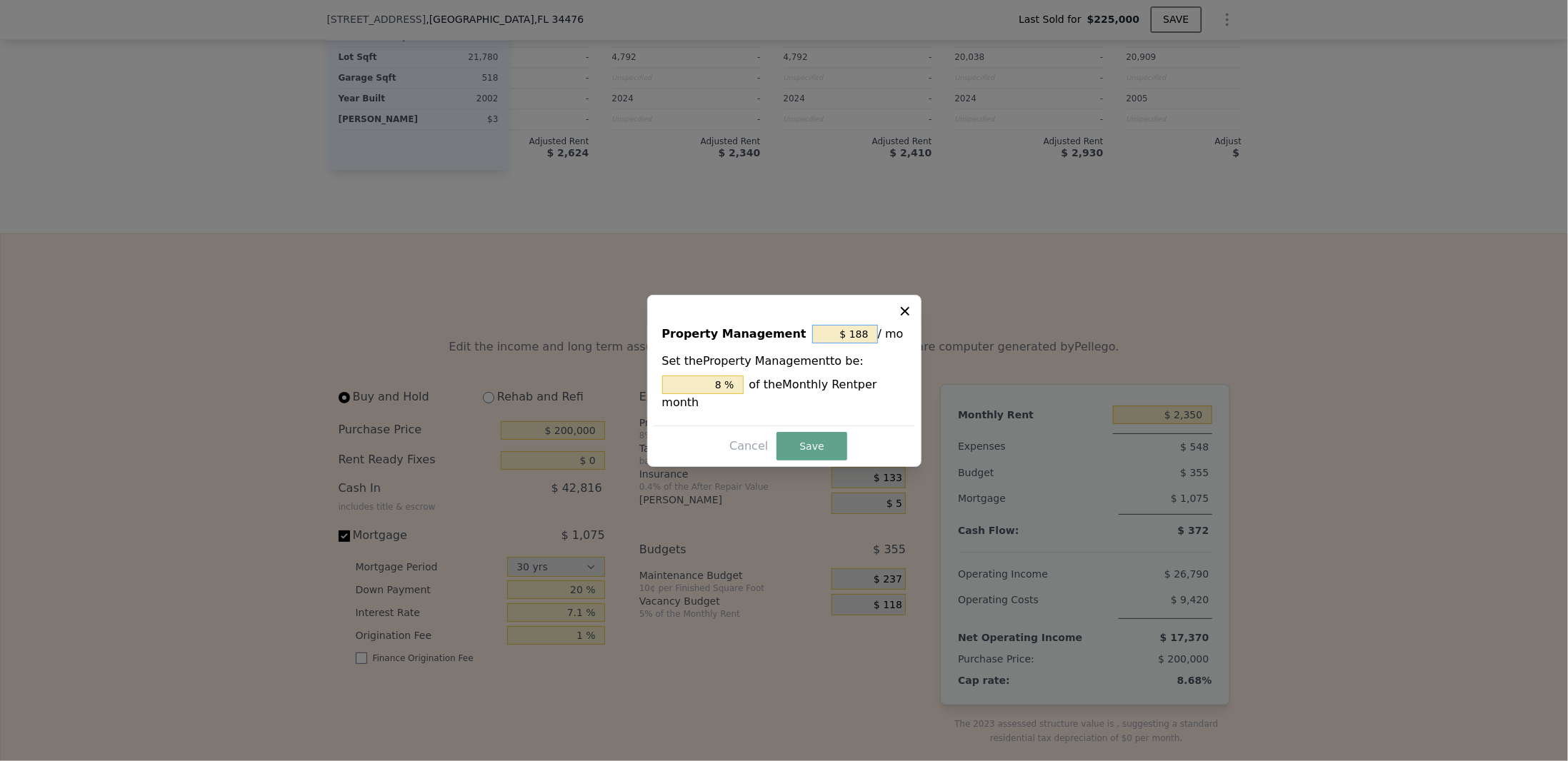
click at [859, 343] on input "$ 188" at bounding box center [845, 335] width 66 height 19
type input "$ 0"
type input "0 %"
type input "$ 0"
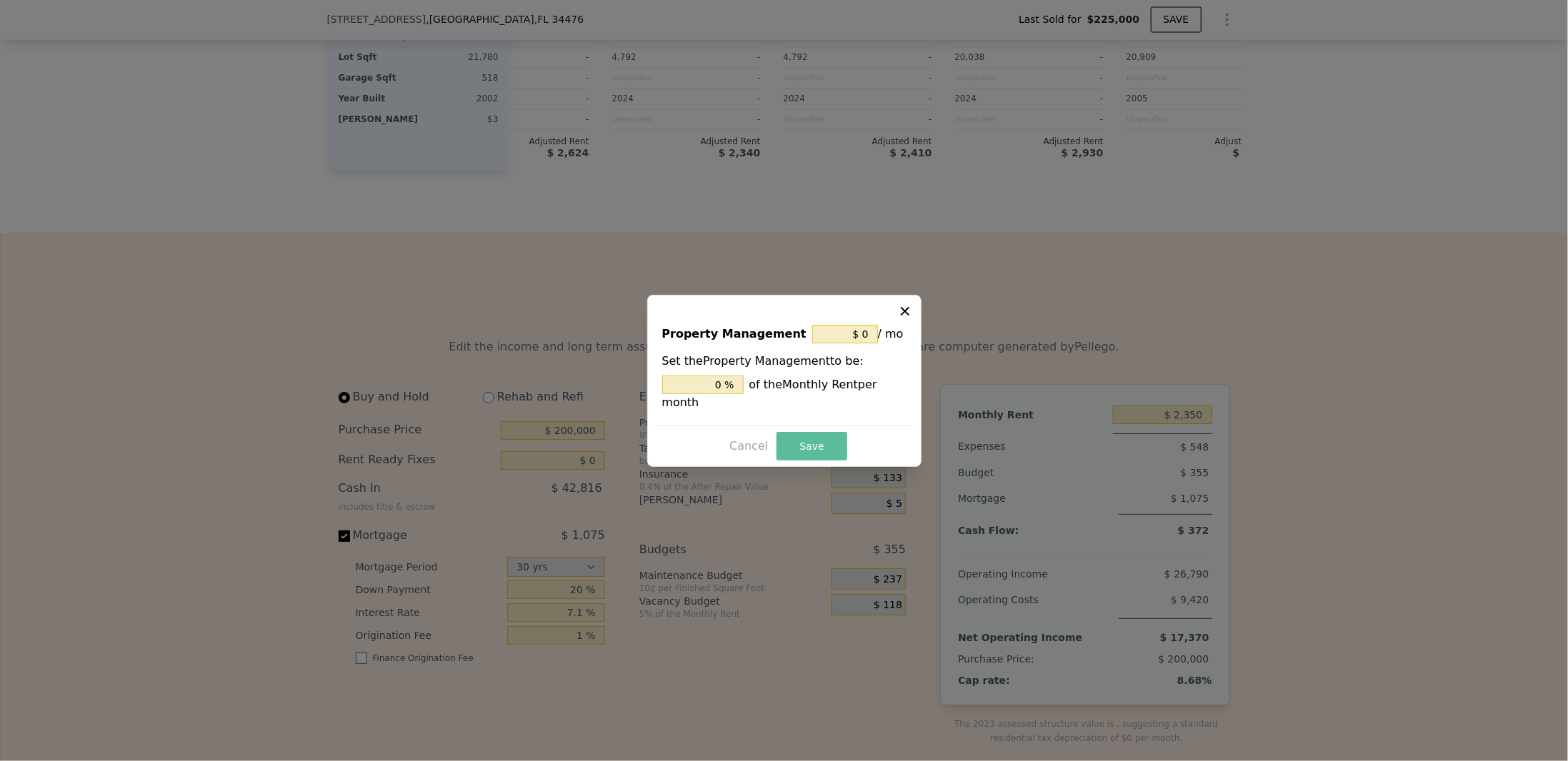
click at [818, 435] on button "Save" at bounding box center [811, 446] width 70 height 29
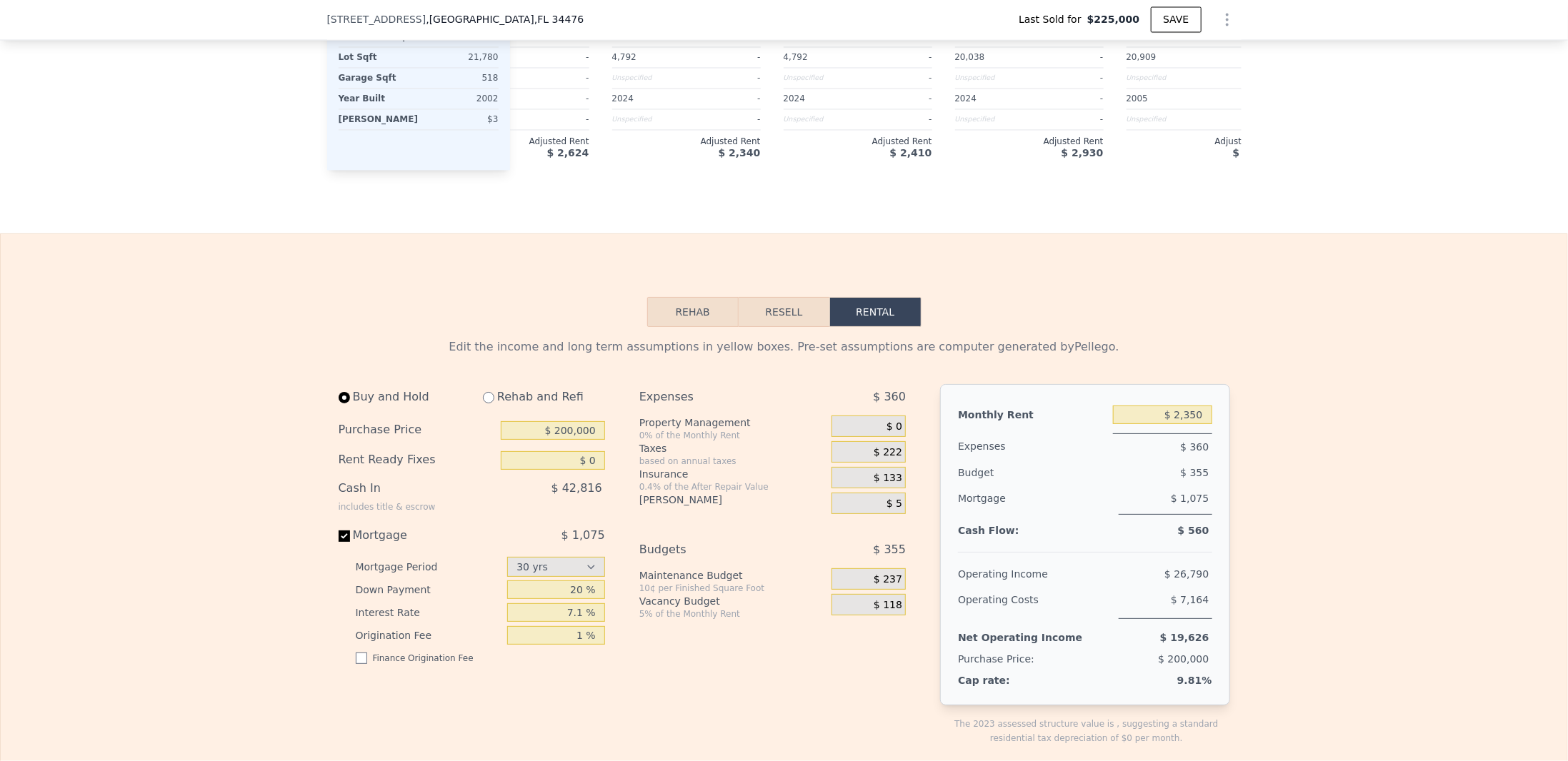
click at [865, 641] on div "Expenses $ 360 Property Management 0% of the Monthly Rent $ 0 Taxes based on an…" at bounding box center [778, 576] width 278 height 384
click at [1172, 424] on input "$ 2,350" at bounding box center [1163, 415] width 99 height 19
drag, startPoint x: 1181, startPoint y: 426, endPoint x: 1205, endPoint y: 426, distance: 24.0
click at [1205, 424] on input "$ 2,350" at bounding box center [1163, 415] width 99 height 19
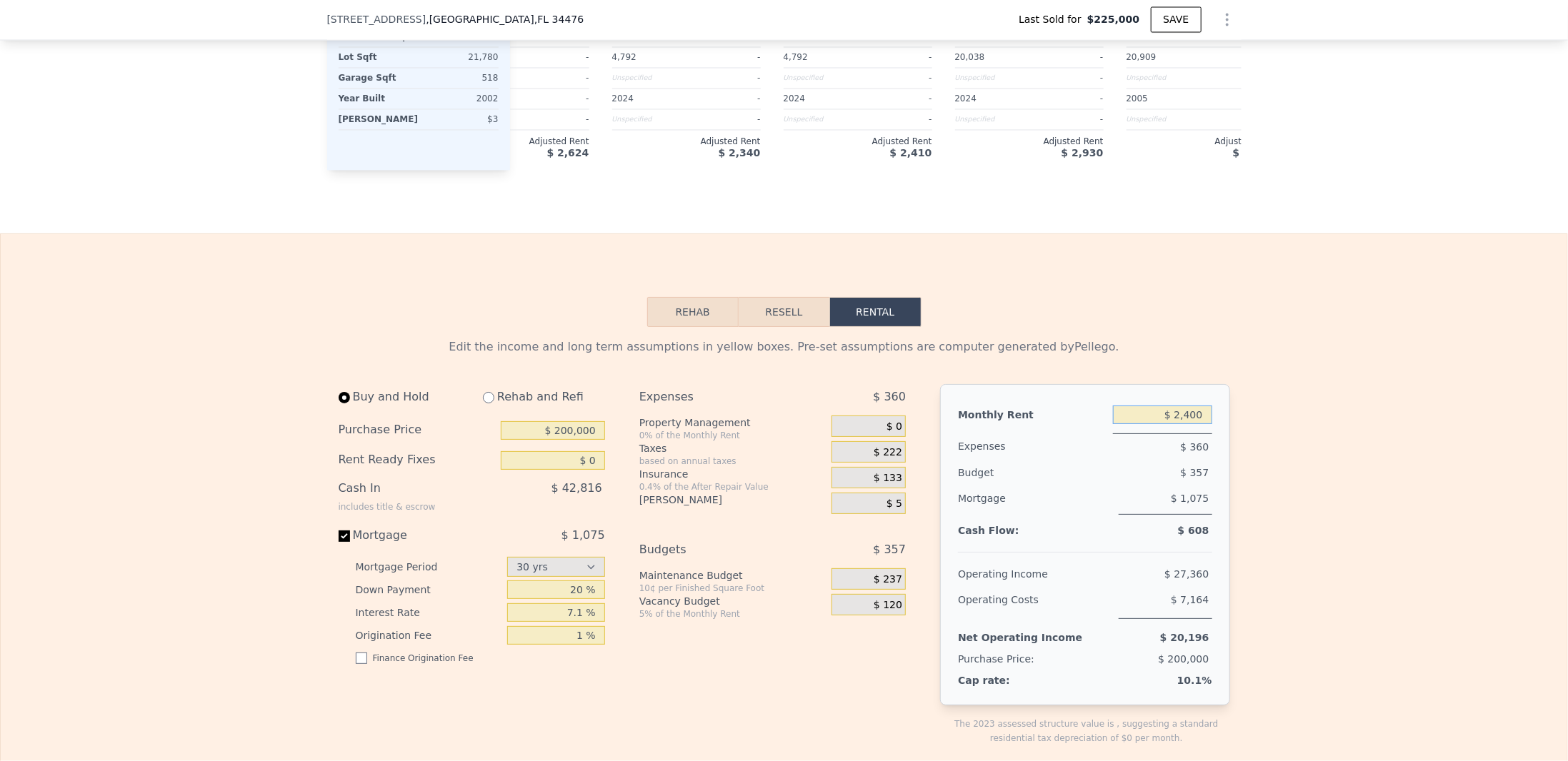
click at [1188, 424] on input "$ 2,400" at bounding box center [1163, 415] width 99 height 19
type input "$ 2,300"
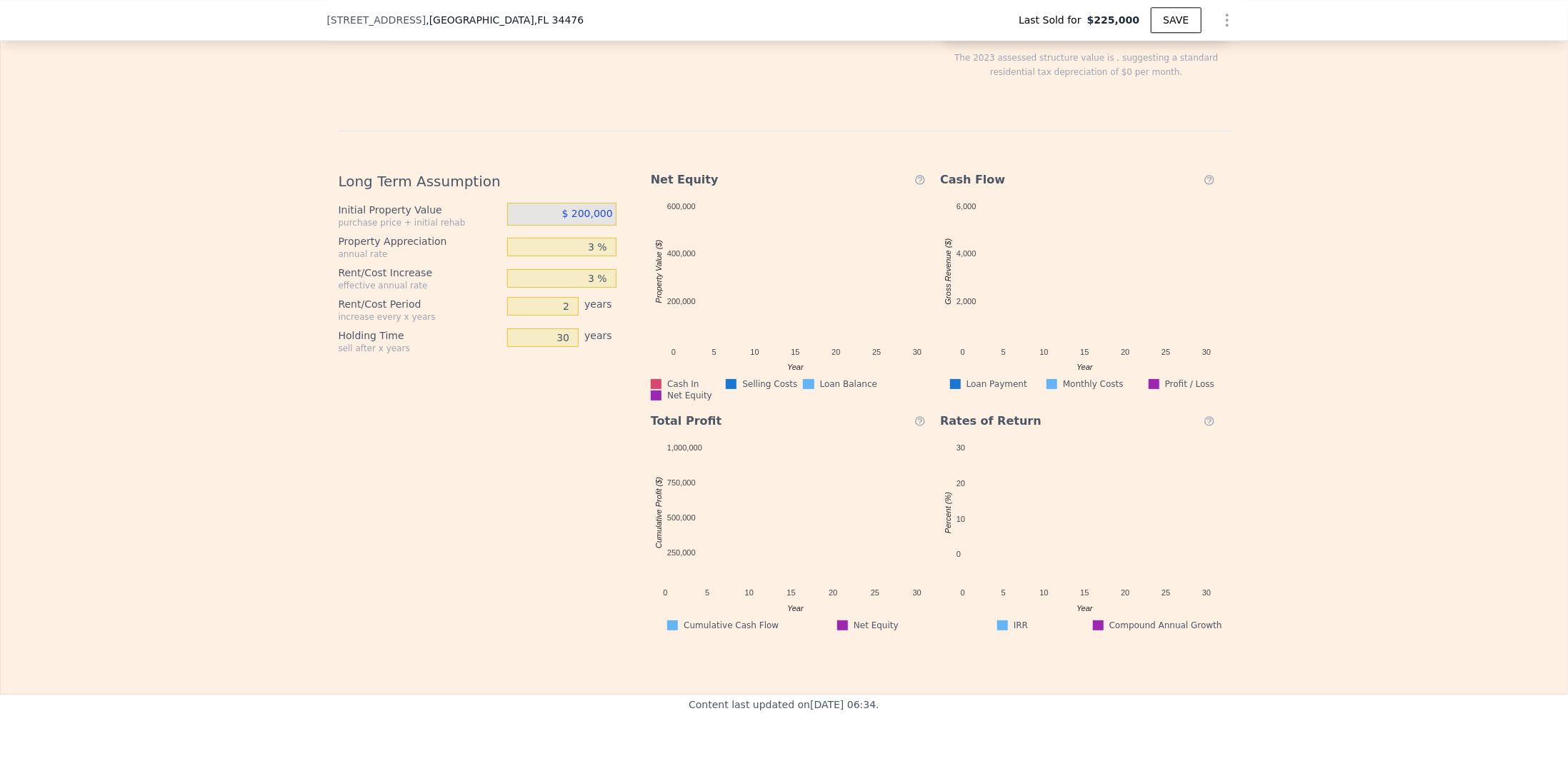
scroll to position [2328, 0]
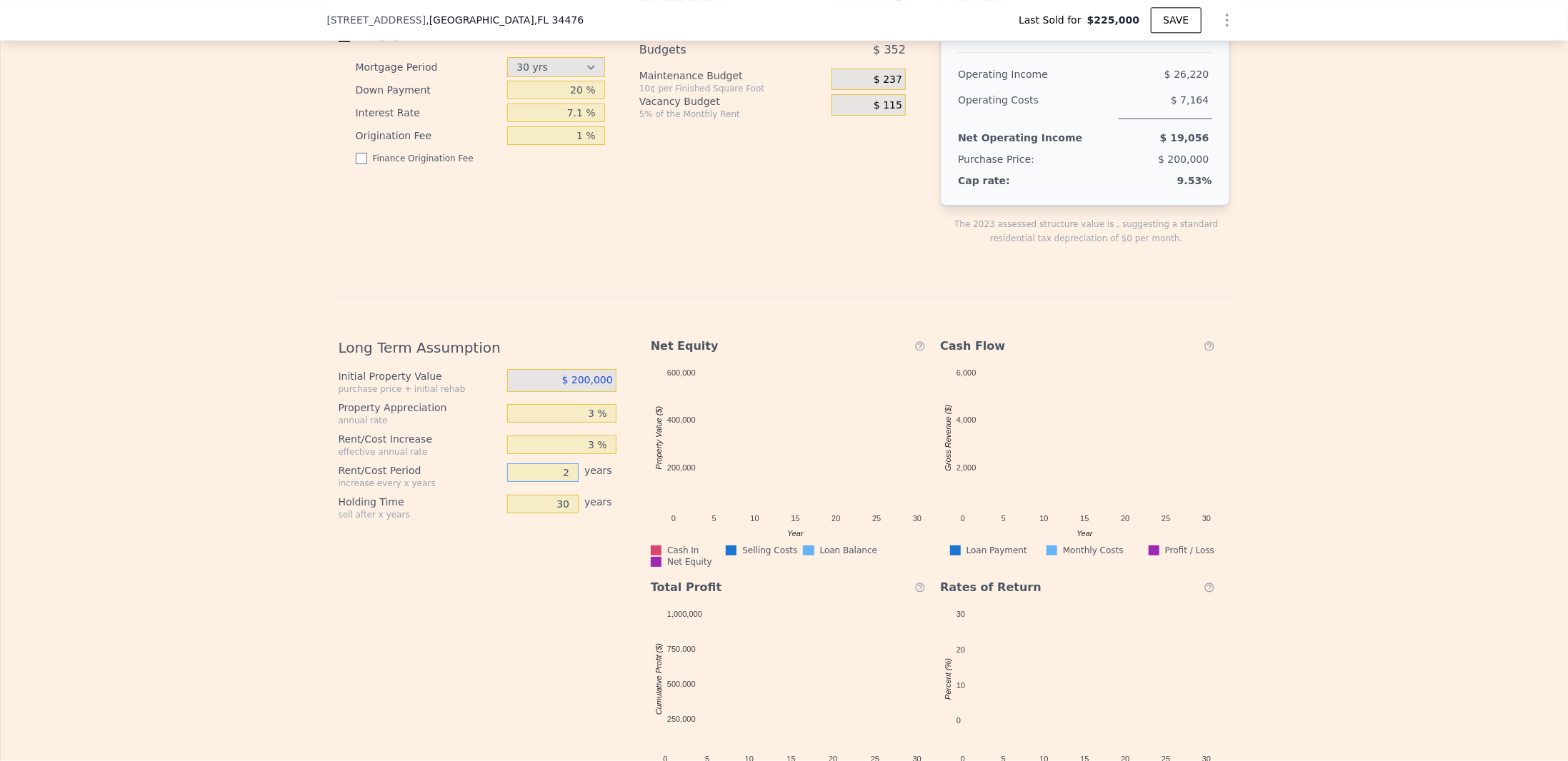
drag, startPoint x: 557, startPoint y: 483, endPoint x: 563, endPoint y: 479, distance: 7.2
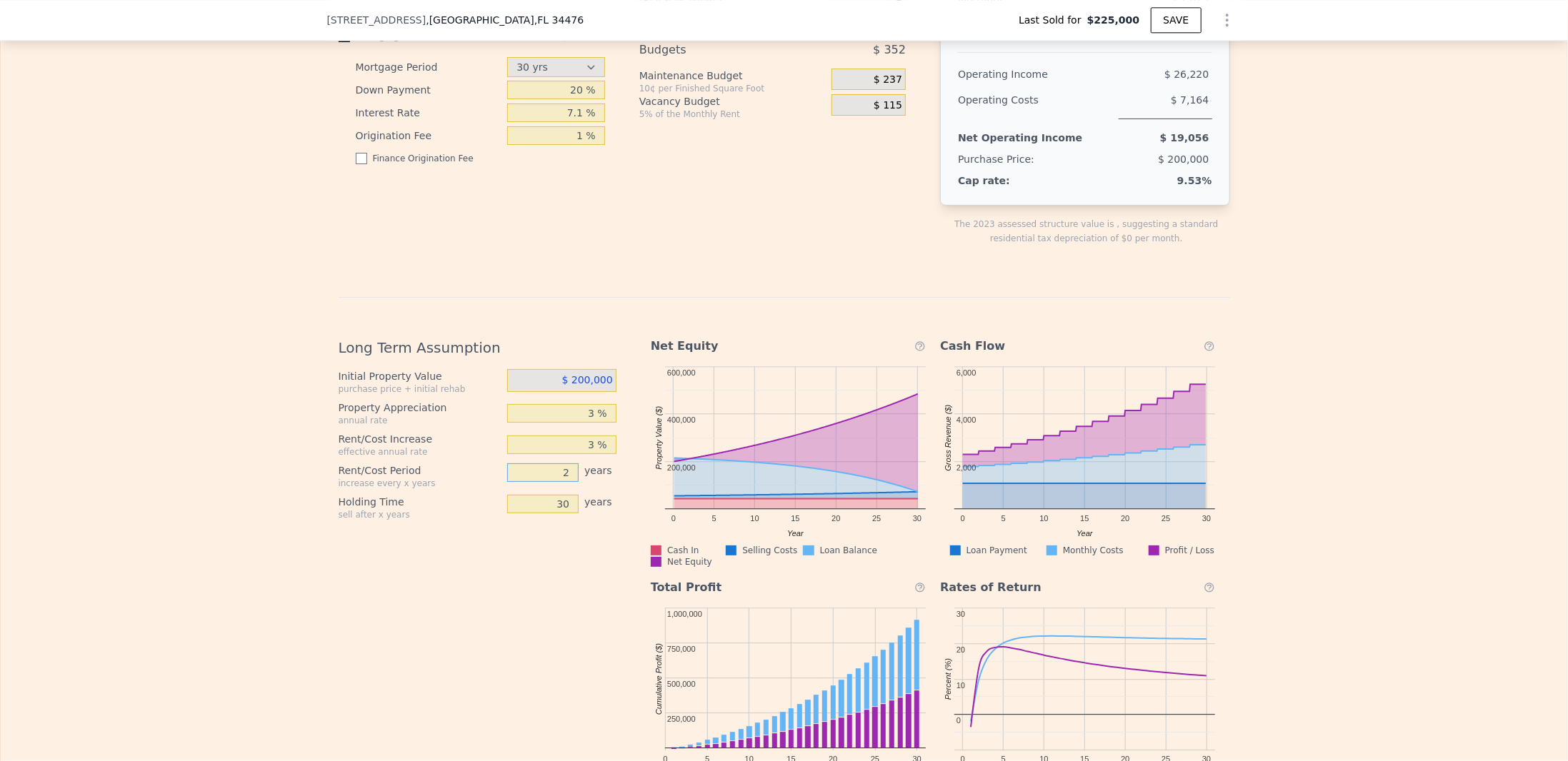
click at [563, 479] on input "2" at bounding box center [542, 473] width 71 height 19
type input "1"
click at [515, 551] on div "Long Term Assumption Initial Property Value purchase price + initial rehab $ 20…" at bounding box center [484, 562] width 290 height 472
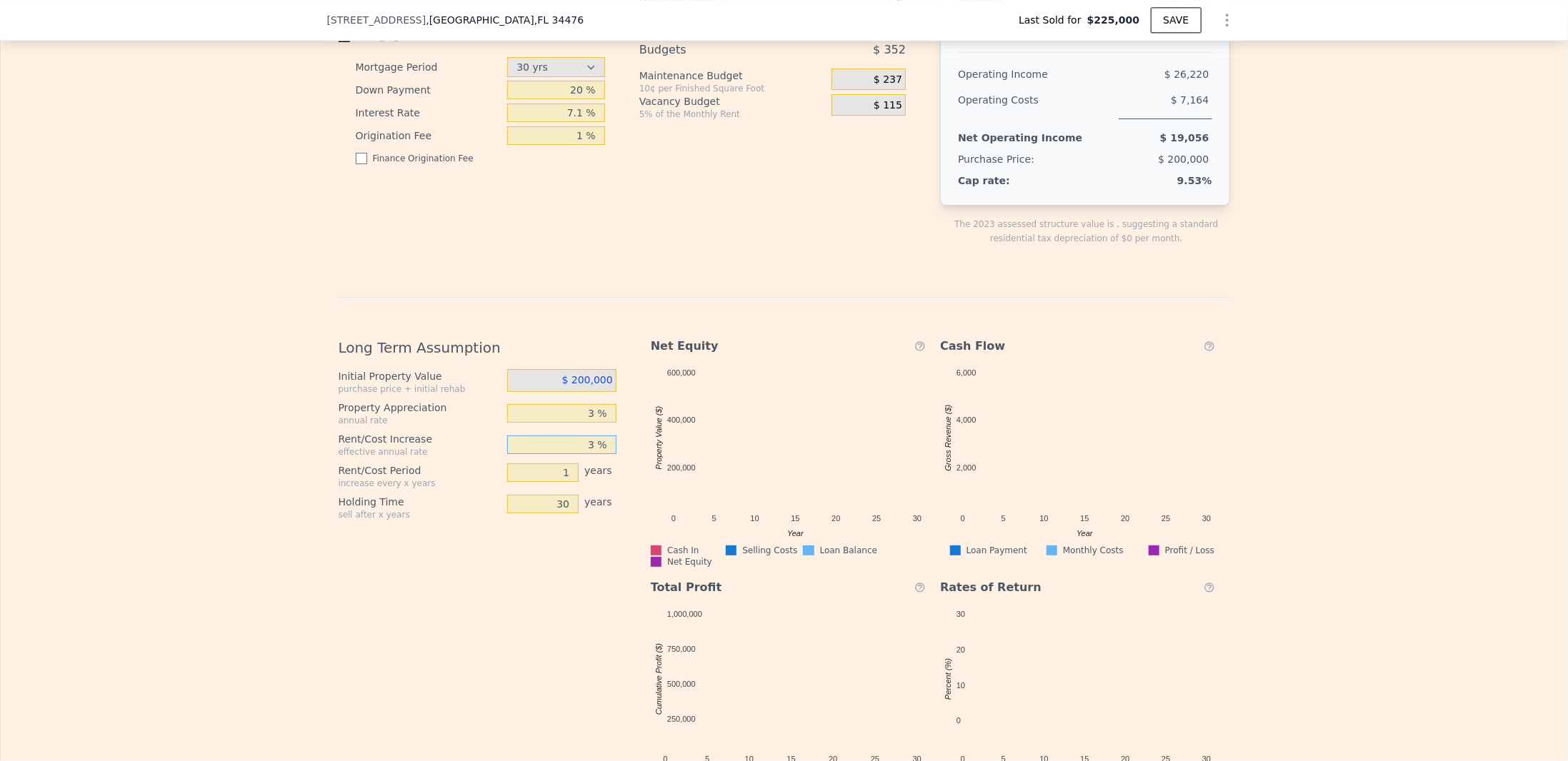
click at [591, 454] on input "3 %" at bounding box center [562, 445] width 110 height 19
drag, startPoint x: 553, startPoint y: 511, endPoint x: 562, endPoint y: 511, distance: 9.0
click at [562, 511] on input "30" at bounding box center [542, 504] width 71 height 19
click at [502, 594] on div "Long Term Assumption Initial Property Value purchase price + initial rehab $ 20…" at bounding box center [484, 562] width 290 height 472
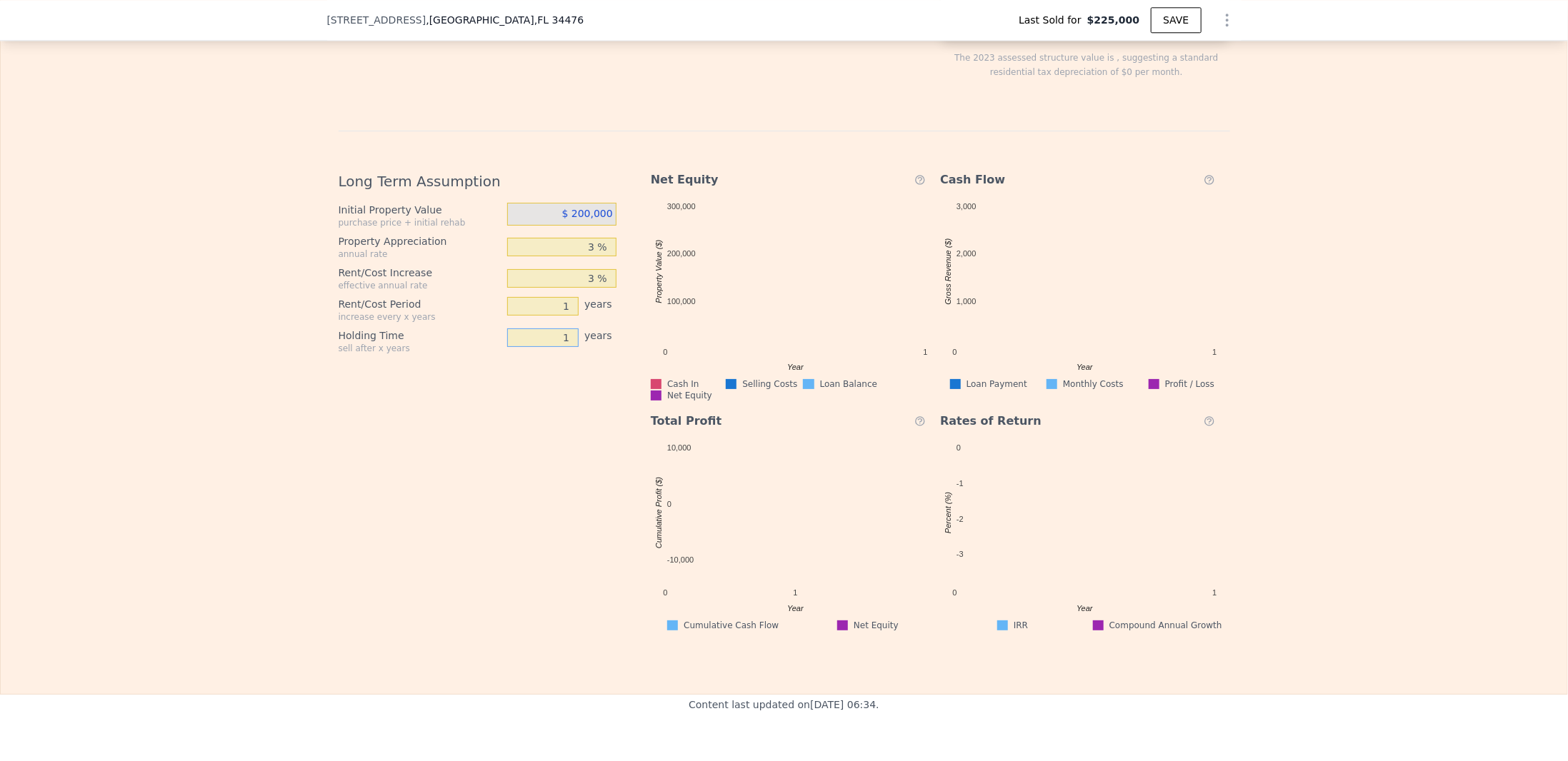
drag, startPoint x: 564, startPoint y: 343, endPoint x: 558, endPoint y: 346, distance: 6.7
click at [558, 346] on input "1" at bounding box center [542, 338] width 71 height 19
type input "5"
click at [545, 398] on div "Long Term Assumption Initial Property Value purchase price + initial rehab $ 20…" at bounding box center [484, 396] width 290 height 472
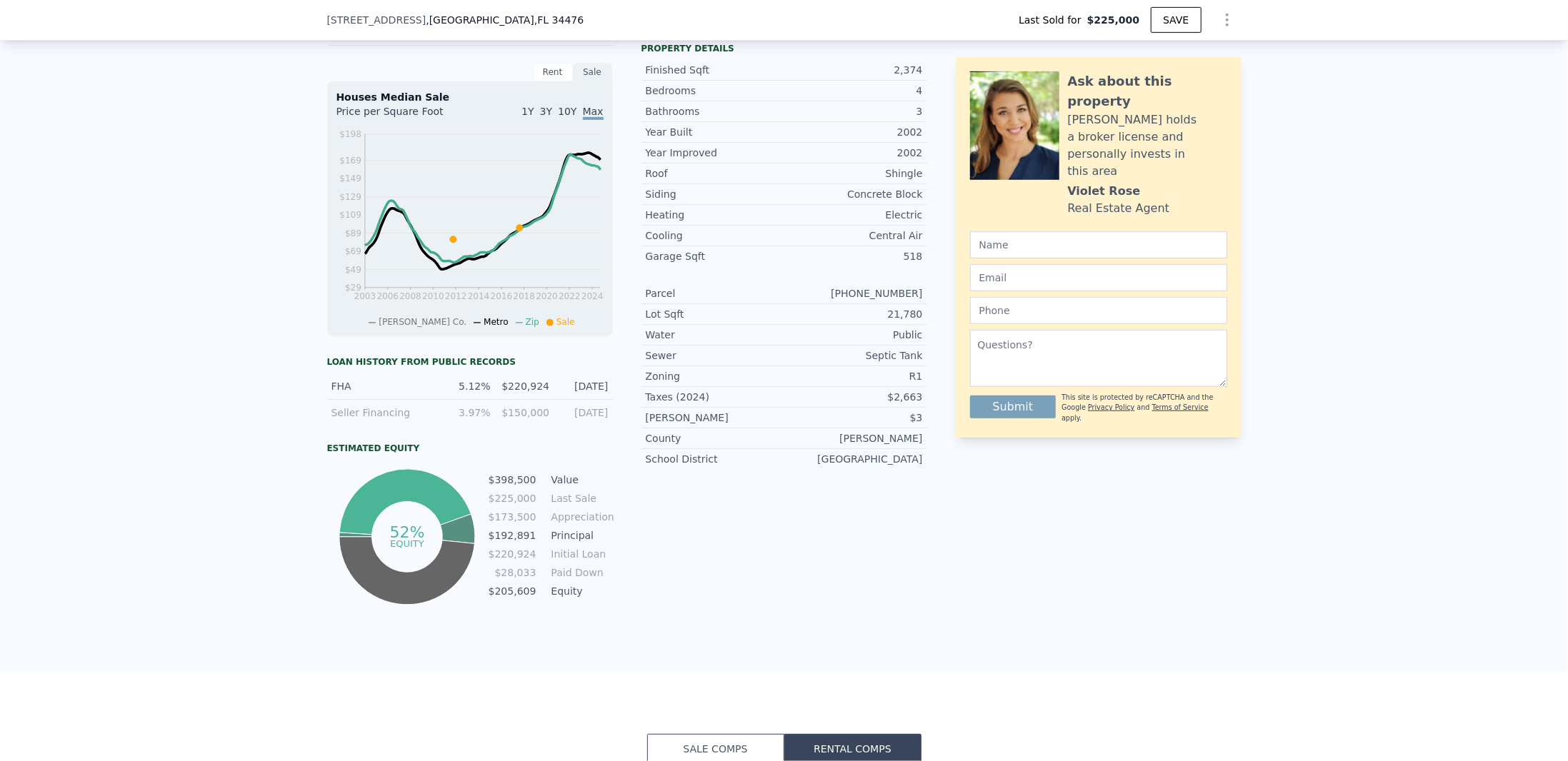
scroll to position [0, 0]
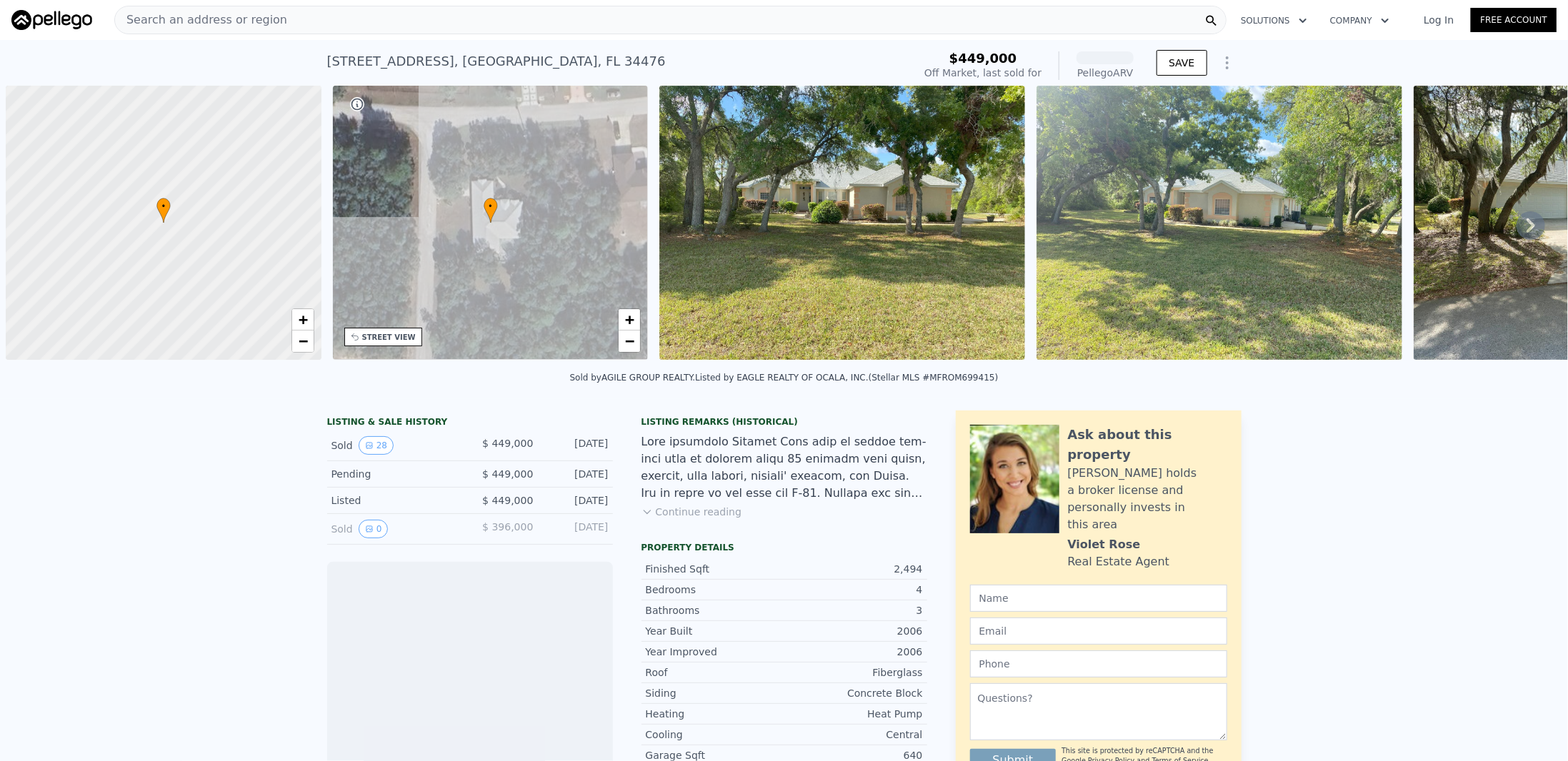
scroll to position [0, 5]
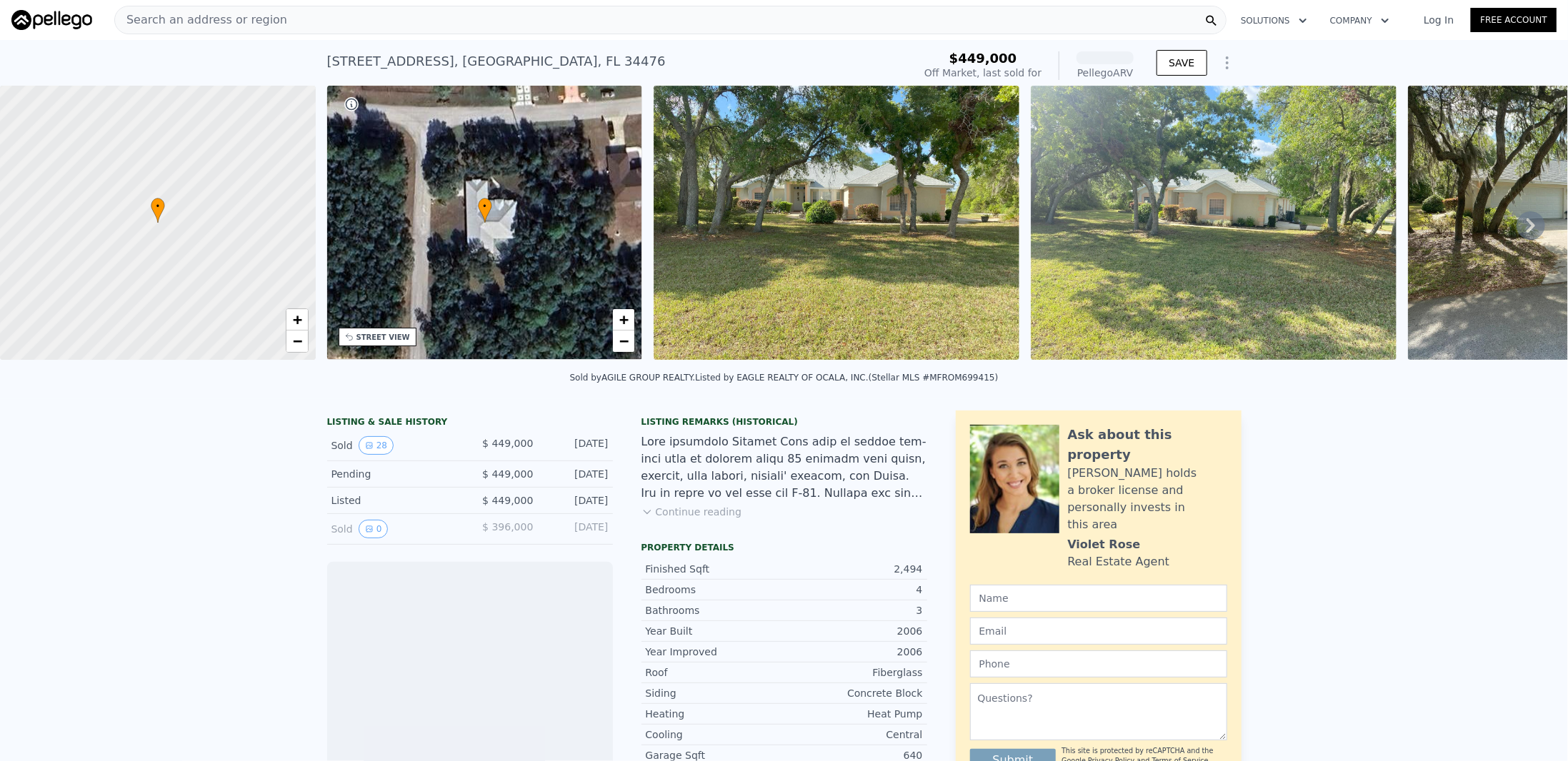
click at [1020, 192] on div at bounding box center [836, 225] width 377 height 279
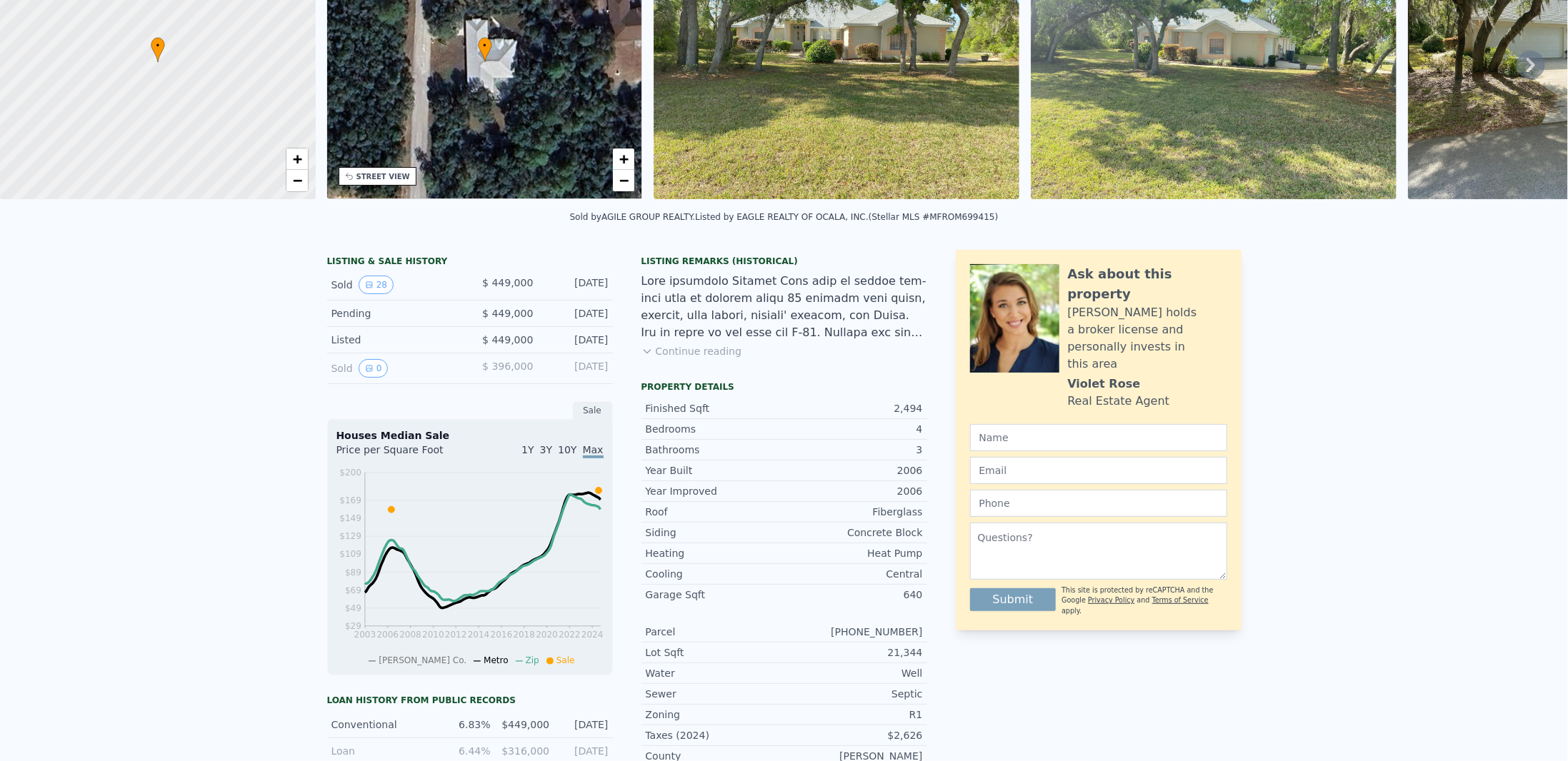
scroll to position [0, 0]
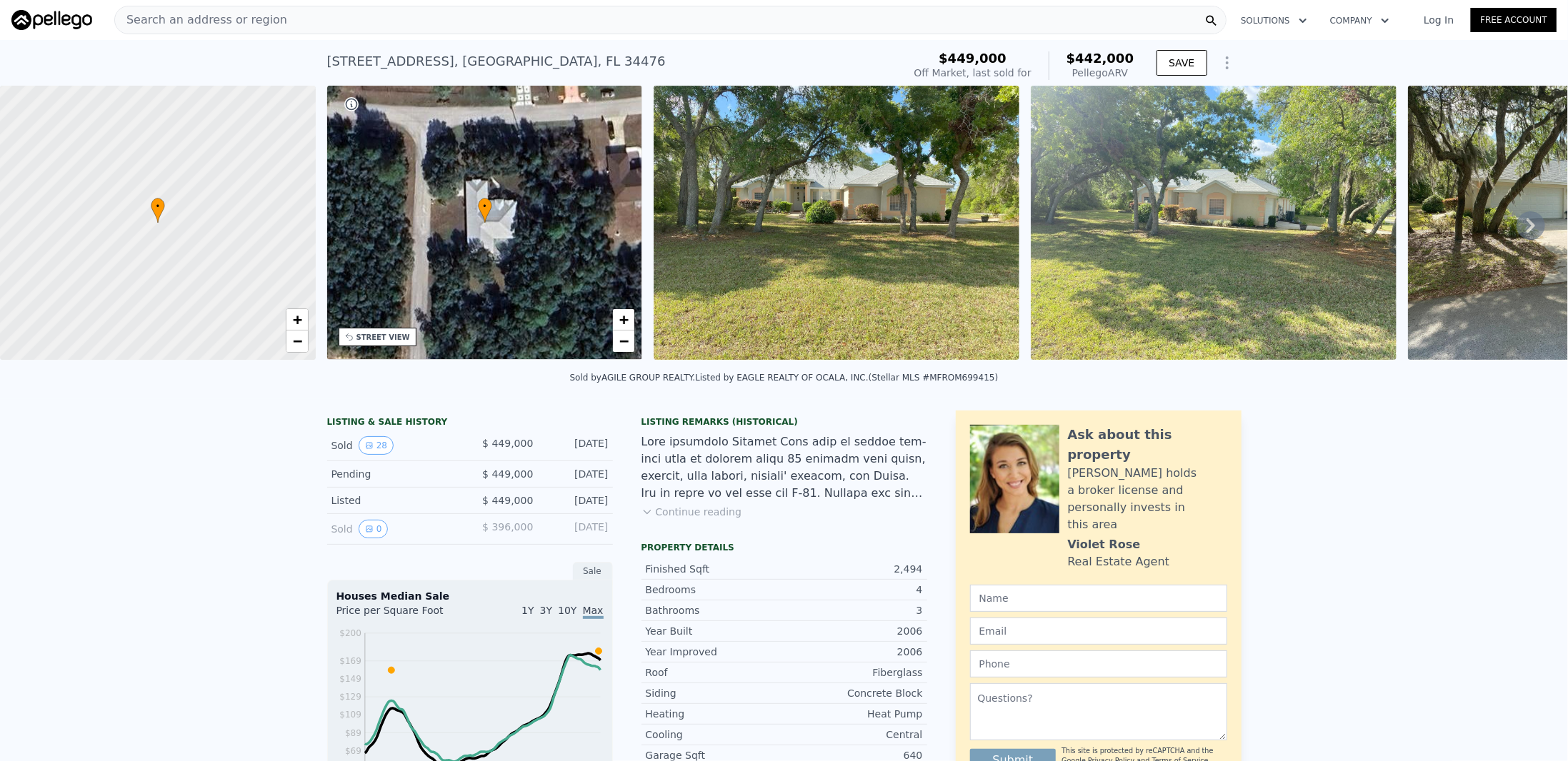
click at [934, 194] on img at bounding box center [837, 223] width 366 height 275
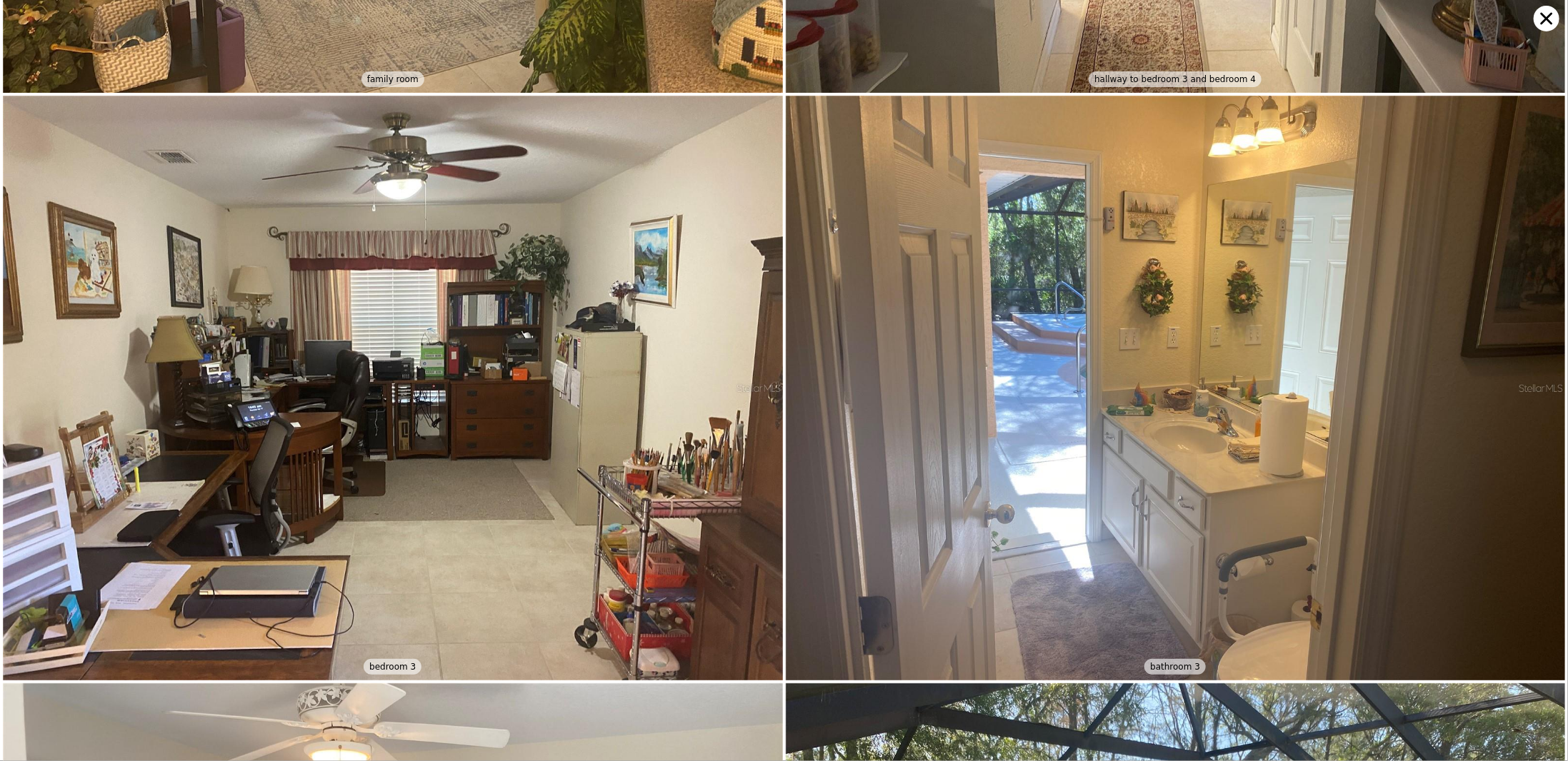
scroll to position [5253, 0]
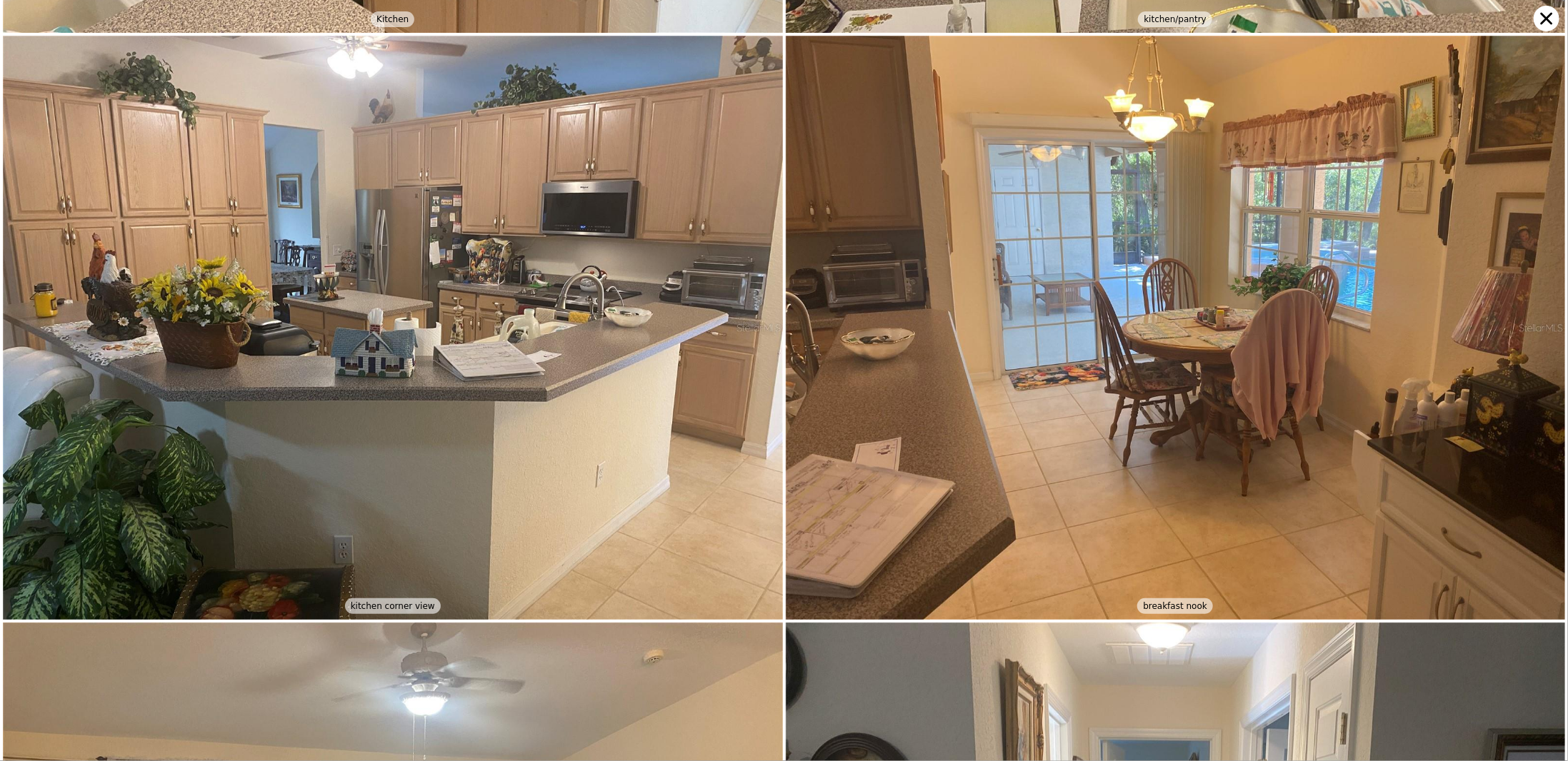
click at [1552, 15] on icon at bounding box center [1548, 19] width 13 height 13
